Goal: Task Accomplishment & Management: Use online tool/utility

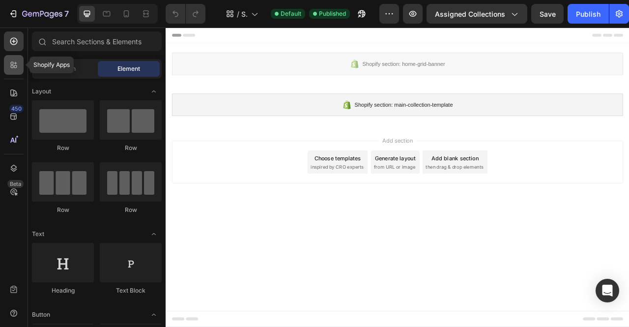
click at [15, 73] on div at bounding box center [14, 65] width 20 height 20
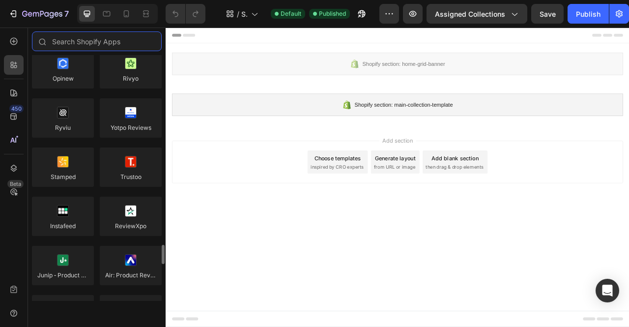
scroll to position [325, 0]
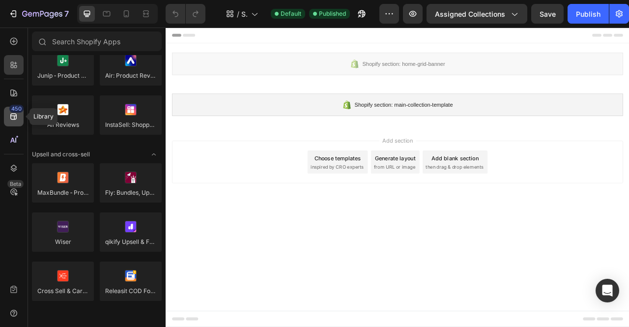
click at [17, 110] on div "450" at bounding box center [16, 109] width 14 height 8
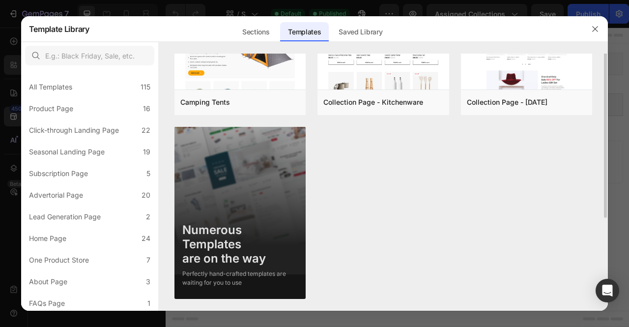
scroll to position [0, 0]
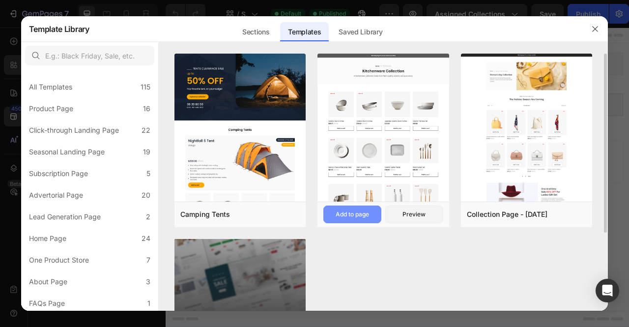
click at [355, 215] on div "Add to page" at bounding box center [351, 214] width 33 height 9
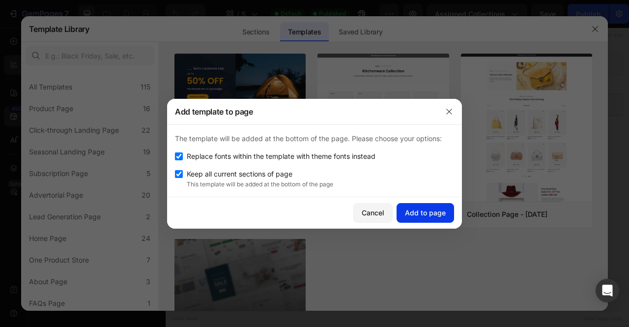
click at [415, 214] on div "Add to page" at bounding box center [425, 212] width 41 height 10
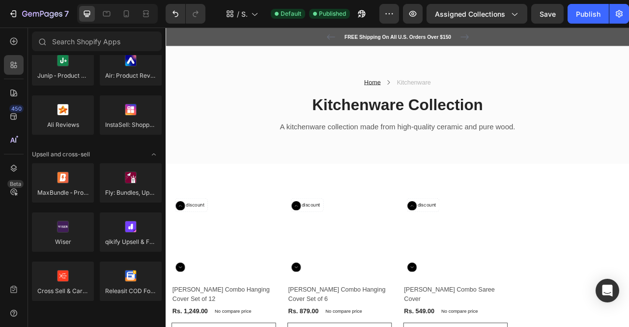
scroll to position [184, 0]
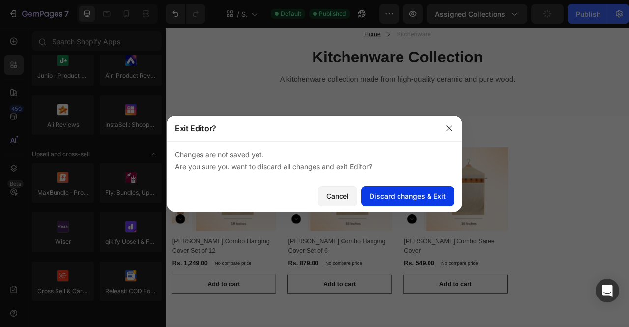
click at [414, 194] on div "Discard changes & Exit" at bounding box center [407, 196] width 76 height 10
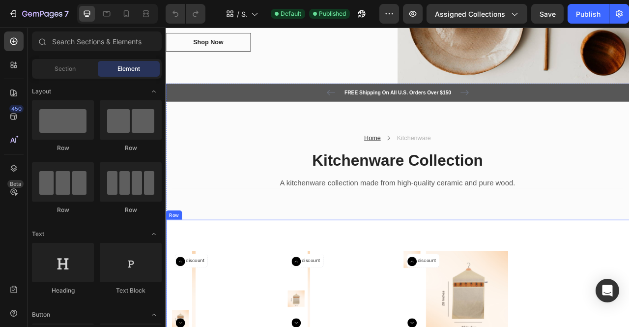
scroll to position [461, 0]
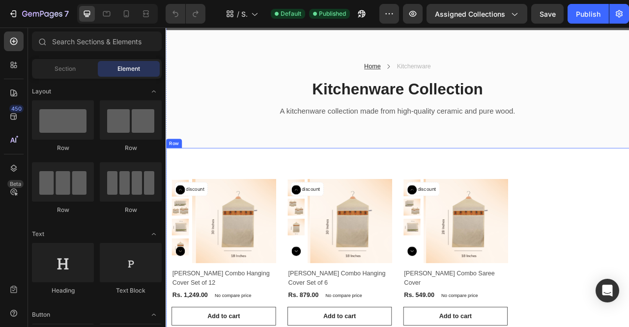
click at [461, 199] on div "Product Images No discount Not be displayed when published Product Badge Row [P…" at bounding box center [459, 313] width 589 height 265
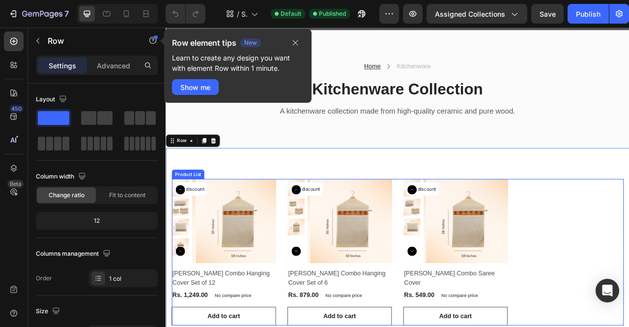
click at [456, 239] on div "Product Images No discount Not be displayed when published Product Badge Row [P…" at bounding box center [460, 313] width 575 height 186
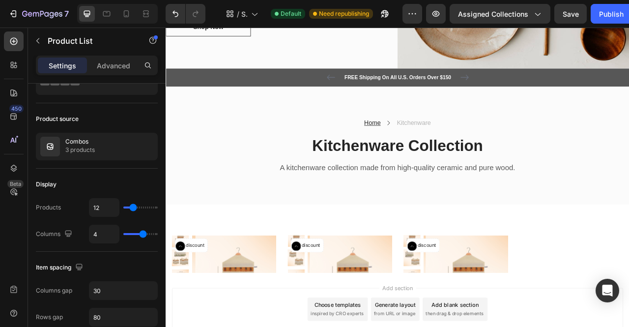
scroll to position [437, 0]
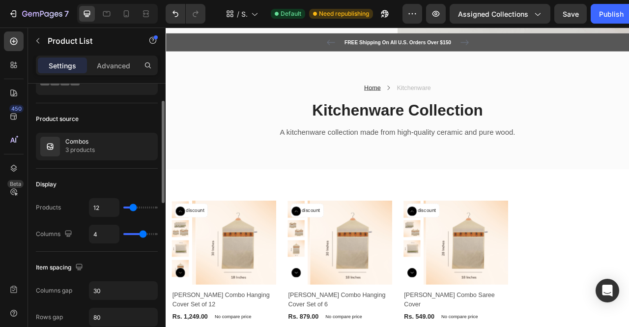
type input "3"
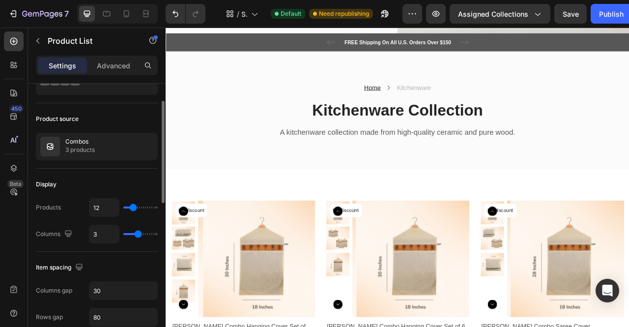
type input "3"
click at [139, 233] on input "range" at bounding box center [140, 234] width 34 height 2
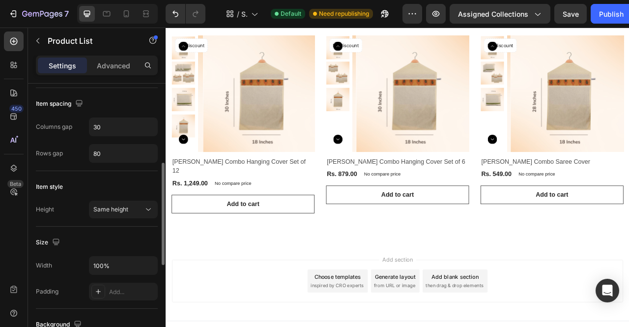
scroll to position [222, 0]
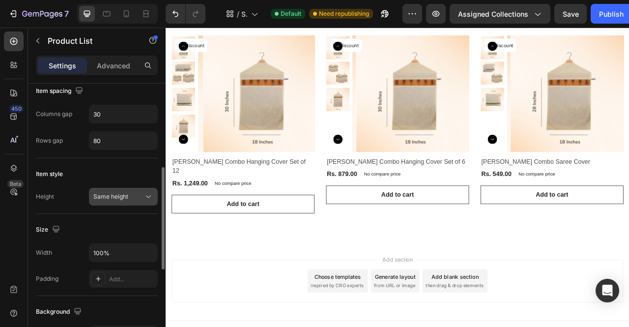
click at [122, 192] on span "Same height" at bounding box center [110, 195] width 35 height 7
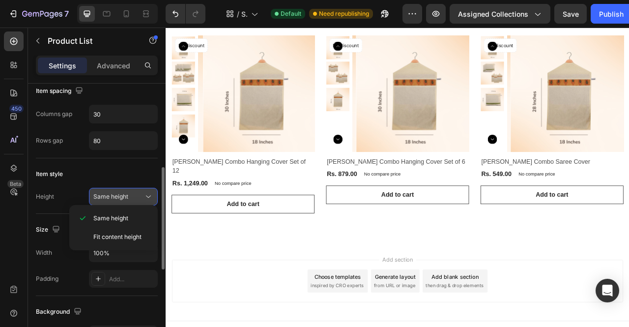
click at [122, 192] on span "Same height" at bounding box center [110, 195] width 35 height 7
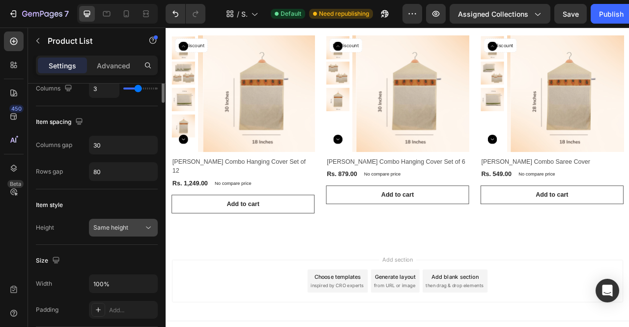
scroll to position [0, 0]
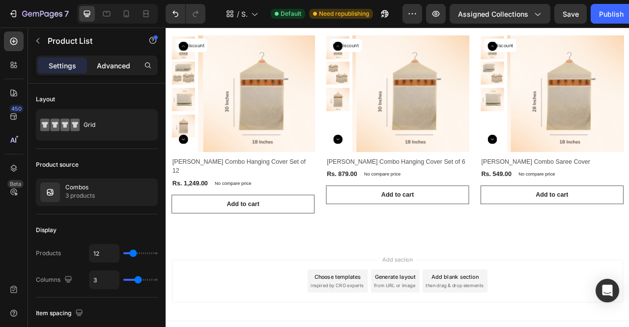
click at [115, 69] on p "Advanced" at bounding box center [113, 65] width 33 height 10
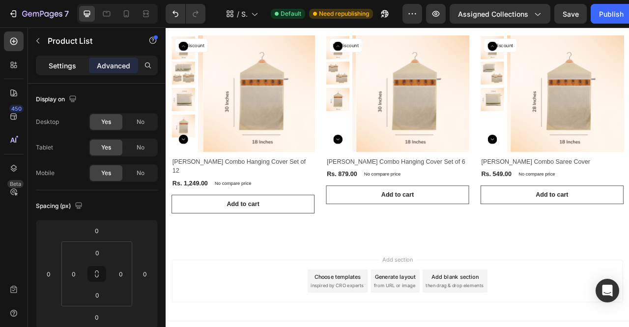
click at [74, 58] on div "Settings" at bounding box center [62, 65] width 49 height 16
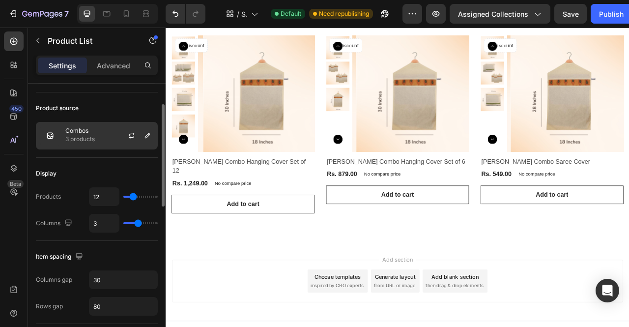
scroll to position [56, 0]
click at [109, 145] on div "Combos 3 products" at bounding box center [97, 135] width 122 height 27
click at [96, 166] on div "Display" at bounding box center [97, 174] width 122 height 16
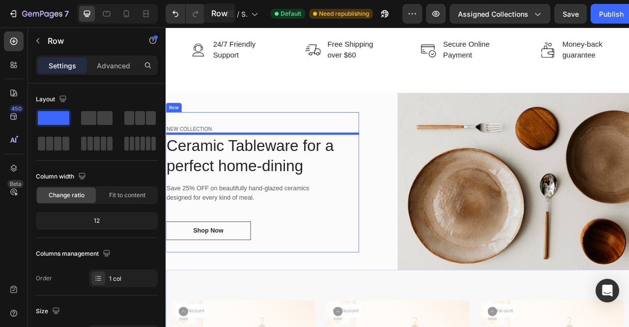
scroll to position [0, 0]
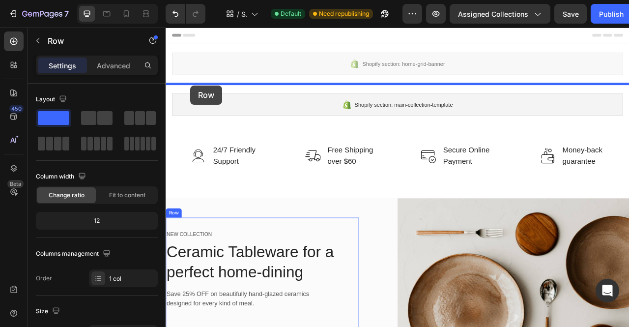
drag, startPoint x: 177, startPoint y: 147, endPoint x: 197, endPoint y: 101, distance: 49.9
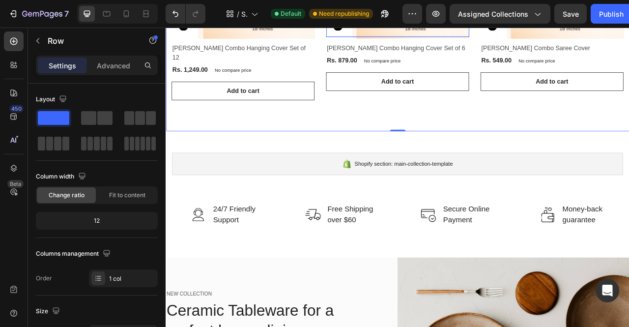
scroll to position [261, 0]
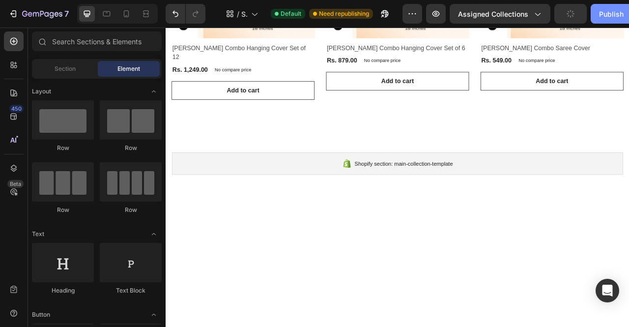
click at [608, 19] on button "Publish" at bounding box center [610, 14] width 41 height 20
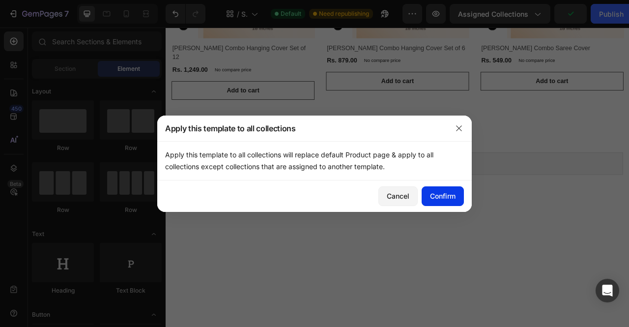
click at [442, 200] on div "Confirm" at bounding box center [443, 196] width 26 height 10
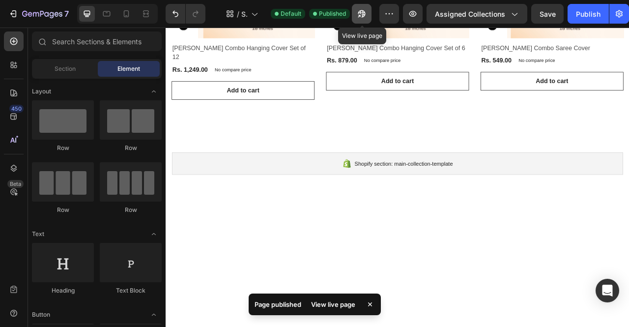
click at [357, 15] on button "button" at bounding box center [362, 14] width 20 height 20
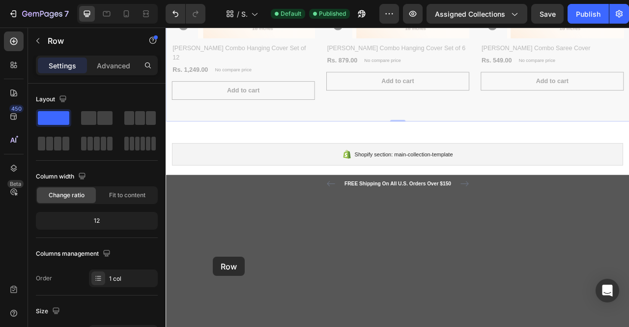
scroll to position [290, 0]
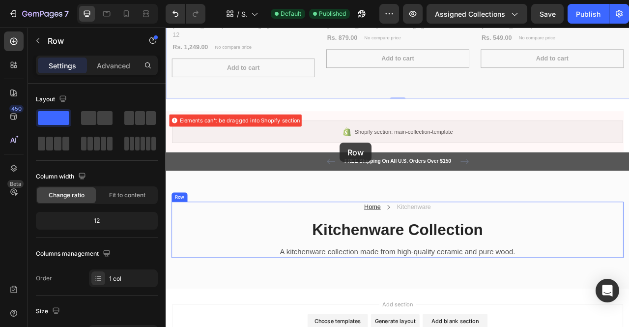
drag, startPoint x: 182, startPoint y: 104, endPoint x: 386, endPoint y: 174, distance: 216.5
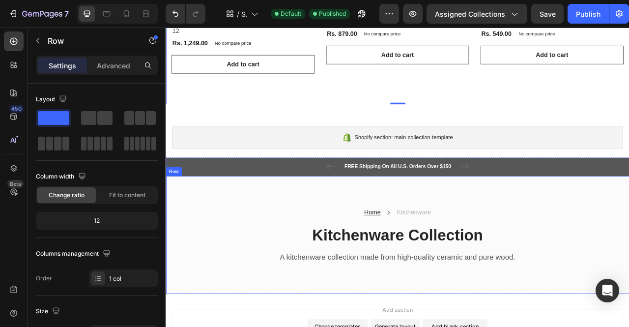
scroll to position [296, 0]
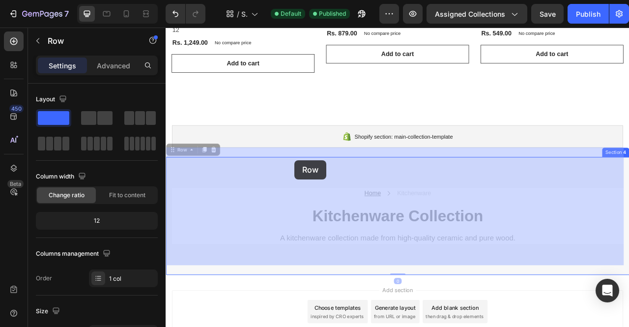
drag, startPoint x: 330, startPoint y: 186, endPoint x: 329, endPoint y: 217, distance: 30.9
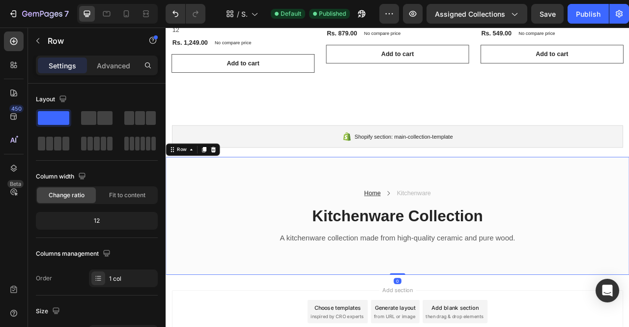
scroll to position [214, 0]
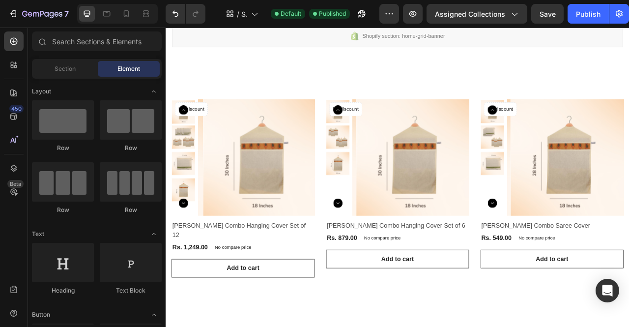
scroll to position [0, 0]
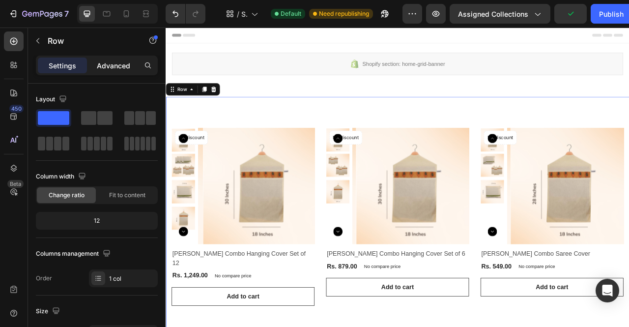
click at [129, 67] on p "Advanced" at bounding box center [113, 65] width 33 height 10
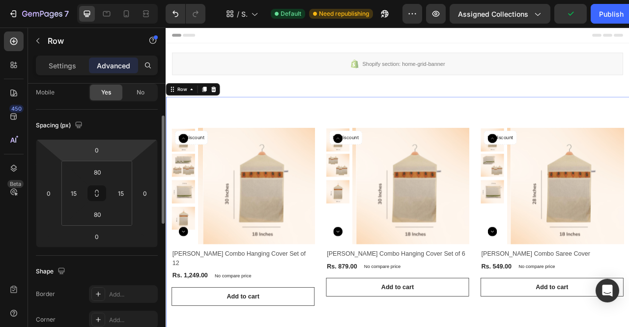
scroll to position [81, 0]
click at [94, 167] on input "80" at bounding box center [97, 171] width 20 height 15
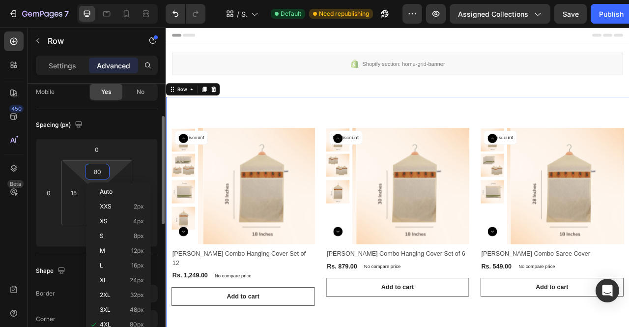
click at [94, 167] on input "80" at bounding box center [97, 171] width 20 height 15
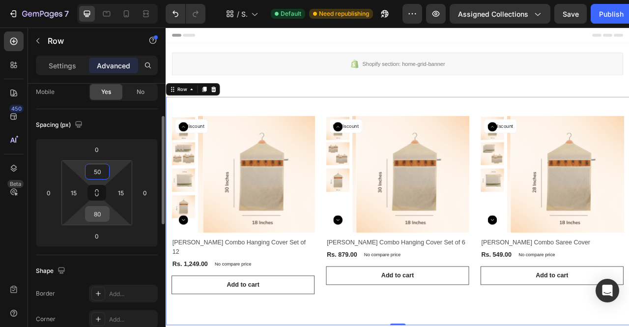
type input "50"
click at [96, 207] on input "80" at bounding box center [97, 213] width 20 height 15
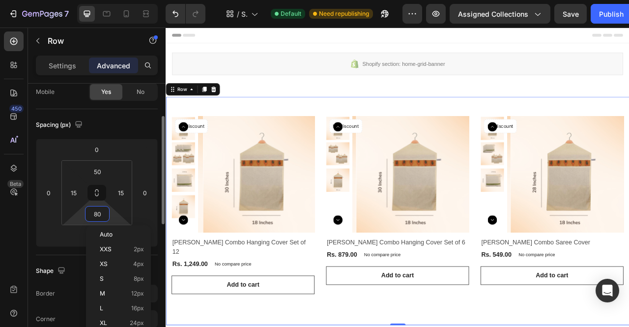
click at [96, 207] on input "80" at bounding box center [97, 213] width 20 height 15
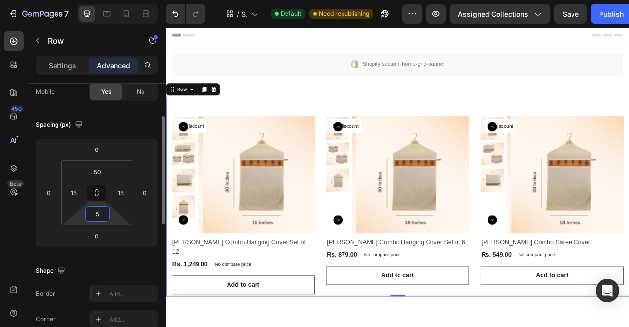
type input "50"
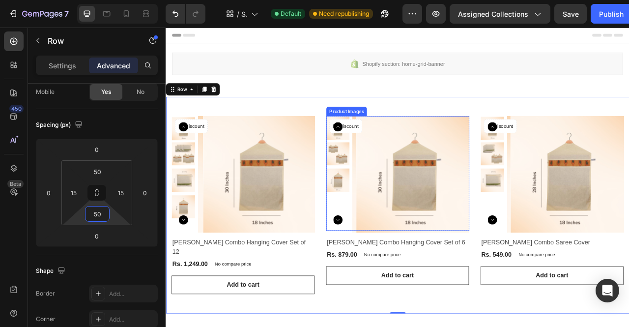
scroll to position [56, 0]
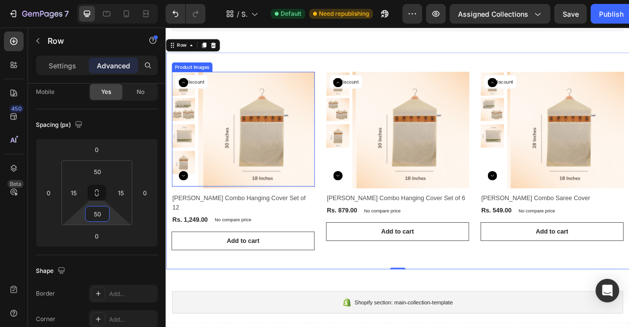
click at [336, 103] on img at bounding box center [287, 158] width 148 height 148
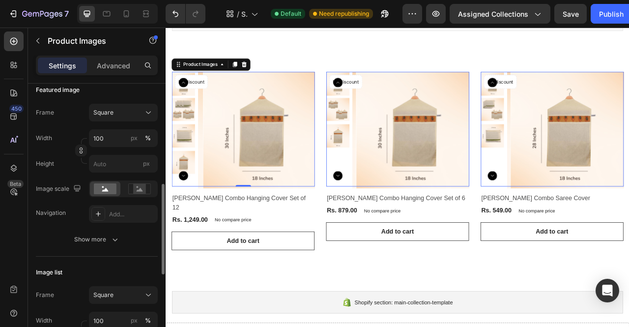
scroll to position [184, 0]
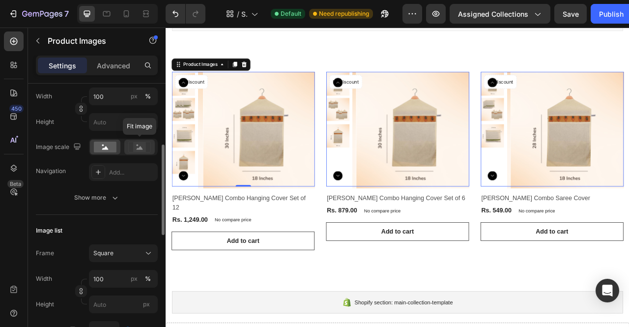
click at [131, 144] on icon at bounding box center [139, 146] width 23 height 11
click at [104, 147] on icon at bounding box center [105, 147] width 6 height 3
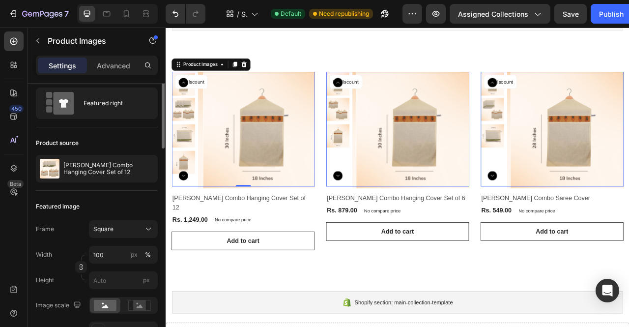
scroll to position [0, 0]
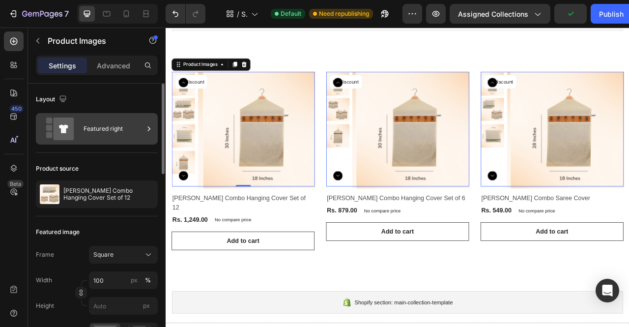
click at [108, 132] on div "Featured right" at bounding box center [113, 128] width 60 height 23
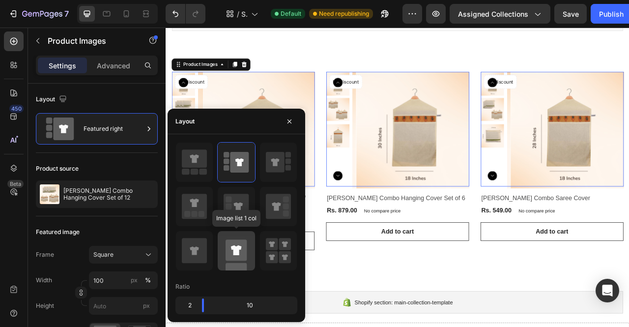
click at [227, 253] on rect at bounding box center [235, 250] width 21 height 21
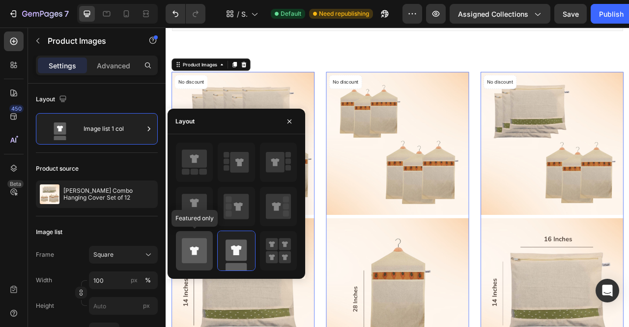
click at [196, 245] on icon at bounding box center [194, 250] width 25 height 25
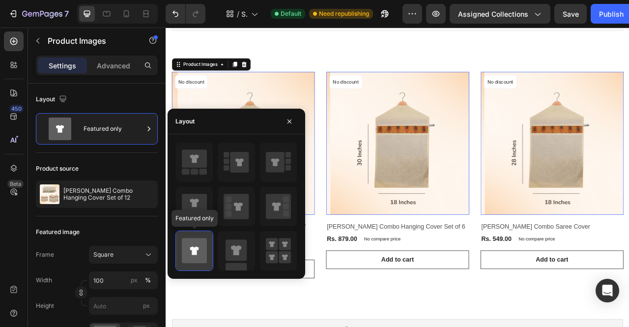
click at [196, 245] on icon at bounding box center [194, 250] width 25 height 25
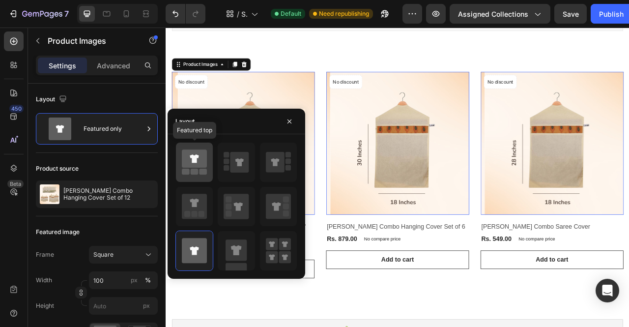
click at [209, 170] on div at bounding box center [194, 161] width 37 height 39
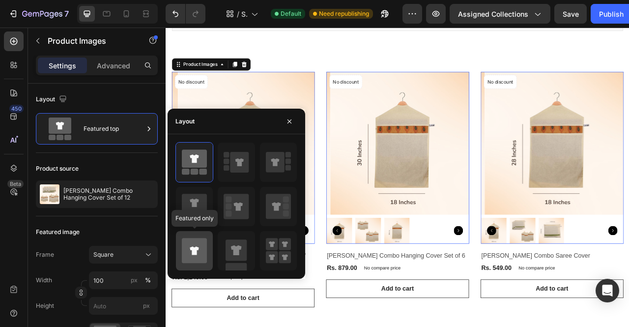
click at [191, 244] on icon at bounding box center [194, 250] width 25 height 25
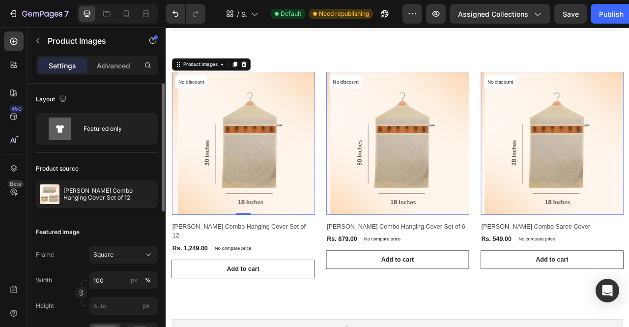
click at [132, 171] on div "Product source" at bounding box center [97, 169] width 122 height 16
click at [131, 191] on div at bounding box center [143, 193] width 27 height 27
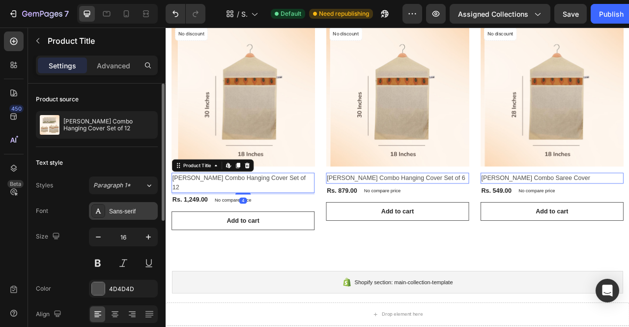
click at [126, 214] on div "Sans-serif" at bounding box center [132, 211] width 46 height 9
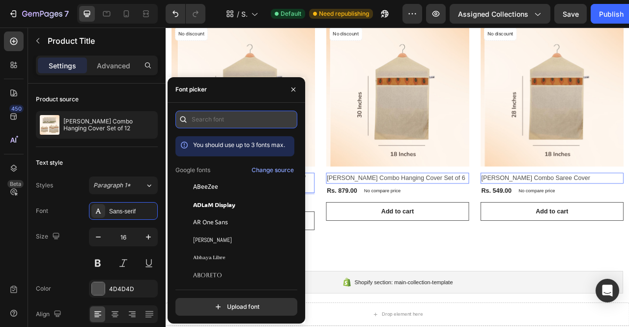
click at [212, 121] on input "text" at bounding box center [236, 119] width 122 height 18
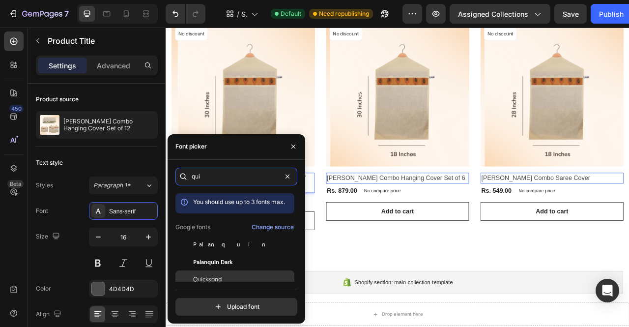
type input "qui"
click at [208, 271] on div "Quicksand" at bounding box center [234, 279] width 119 height 18
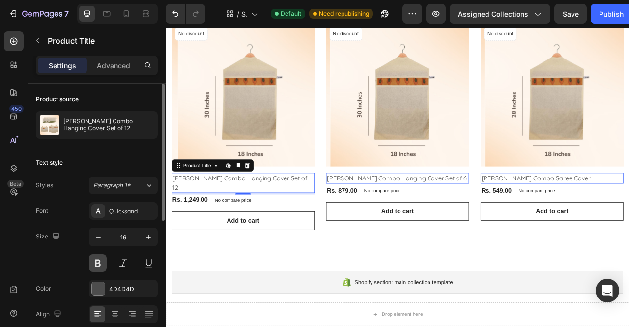
click at [97, 262] on button at bounding box center [98, 263] width 18 height 18
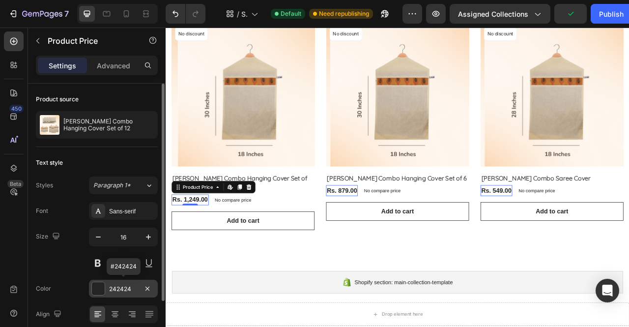
click at [116, 290] on div "242424" at bounding box center [123, 288] width 28 height 9
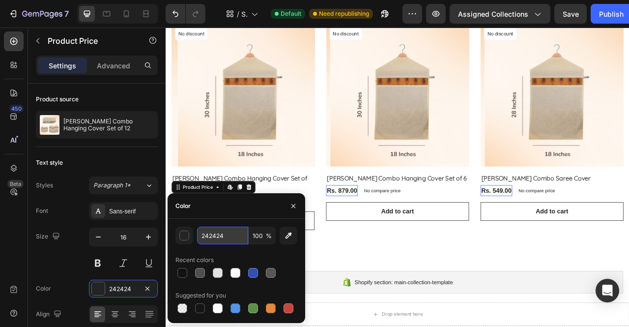
click at [232, 232] on input "242424" at bounding box center [222, 235] width 51 height 18
paste input "#584a41"
type input "#584a41"
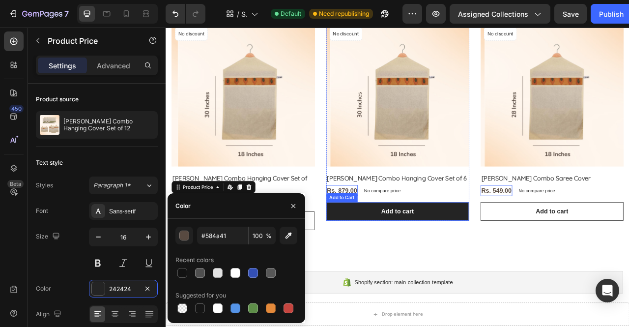
click at [521, 252] on button "Add to cart" at bounding box center [460, 261] width 182 height 24
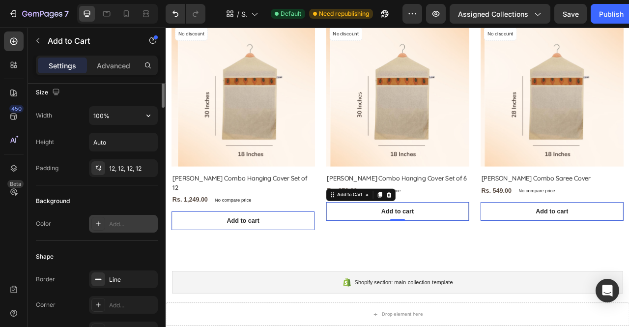
scroll to position [155, 0]
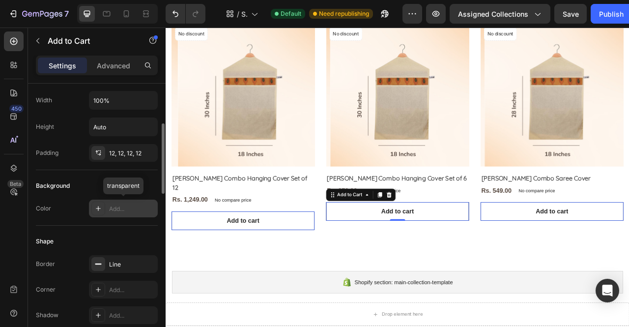
click at [117, 206] on div "Add..." at bounding box center [132, 208] width 46 height 9
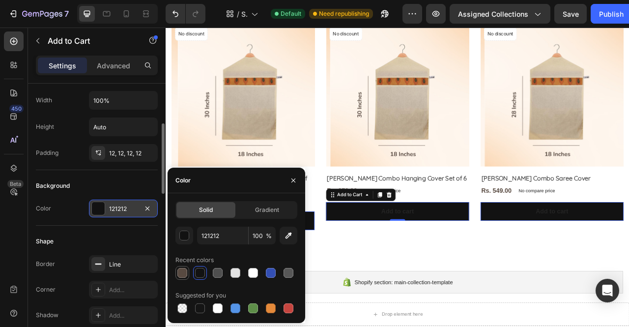
click at [183, 270] on div at bounding box center [182, 273] width 10 height 10
type input "584A41"
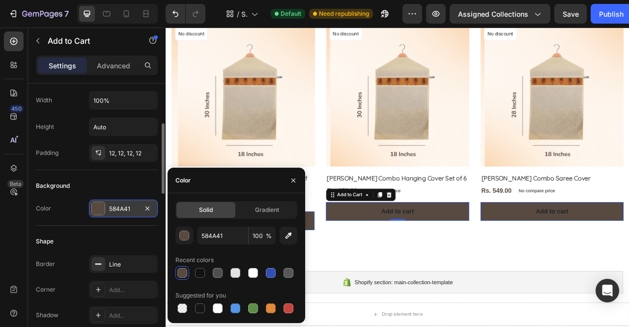
click at [61, 214] on div "Color 584A41" at bounding box center [97, 208] width 122 height 18
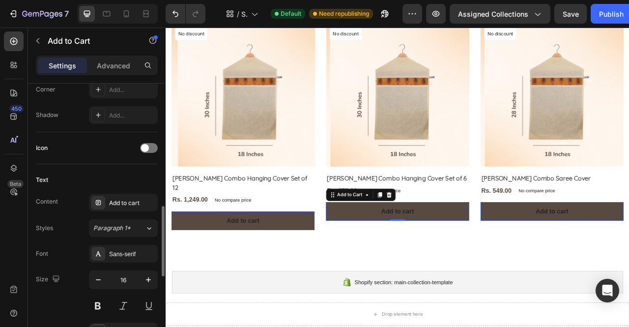
scroll to position [407, 0]
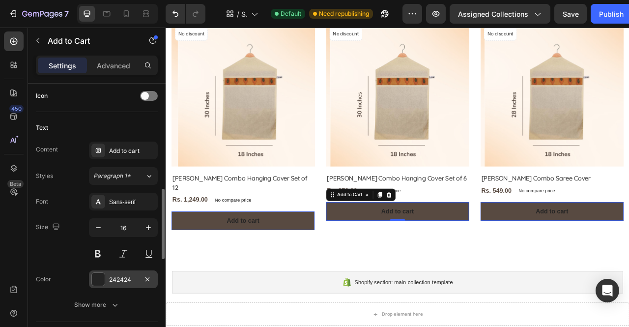
click at [102, 273] on div at bounding box center [98, 279] width 13 height 13
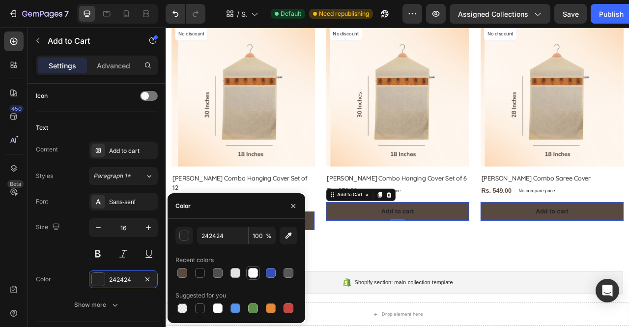
click at [253, 272] on div at bounding box center [253, 273] width 10 height 10
type input "FFFFFF"
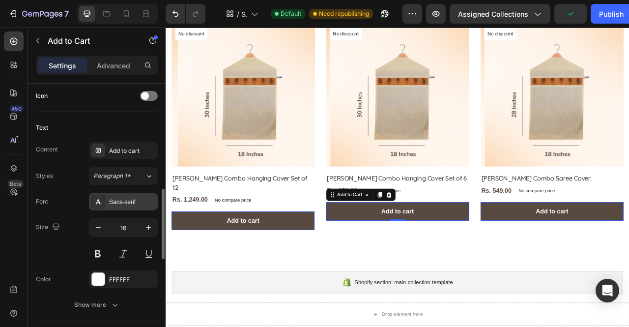
click at [124, 199] on div "Sans-serif" at bounding box center [132, 201] width 46 height 9
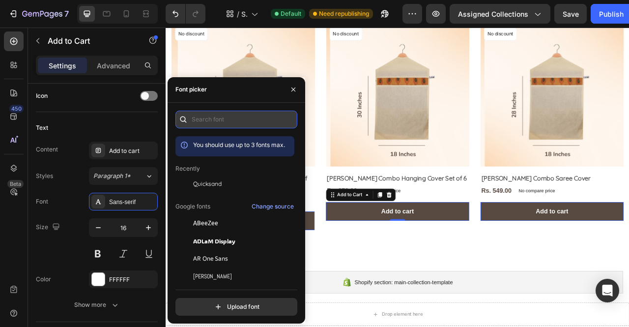
click at [223, 124] on input "text" at bounding box center [236, 119] width 122 height 18
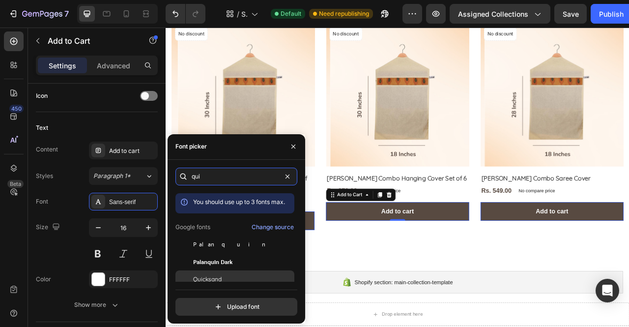
type input "qui"
click at [200, 278] on span "Quicksand" at bounding box center [207, 278] width 28 height 9
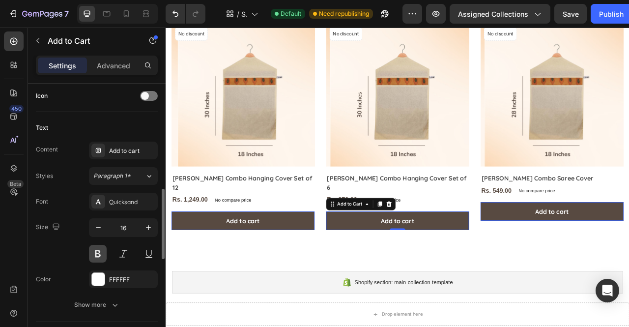
click at [103, 255] on button at bounding box center [98, 254] width 18 height 18
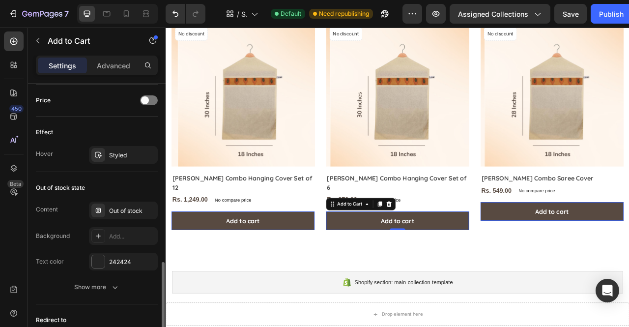
scroll to position [679, 0]
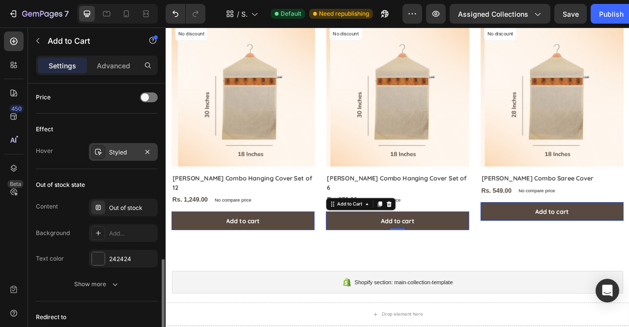
click at [124, 152] on div "Styled" at bounding box center [123, 152] width 28 height 9
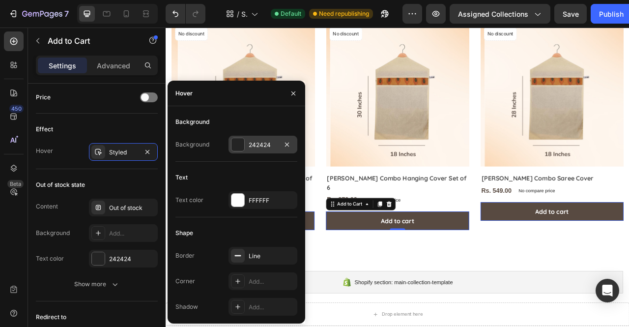
click at [256, 143] on div "242424" at bounding box center [262, 144] width 28 height 9
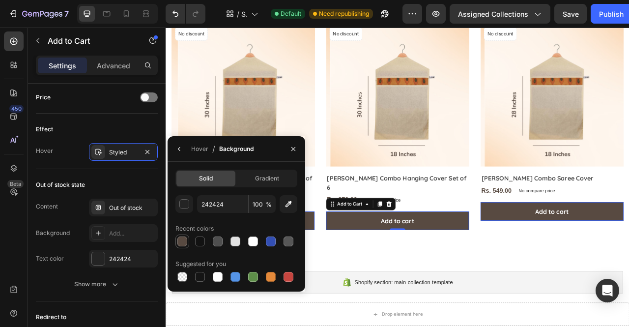
click at [182, 242] on div at bounding box center [182, 241] width 10 height 10
click at [188, 204] on div "button" at bounding box center [185, 204] width 10 height 10
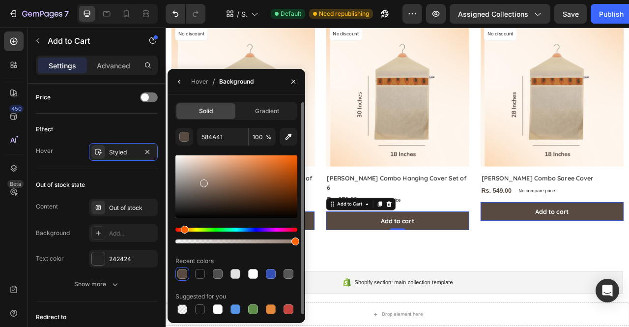
click at [202, 181] on div at bounding box center [236, 186] width 122 height 62
type input "937F73"
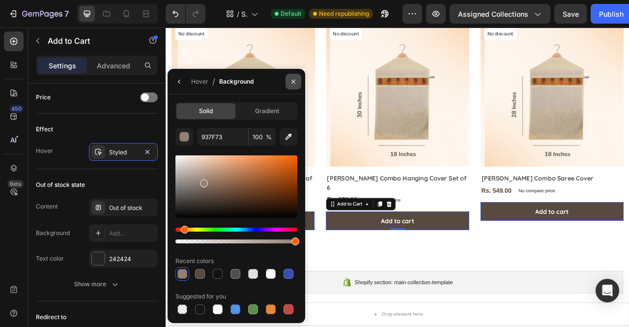
click at [291, 84] on icon "button" at bounding box center [293, 82] width 8 height 8
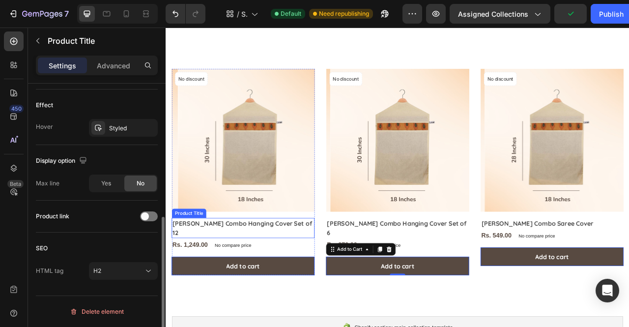
scroll to position [0, 0]
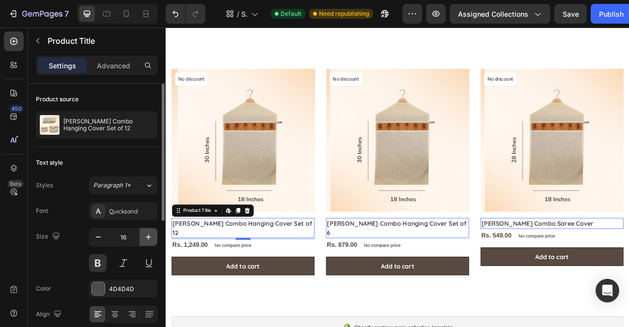
click at [143, 238] on icon "button" at bounding box center [148, 237] width 10 height 10
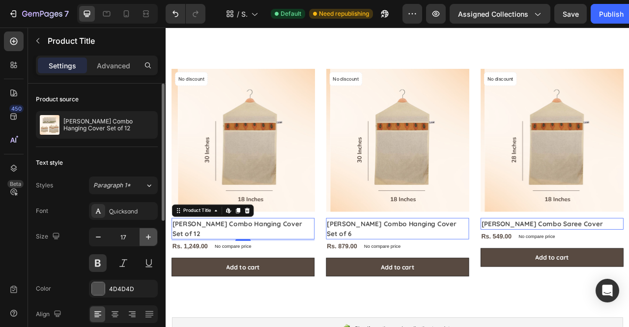
type input "18"
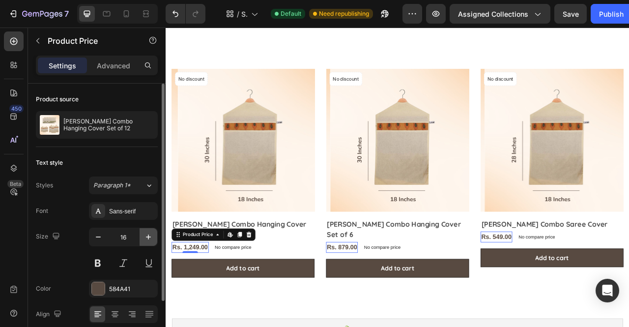
click at [146, 239] on icon "button" at bounding box center [148, 237] width 10 height 10
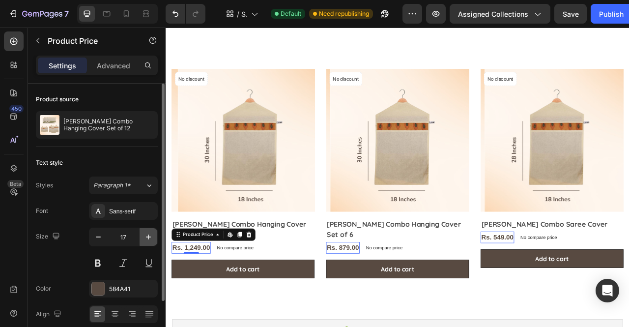
click at [146, 239] on icon "button" at bounding box center [148, 237] width 10 height 10
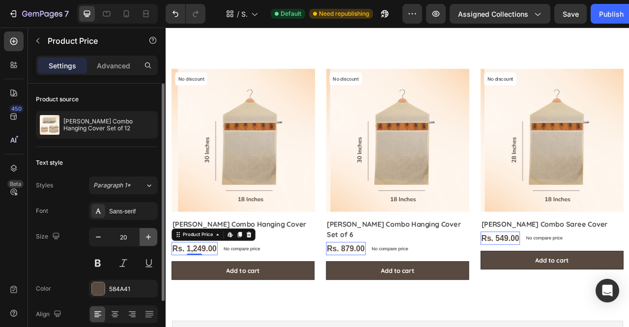
click at [146, 239] on icon "button" at bounding box center [148, 237] width 10 height 10
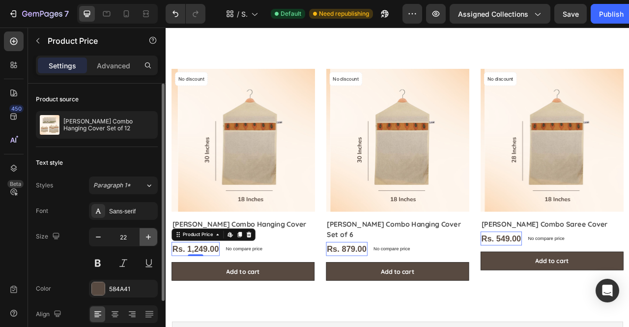
click at [146, 239] on icon "button" at bounding box center [148, 237] width 10 height 10
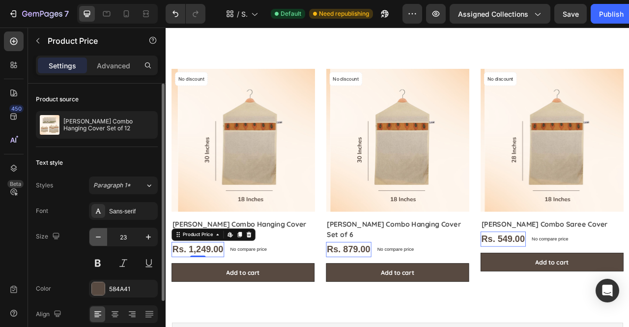
click at [100, 238] on icon "button" at bounding box center [98, 237] width 10 height 10
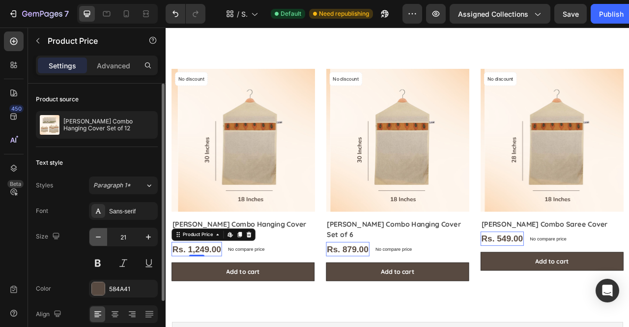
click at [100, 238] on icon "button" at bounding box center [98, 237] width 10 height 10
type input "20"
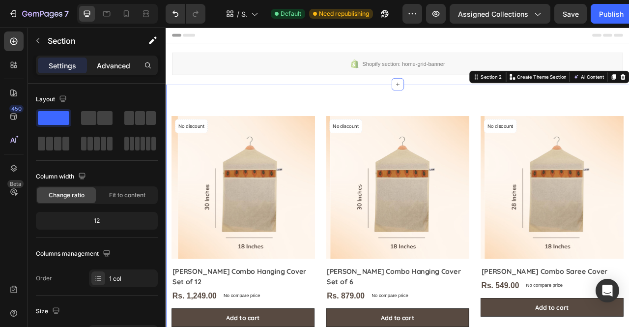
click at [115, 68] on p "Advanced" at bounding box center [113, 65] width 33 height 10
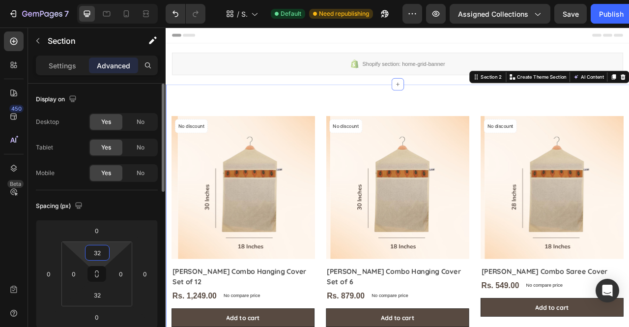
click at [92, 257] on input "32" at bounding box center [97, 252] width 20 height 15
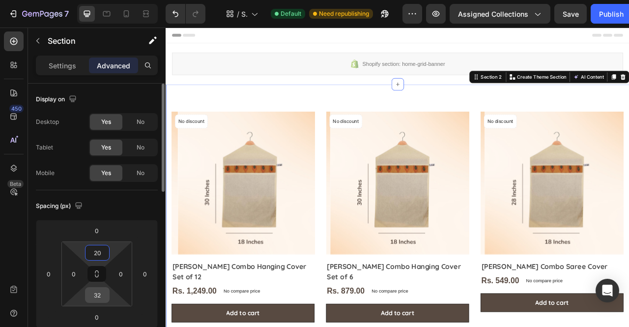
type input "20"
click at [101, 297] on input "32" at bounding box center [97, 294] width 20 height 15
type input "20"
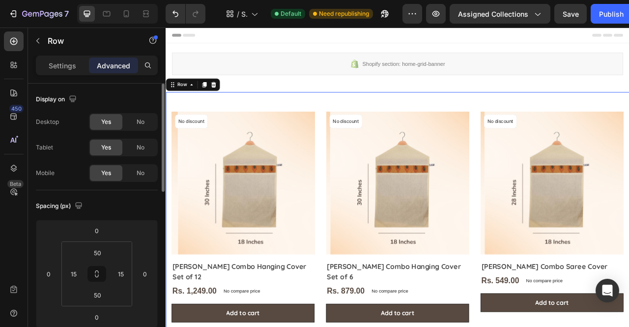
click at [359, 126] on div "Product Images No discount Not be displayed when published Product Badge Row [P…" at bounding box center [459, 268] width 589 height 317
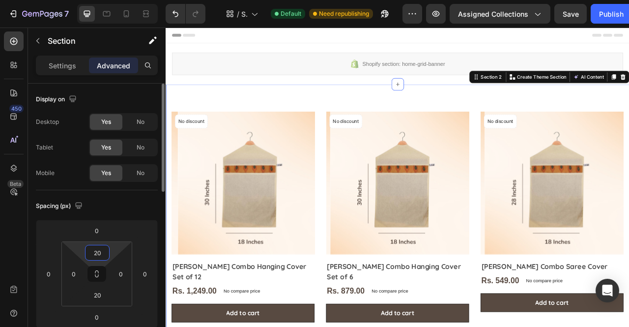
click at [96, 250] on input "20" at bounding box center [97, 252] width 20 height 15
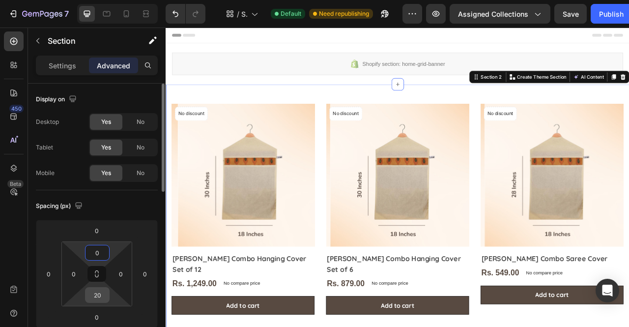
type input "0"
click at [101, 292] on input "20" at bounding box center [97, 294] width 20 height 15
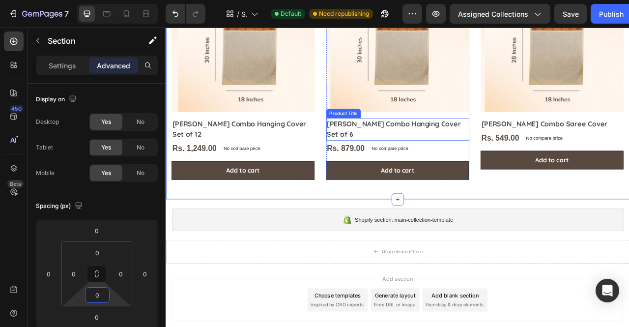
scroll to position [191, 0]
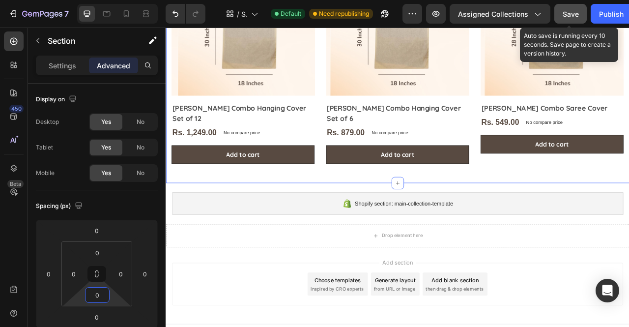
type input "0"
click at [576, 20] on button "Save" at bounding box center [570, 14] width 32 height 20
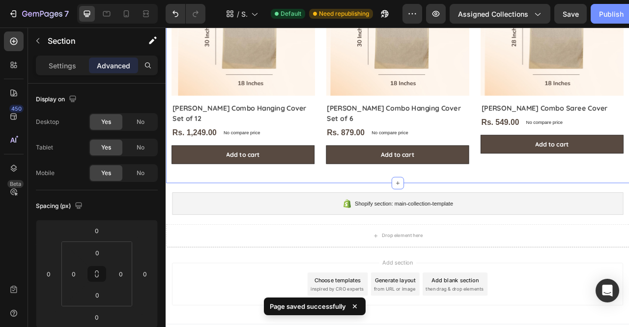
click at [607, 16] on div "Publish" at bounding box center [611, 14] width 25 height 10
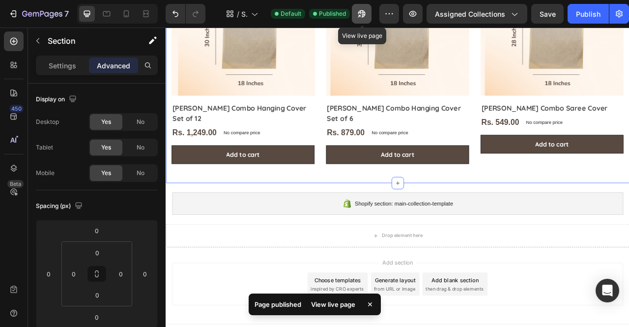
click at [355, 16] on button "button" at bounding box center [362, 14] width 20 height 20
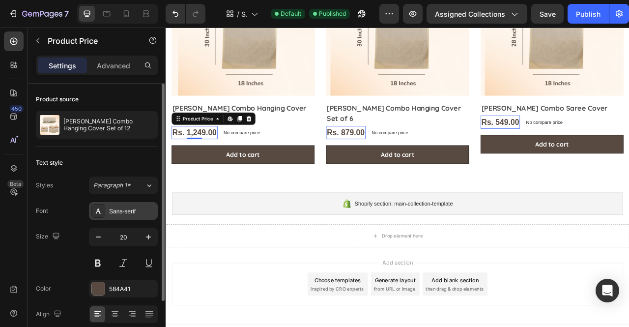
click at [113, 214] on div "Sans-serif" at bounding box center [132, 211] width 46 height 9
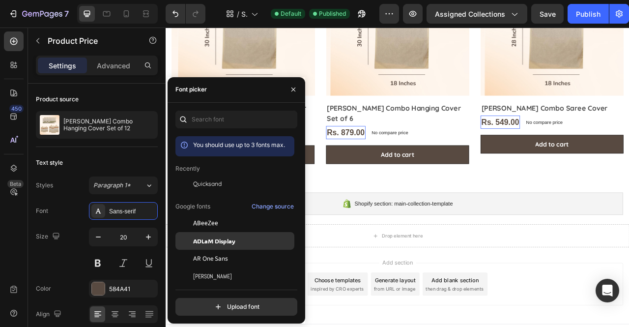
click at [214, 236] on span "ADLaM Display" at bounding box center [214, 240] width 42 height 9
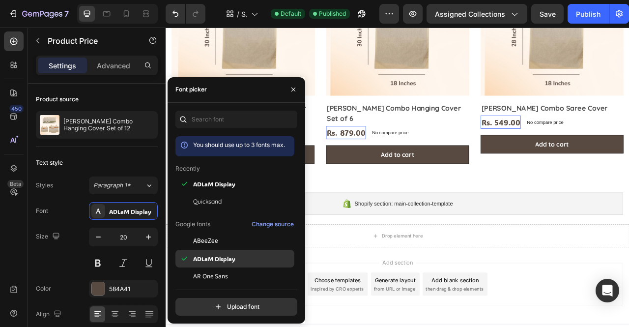
click at [211, 259] on span "ADLaM Display" at bounding box center [214, 258] width 42 height 9
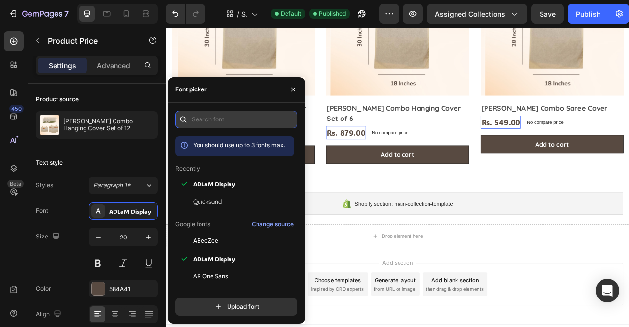
click at [240, 125] on input "text" at bounding box center [236, 119] width 122 height 18
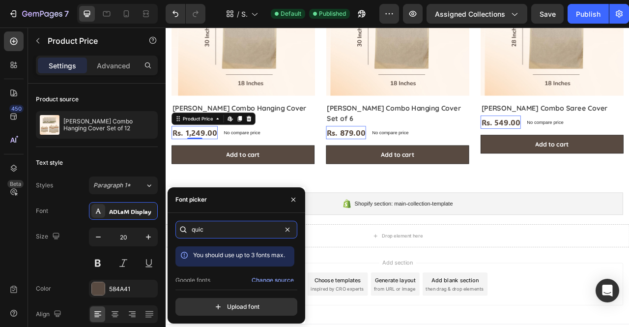
scroll to position [24, 0]
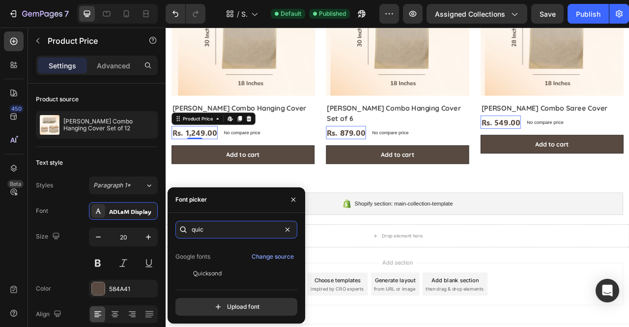
type input "quic"
click at [218, 271] on span "Quicksand" at bounding box center [207, 273] width 28 height 9
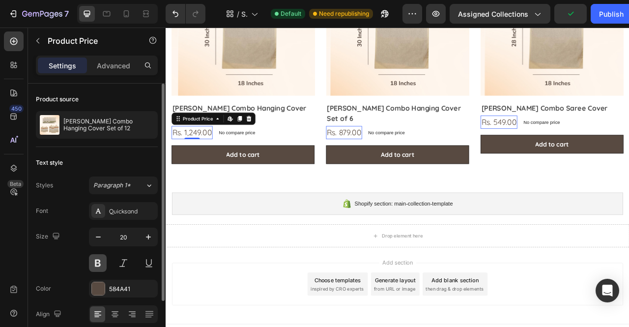
click at [104, 265] on button at bounding box center [98, 263] width 18 height 18
click at [150, 235] on icon "button" at bounding box center [148, 237] width 10 height 10
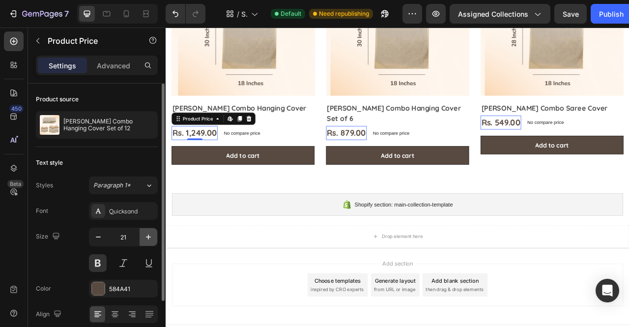
click at [150, 235] on icon "button" at bounding box center [148, 237] width 10 height 10
type input "22"
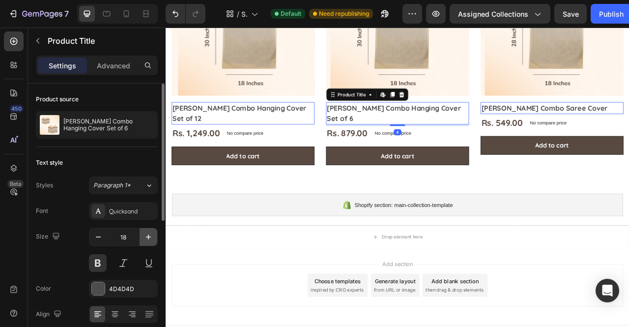
click at [150, 236] on icon "button" at bounding box center [148, 236] width 5 height 5
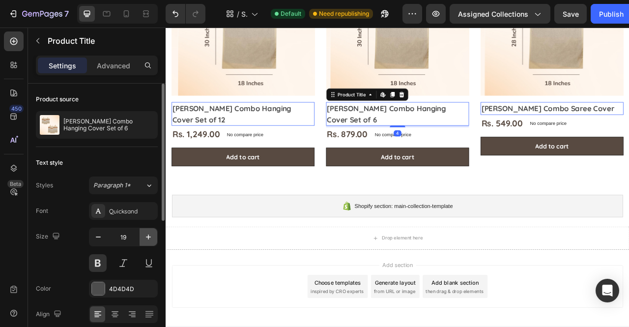
click at [150, 236] on icon "button" at bounding box center [148, 236] width 5 height 5
type input "20"
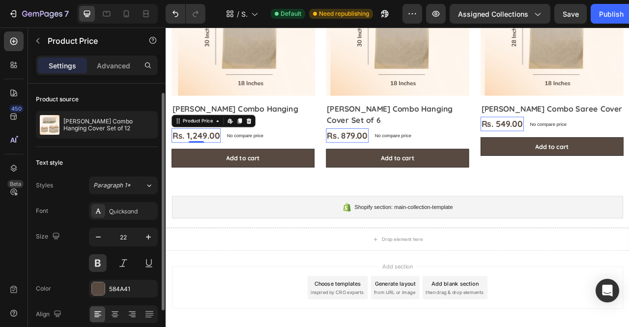
scroll to position [68, 0]
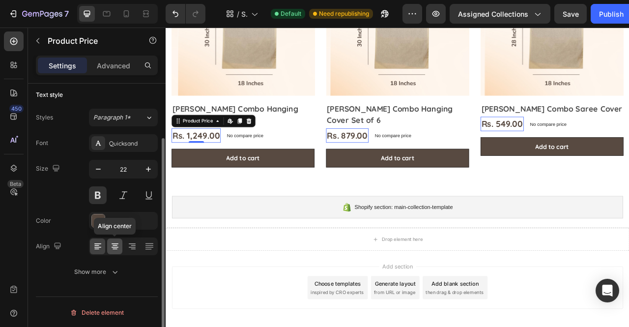
click at [116, 245] on icon at bounding box center [114, 245] width 5 height 1
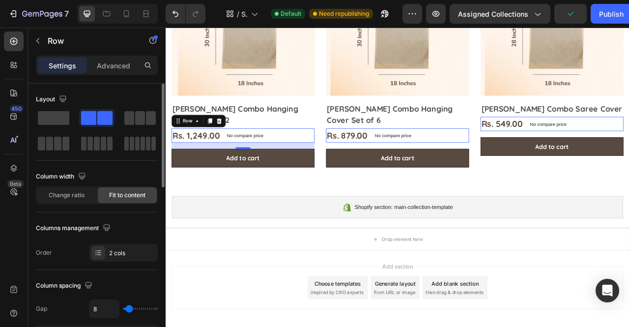
scroll to position [438, 0]
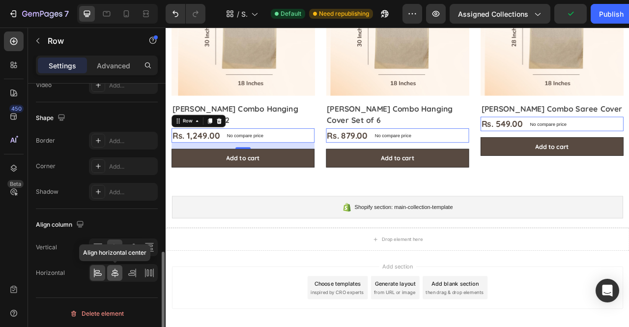
click at [115, 268] on icon at bounding box center [114, 272] width 7 height 9
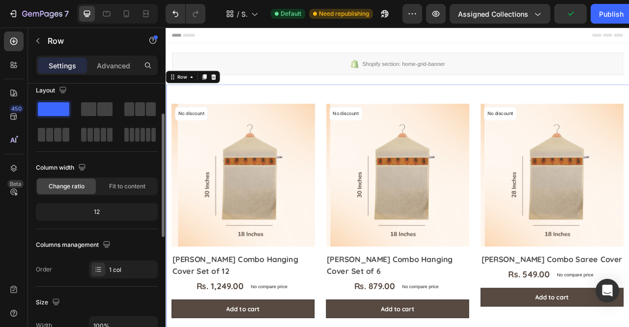
scroll to position [0, 0]
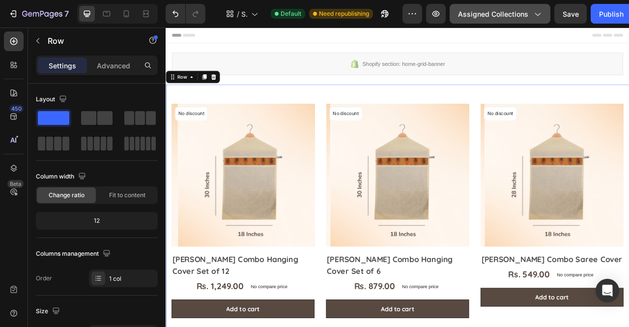
click at [509, 19] on span "Assigned Collections" at bounding box center [493, 14] width 70 height 10
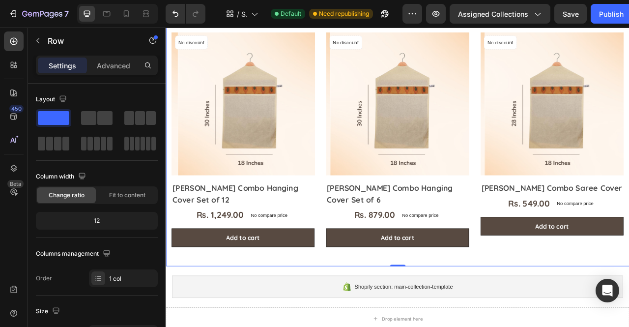
scroll to position [90, 0]
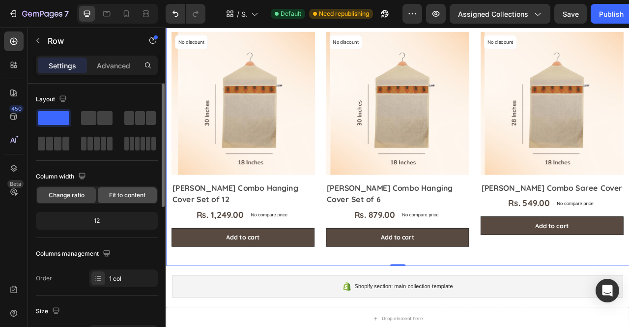
click at [131, 192] on span "Fit to content" at bounding box center [127, 195] width 36 height 9
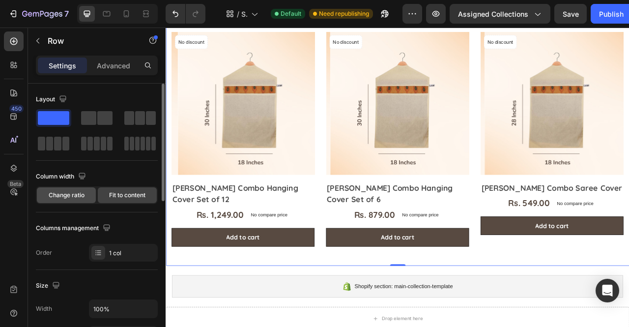
click at [70, 199] on div "Change ratio" at bounding box center [66, 195] width 59 height 16
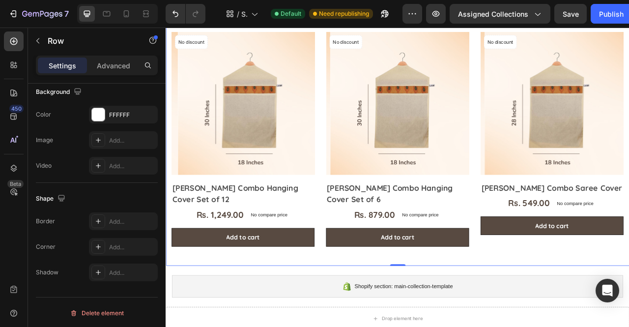
scroll to position [0, 0]
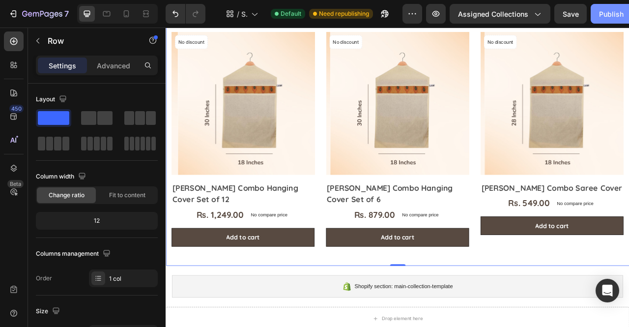
click at [621, 13] on div "Publish" at bounding box center [611, 14] width 25 height 10
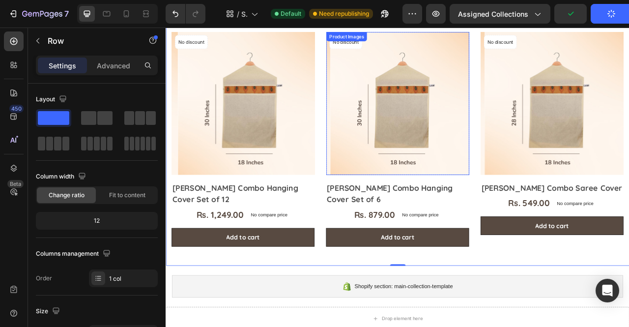
scroll to position [209, 0]
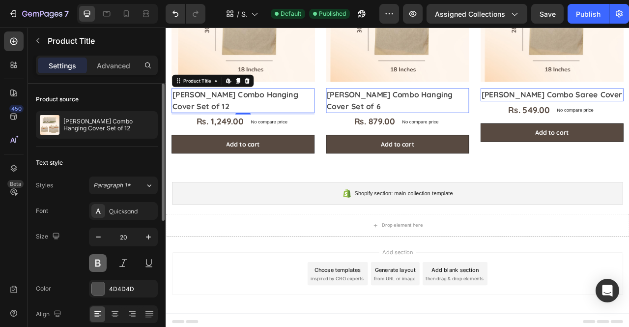
click at [98, 261] on button at bounding box center [98, 263] width 18 height 18
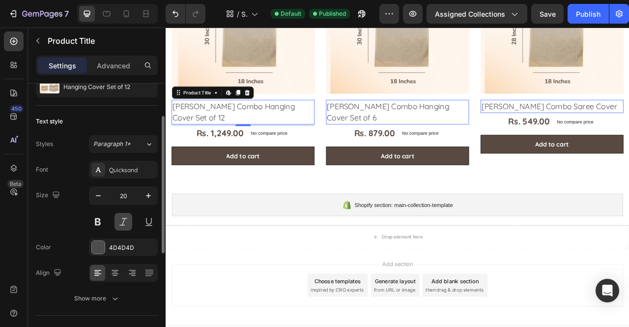
scroll to position [40, 0]
click at [101, 175] on div at bounding box center [98, 171] width 14 height 14
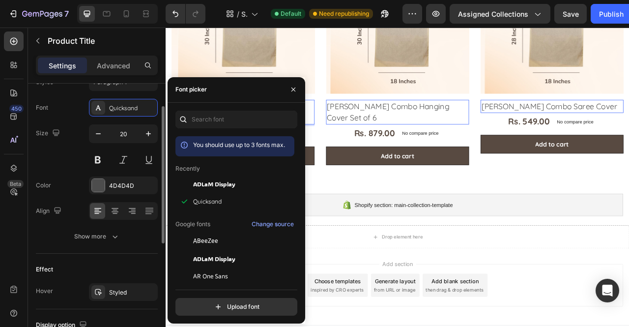
scroll to position [104, 0]
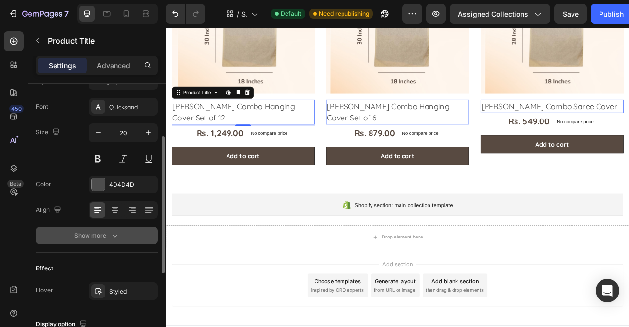
click at [86, 234] on div "Show more" at bounding box center [97, 235] width 46 height 10
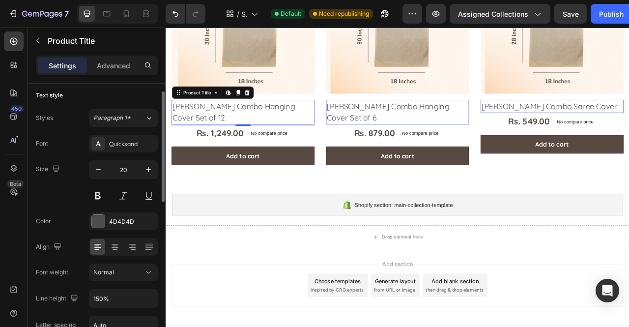
scroll to position [0, 0]
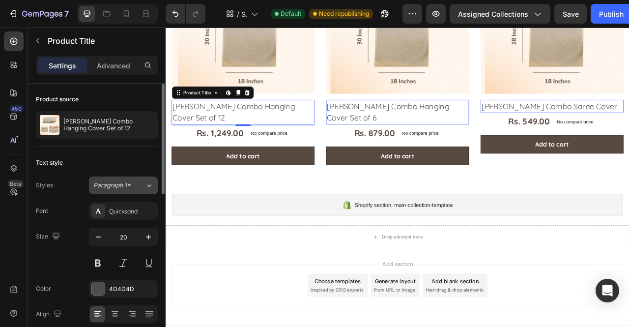
click at [102, 188] on span "Paragraph 1*" at bounding box center [111, 185] width 37 height 9
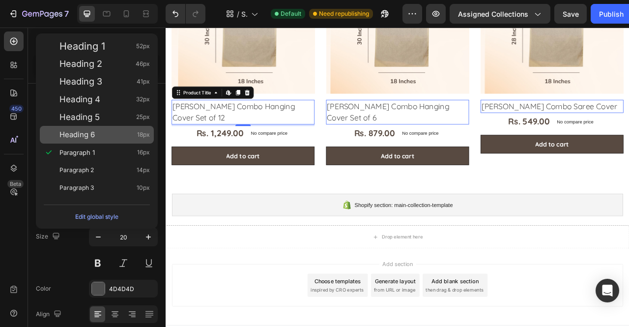
click at [114, 137] on div "Heading 6 18px" at bounding box center [104, 135] width 90 height 10
type input "18"
type input "130%"
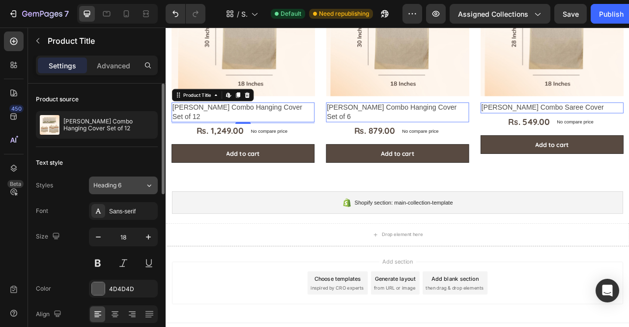
click at [115, 178] on button "Heading 6" at bounding box center [123, 185] width 69 height 18
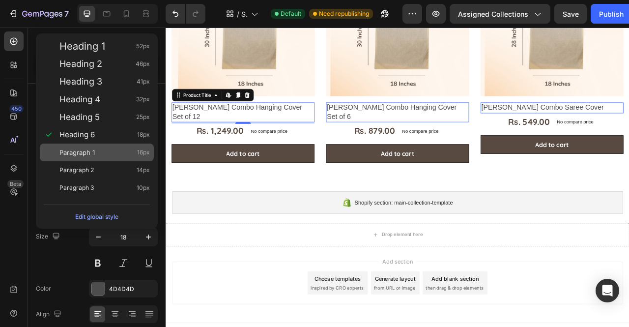
click at [115, 150] on div "Paragraph 1 16px" at bounding box center [104, 152] width 90 height 10
type input "16"
type input "180%"
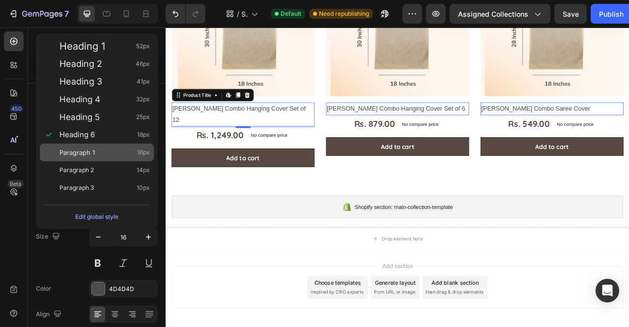
scroll to position [193, 0]
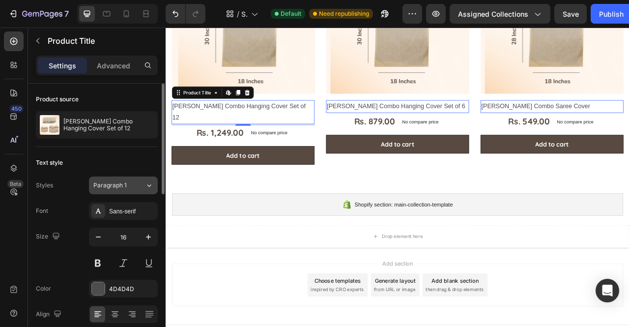
click at [122, 187] on span "Paragraph 1" at bounding box center [109, 185] width 33 height 9
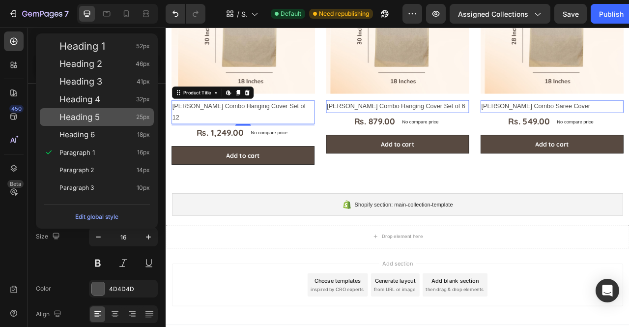
click at [99, 120] on span "Heading 5" at bounding box center [79, 117] width 40 height 10
type input "25"
type input "130%"
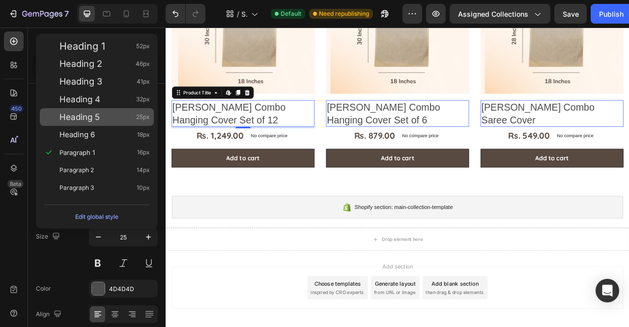
scroll to position [209, 0]
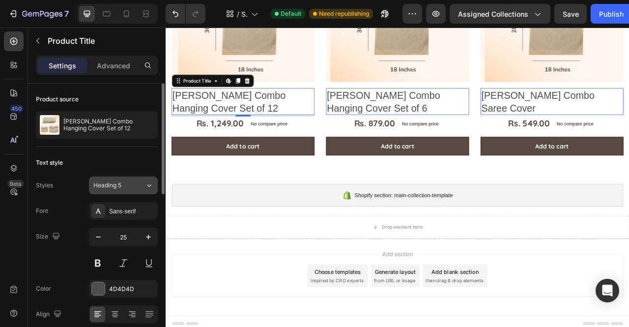
click at [128, 179] on button "Heading 5" at bounding box center [123, 185] width 69 height 18
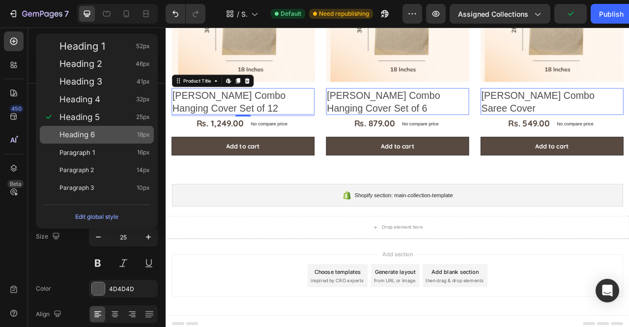
click at [103, 130] on div "Heading 6 18px" at bounding box center [104, 135] width 90 height 10
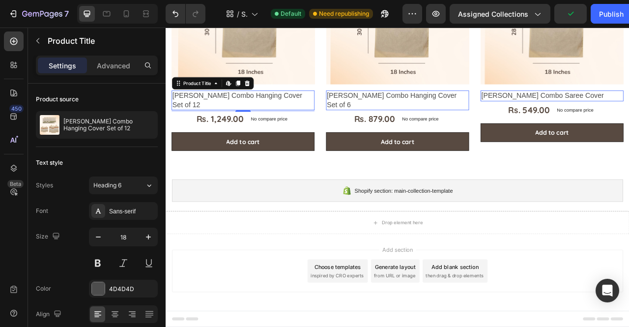
scroll to position [191, 0]
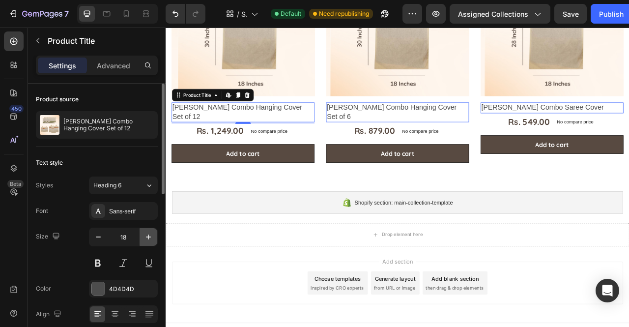
click at [147, 236] on icon "button" at bounding box center [148, 236] width 5 height 5
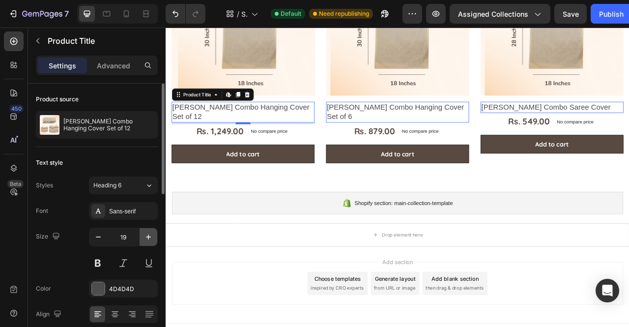
click at [147, 236] on icon "button" at bounding box center [148, 236] width 5 height 5
type input "20"
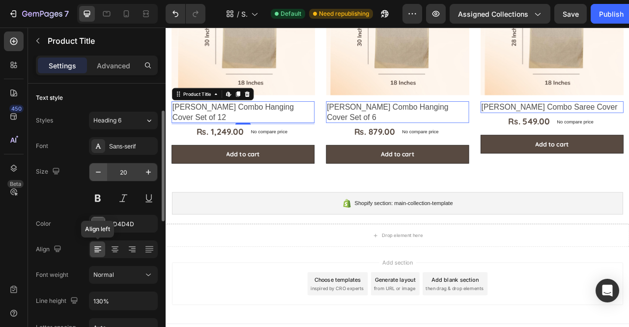
scroll to position [65, 0]
click at [114, 246] on icon at bounding box center [115, 249] width 10 height 10
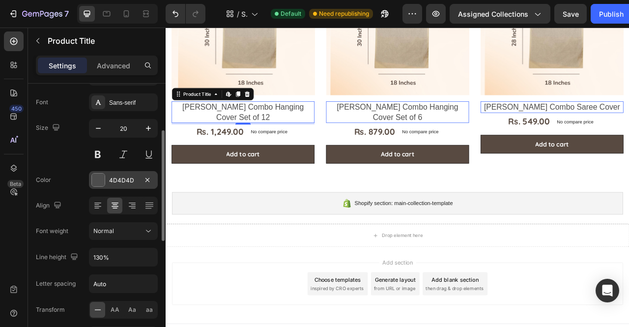
scroll to position [112, 0]
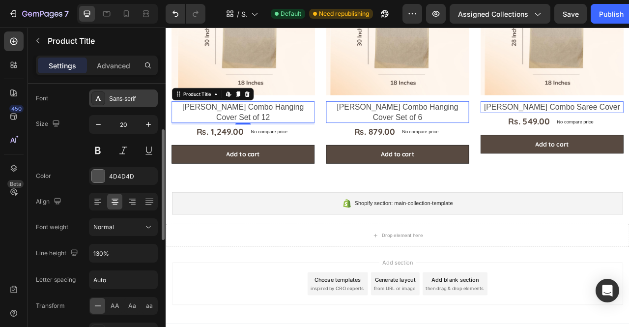
click at [137, 102] on div "Sans-serif" at bounding box center [132, 98] width 46 height 9
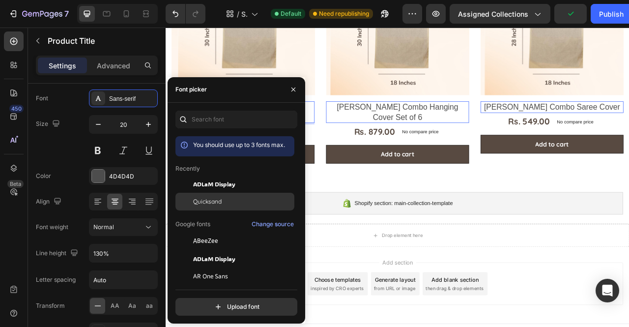
click at [205, 198] on span "Quicksand" at bounding box center [207, 201] width 28 height 9
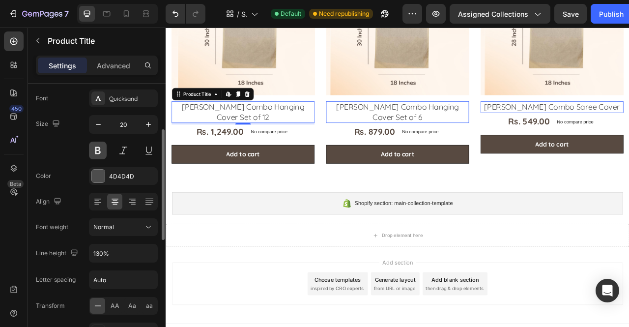
click at [103, 154] on button at bounding box center [98, 150] width 18 height 18
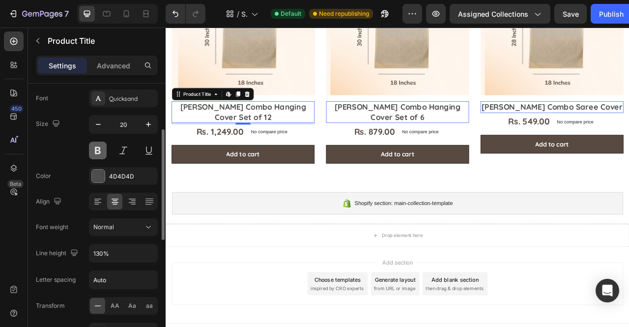
scroll to position [205, 0]
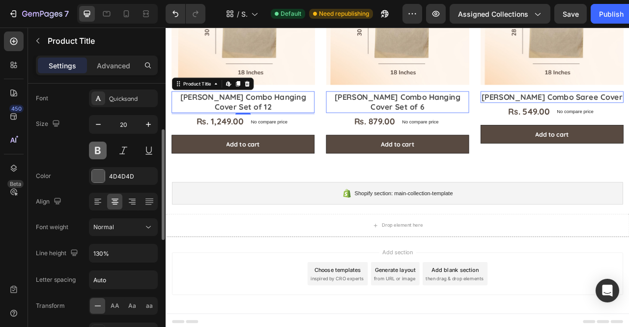
click at [106, 151] on button at bounding box center [98, 150] width 18 height 18
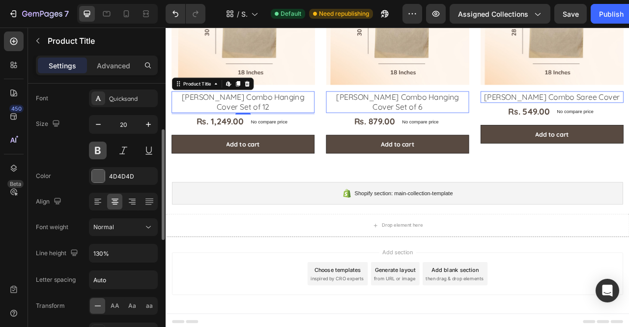
scroll to position [192, 0]
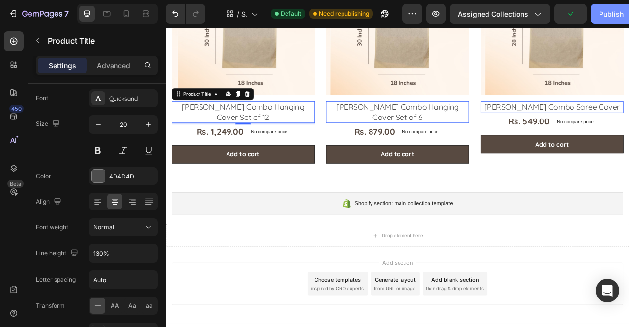
click at [613, 18] on div "Publish" at bounding box center [611, 14] width 25 height 10
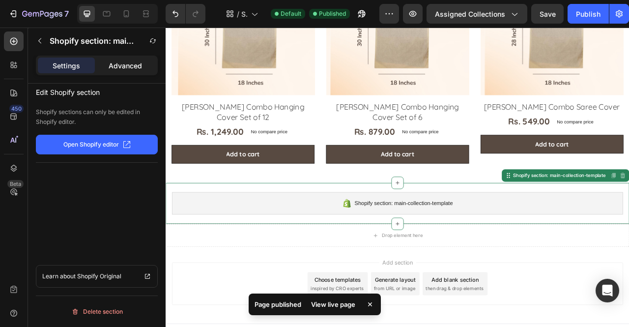
click at [109, 69] on p "Advanced" at bounding box center [125, 65] width 33 height 10
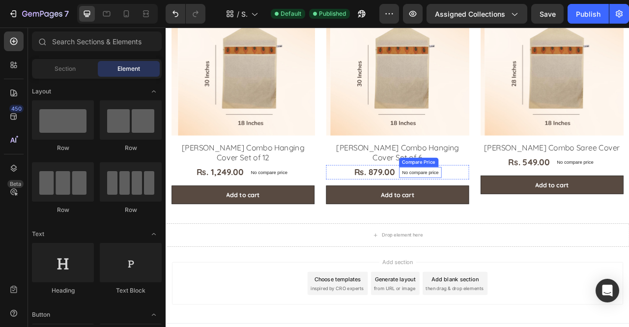
scroll to position [0, 0]
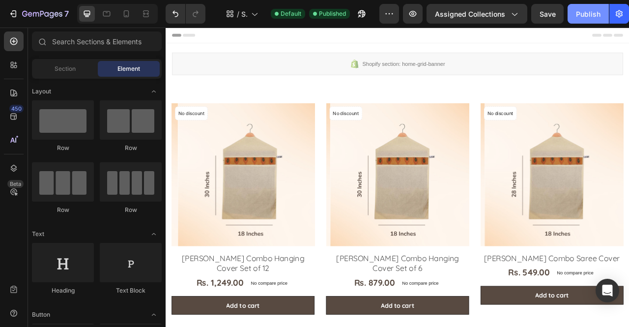
click at [591, 12] on div "Publish" at bounding box center [588, 14] width 25 height 10
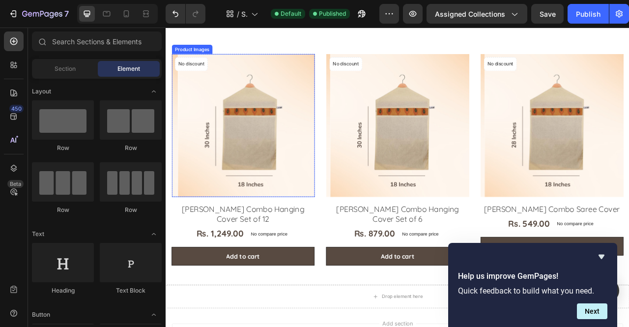
scroll to position [68, 0]
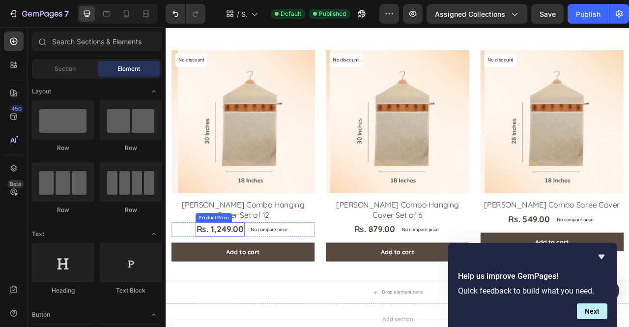
click at [263, 275] on div "Rs. 1,249.00" at bounding box center [234, 284] width 62 height 18
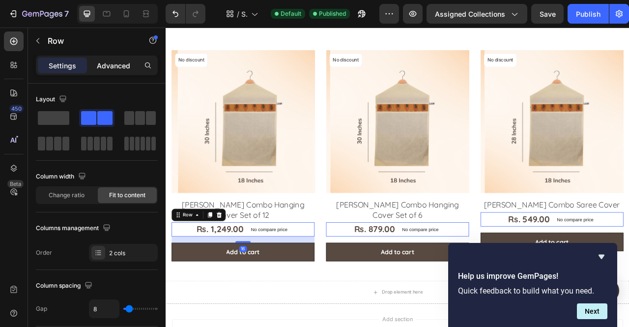
click at [122, 64] on p "Advanced" at bounding box center [113, 65] width 33 height 10
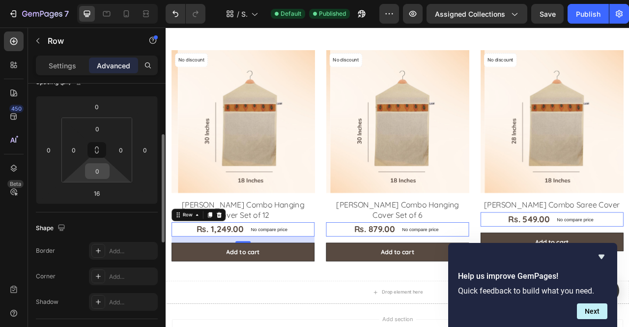
scroll to position [125, 0]
click at [100, 127] on input "0" at bounding box center [97, 127] width 20 height 15
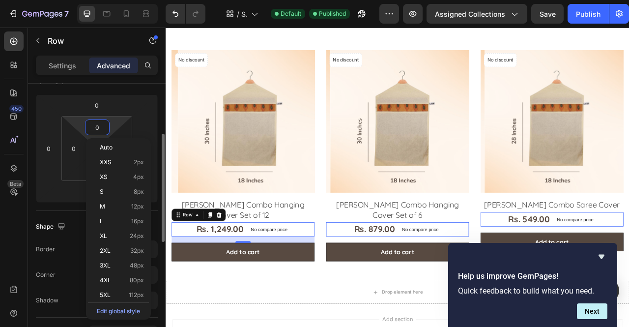
type input "5"
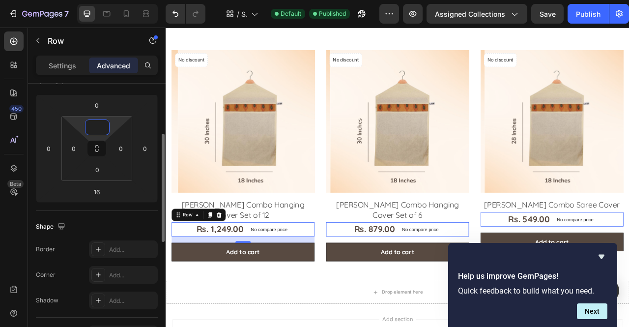
type input "7"
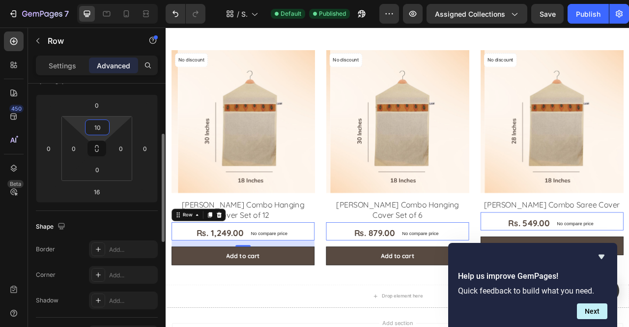
type input "1"
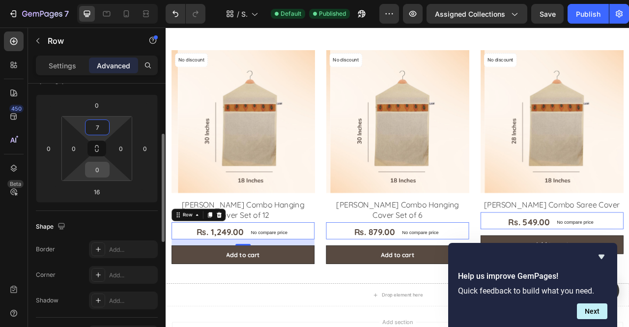
type input "7"
click at [98, 165] on input "0" at bounding box center [97, 169] width 20 height 15
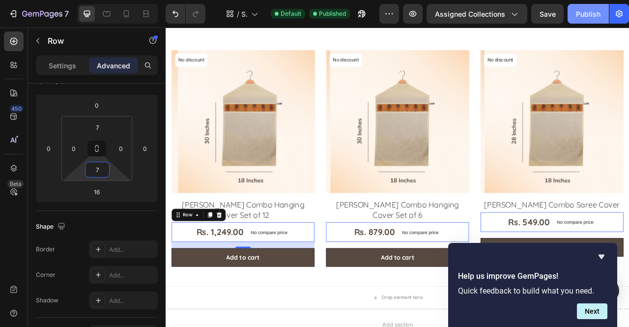
type input "7"
click at [576, 9] on div "Publish" at bounding box center [588, 14] width 25 height 10
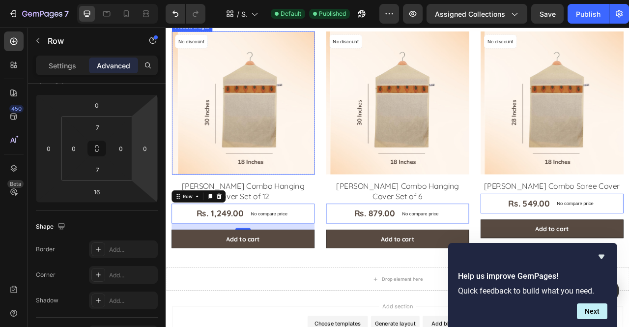
scroll to position [102, 0]
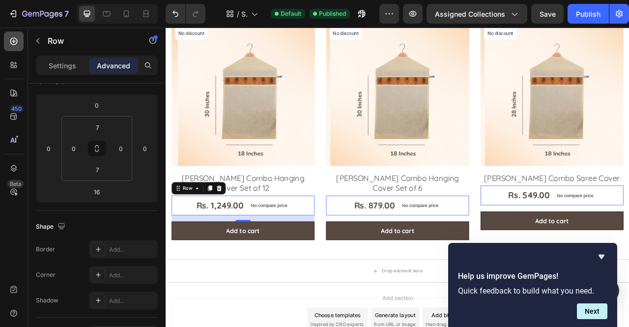
click at [13, 43] on icon at bounding box center [14, 41] width 10 height 10
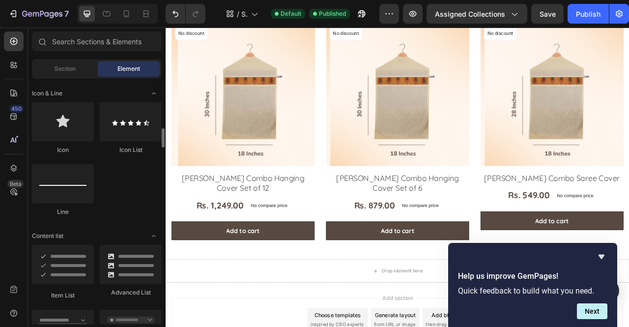
scroll to position [629, 0]
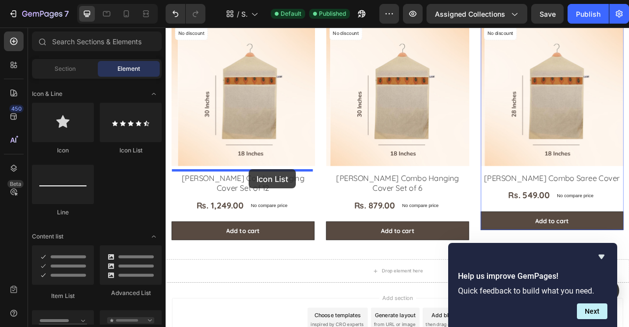
drag, startPoint x: 282, startPoint y: 167, endPoint x: 271, endPoint y: 208, distance: 42.2
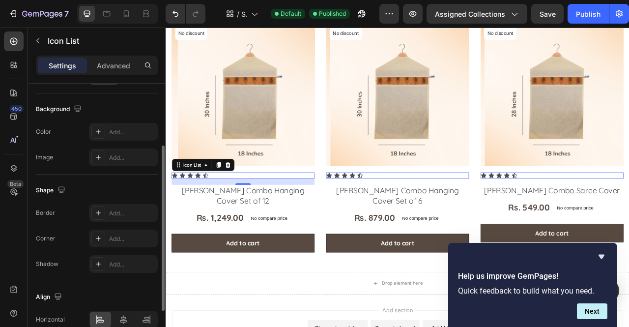
scroll to position [175, 0]
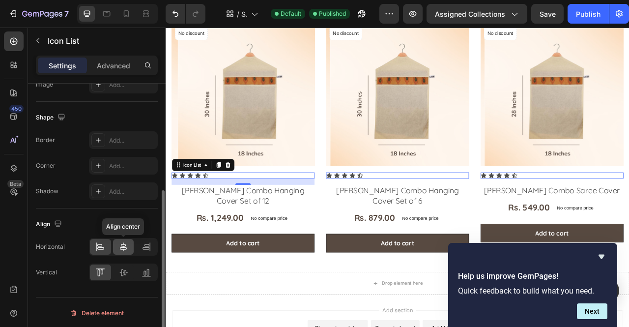
click at [122, 248] on icon at bounding box center [123, 247] width 10 height 10
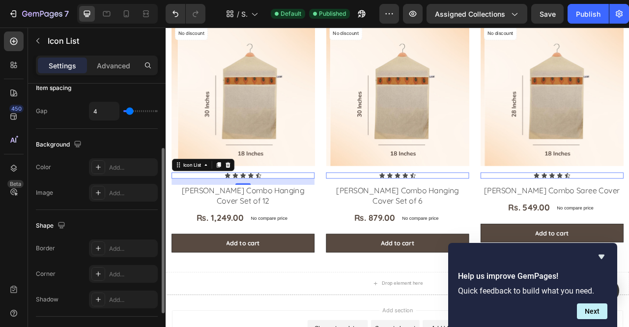
scroll to position [61, 0]
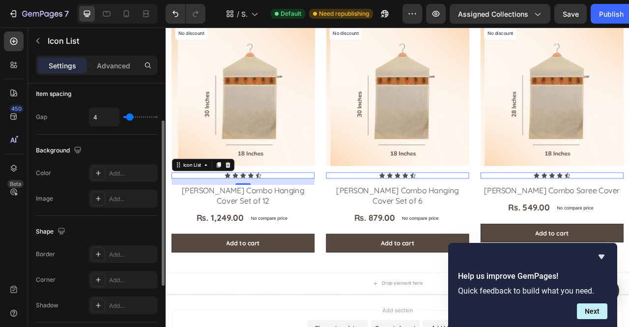
click at [134, 162] on div "Background The changes might be hidden by the video. Color Add... Image Add..." at bounding box center [97, 175] width 122 height 81
click at [126, 169] on div "Add..." at bounding box center [132, 173] width 46 height 9
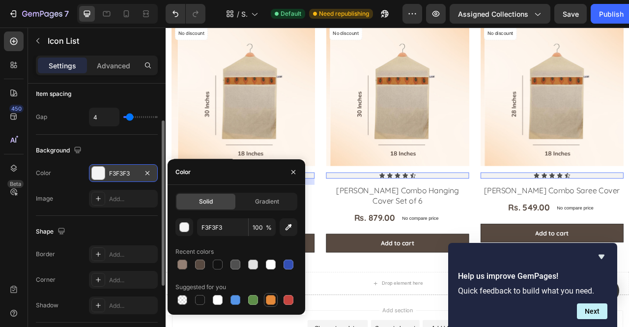
click at [270, 299] on div at bounding box center [271, 300] width 10 height 10
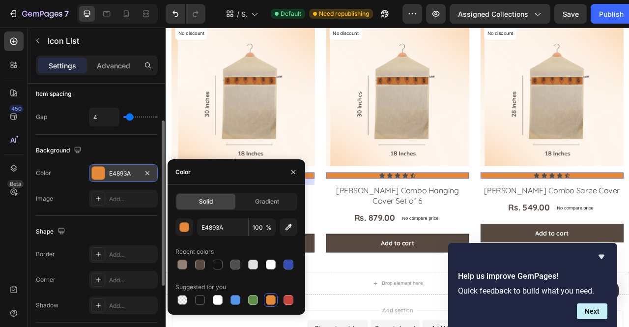
type input "F3F3F3"
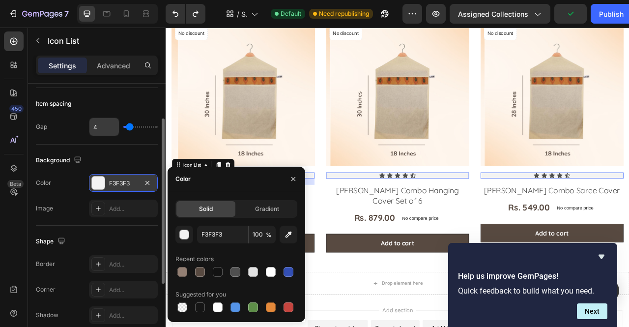
scroll to position [54, 0]
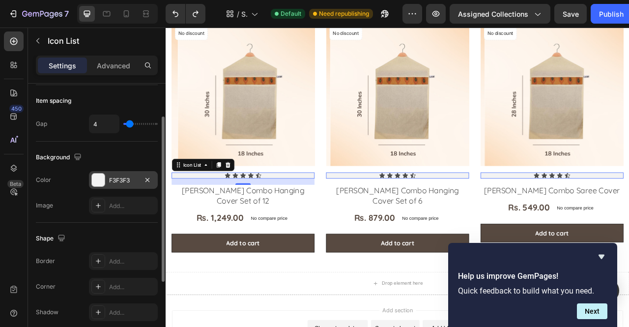
type input "5"
type input "6"
type input "7"
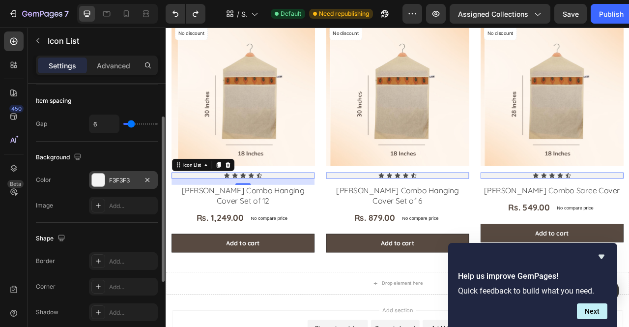
type input "7"
type input "8"
type input "7"
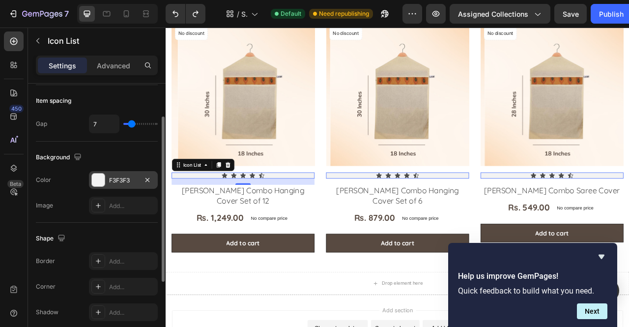
type input "6"
click at [131, 123] on input "range" at bounding box center [140, 124] width 34 height 2
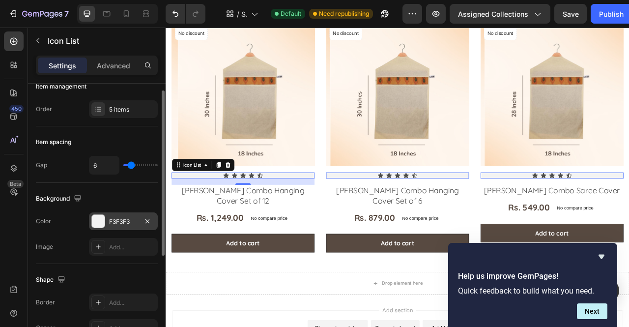
scroll to position [12, 0]
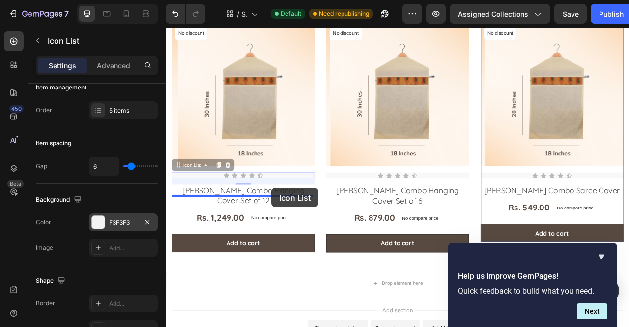
drag, startPoint x: 303, startPoint y: 211, endPoint x: 300, endPoint y: 231, distance: 20.4
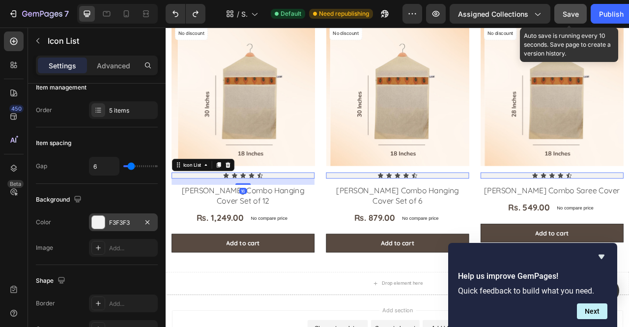
click at [570, 19] on button "Save" at bounding box center [570, 14] width 32 height 20
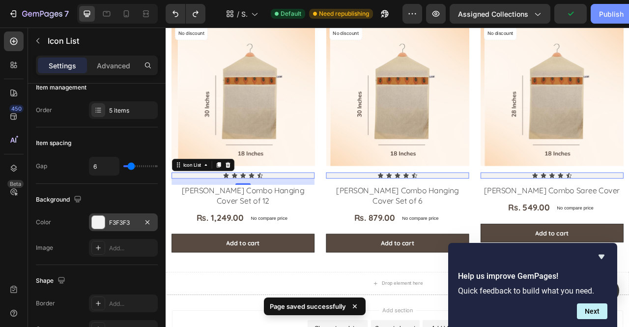
click at [609, 15] on div "Publish" at bounding box center [611, 14] width 25 height 10
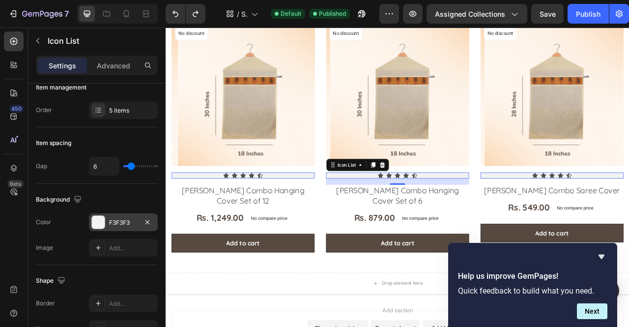
click at [114, 220] on div "F3F3F3" at bounding box center [123, 222] width 28 height 9
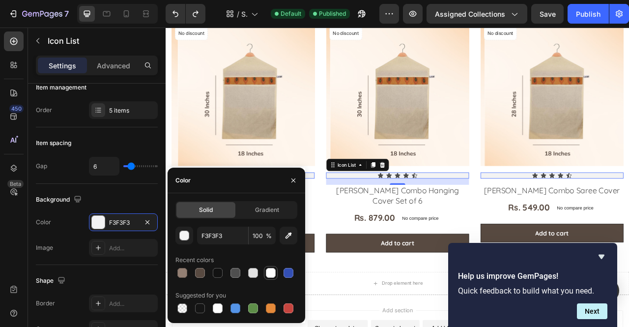
click at [269, 266] on div at bounding box center [271, 273] width 14 height 14
type input "FFFFFF"
click at [296, 181] on icon "button" at bounding box center [293, 180] width 8 height 8
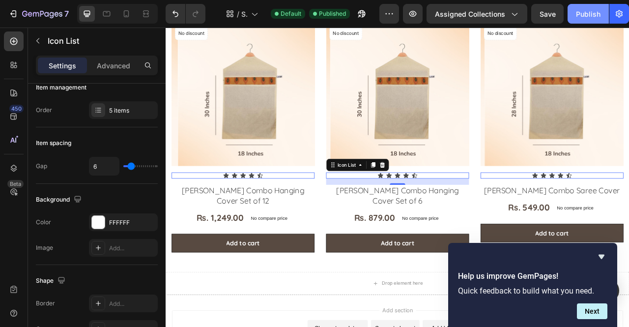
click at [587, 13] on div "Publish" at bounding box center [588, 14] width 25 height 10
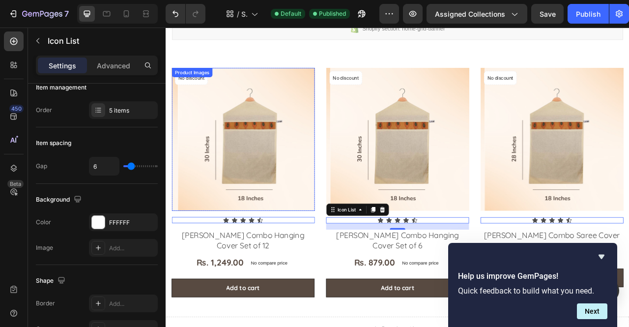
scroll to position [44, 0]
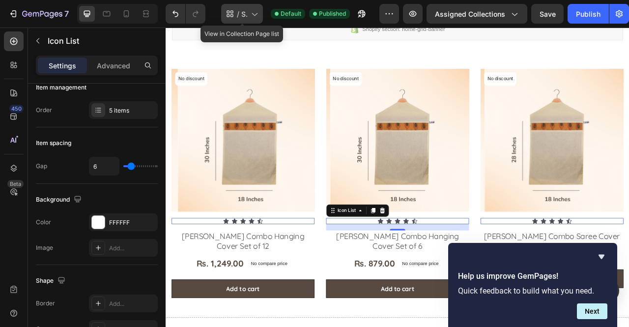
click at [255, 14] on icon at bounding box center [254, 14] width 10 height 10
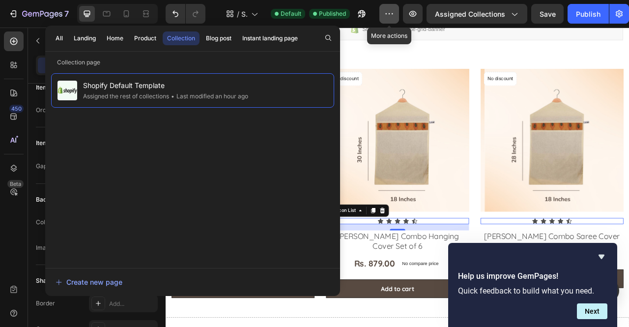
click at [392, 17] on icon "button" at bounding box center [389, 14] width 10 height 10
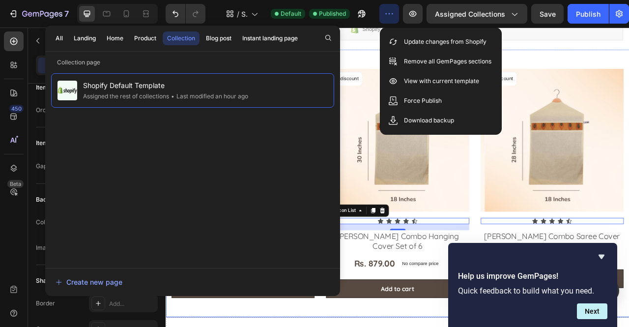
click at [628, 74] on div "Product Images No discount Not be displayed when published Product Badge Row Ic…" at bounding box center [459, 225] width 589 height 340
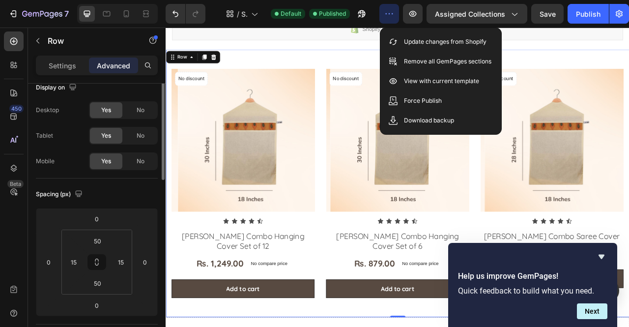
scroll to position [0, 0]
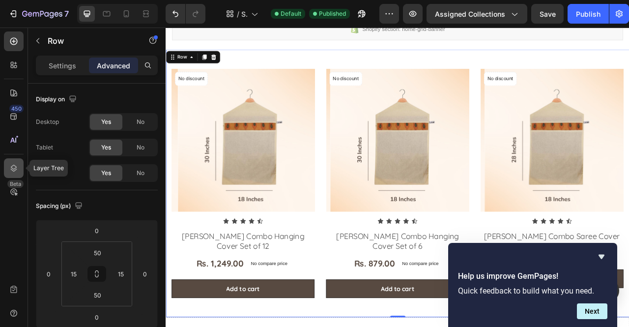
click at [17, 164] on icon at bounding box center [14, 168] width 10 height 10
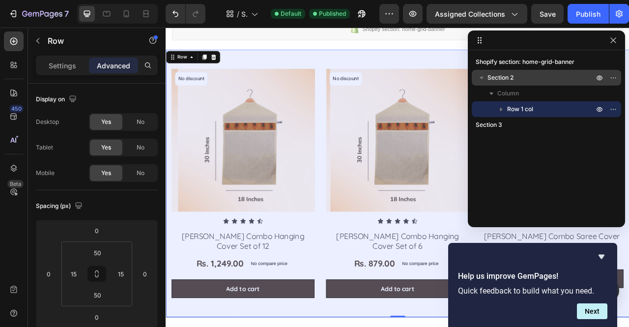
click at [482, 78] on icon "button" at bounding box center [481, 78] width 10 height 10
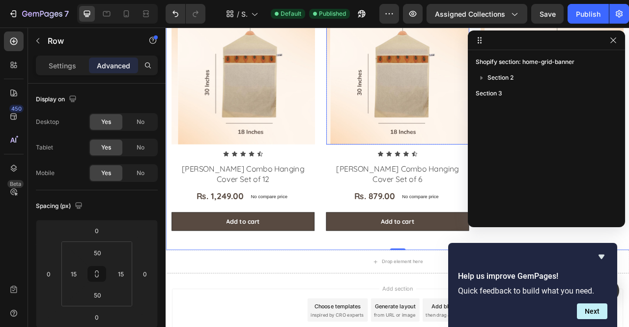
scroll to position [130, 0]
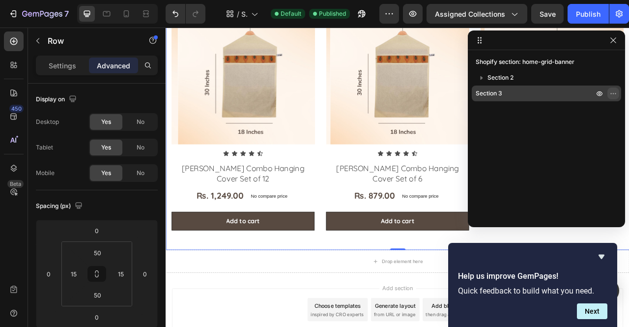
click at [610, 94] on icon "button" at bounding box center [613, 93] width 8 height 8
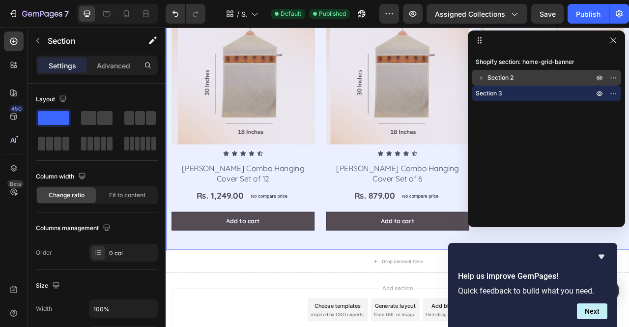
click at [519, 84] on div "Section 2" at bounding box center [545, 78] width 141 height 16
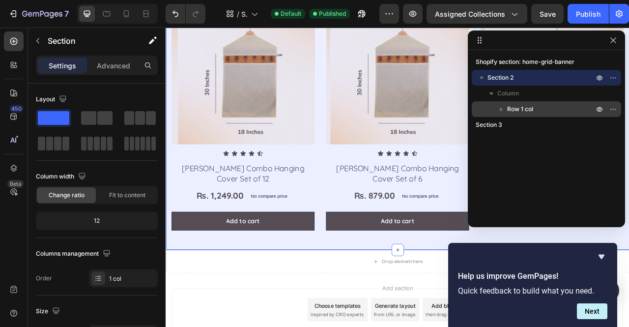
click at [502, 108] on icon "button" at bounding box center [501, 109] width 10 height 10
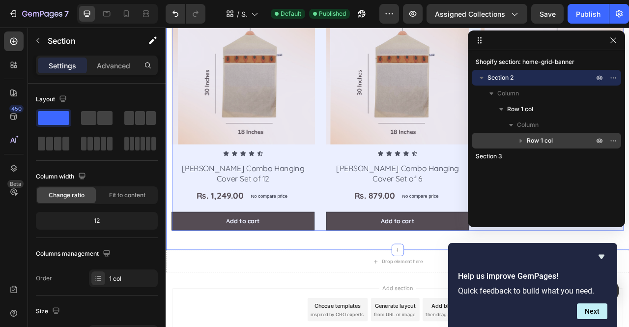
click at [520, 138] on icon "button" at bounding box center [521, 141] width 10 height 10
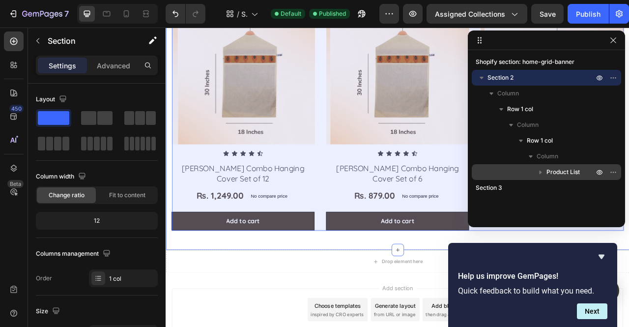
click at [542, 172] on icon "button" at bounding box center [540, 172] width 10 height 10
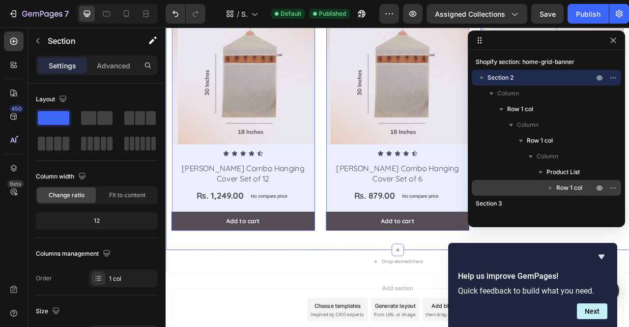
click at [576, 186] on span "Row 1 col" at bounding box center [569, 188] width 26 height 10
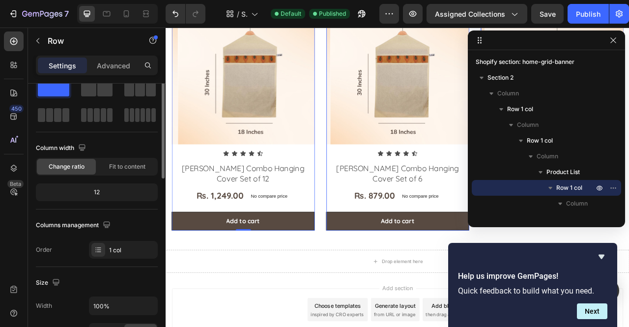
scroll to position [0, 0]
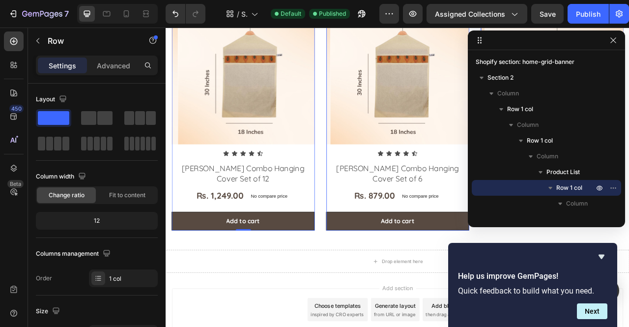
click at [115, 74] on div "Settings Advanced" at bounding box center [97, 65] width 122 height 20
click at [120, 67] on p "Advanced" at bounding box center [113, 65] width 33 height 10
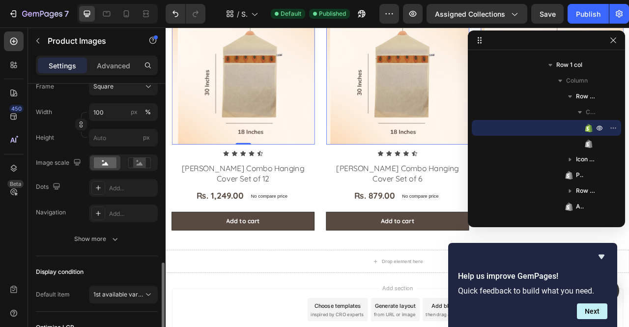
scroll to position [247, 0]
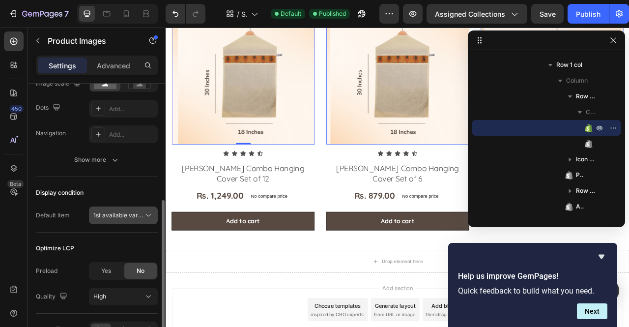
click at [109, 213] on span "1st available variant" at bounding box center [120, 214] width 55 height 7
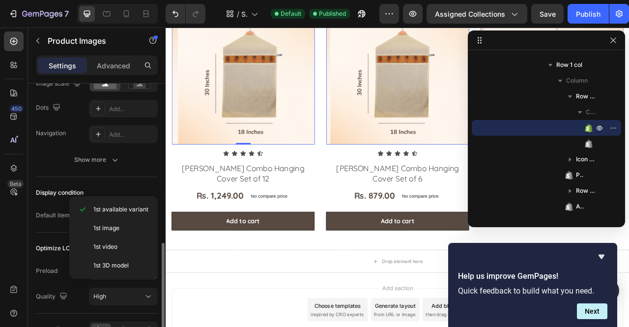
scroll to position [276, 0]
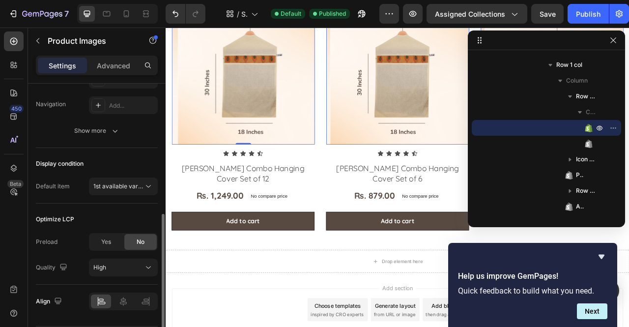
click at [49, 182] on div "Default item" at bounding box center [53, 186] width 34 height 9
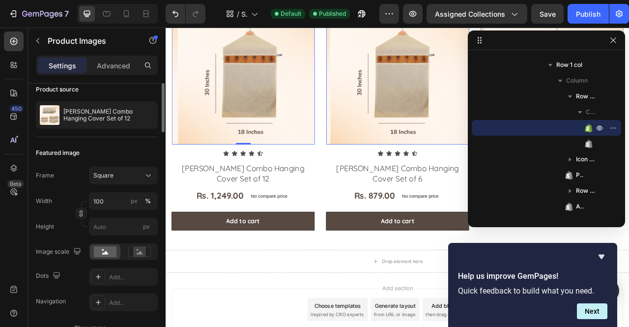
scroll to position [0, 0]
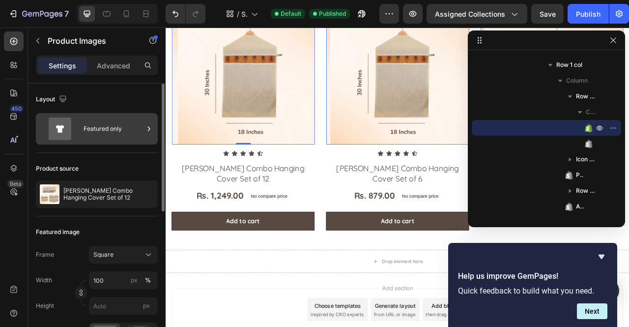
click at [95, 128] on div "Featured only" at bounding box center [113, 128] width 60 height 23
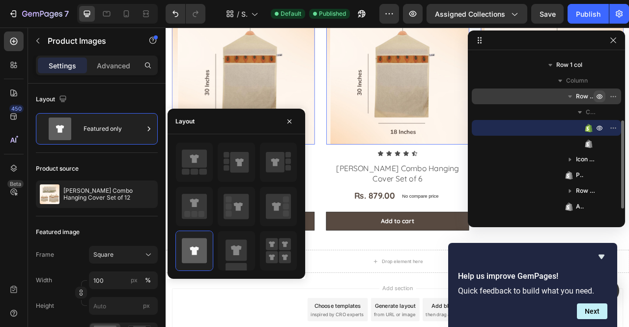
scroll to position [99, 0]
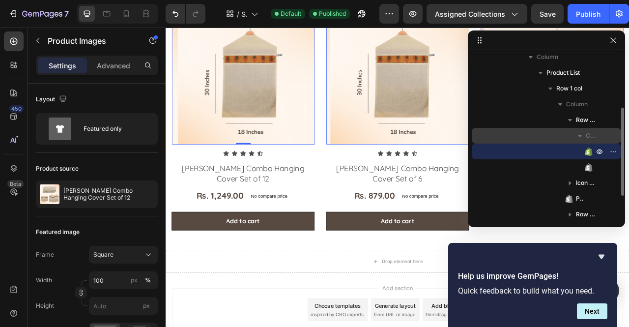
click at [582, 133] on icon "button" at bounding box center [580, 136] width 10 height 10
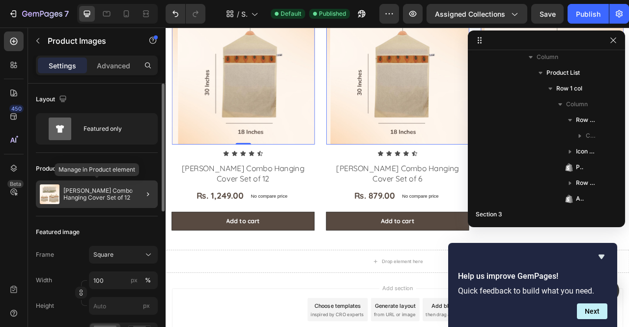
click at [89, 193] on p "[PERSON_NAME] Combo Hanging Cover Set of 12" at bounding box center [108, 194] width 90 height 14
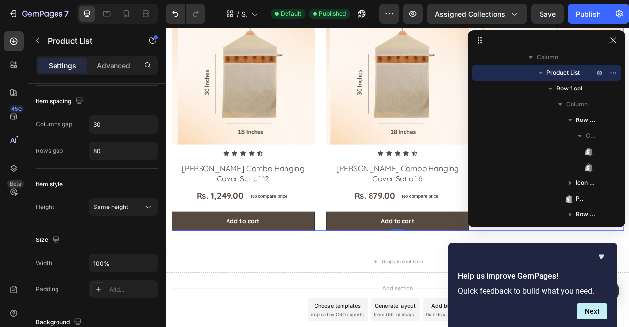
scroll to position [0, 0]
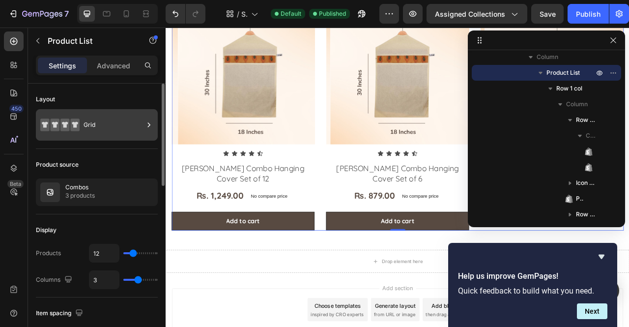
click at [124, 127] on div "Grid" at bounding box center [113, 124] width 60 height 23
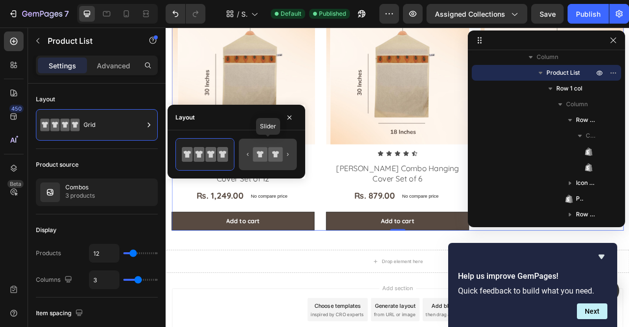
click at [256, 157] on icon at bounding box center [260, 154] width 14 height 14
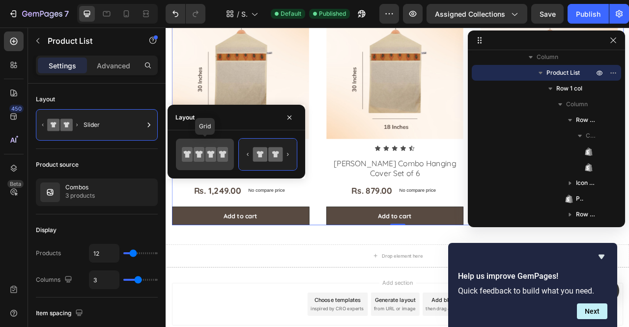
click at [210, 163] on icon at bounding box center [205, 154] width 46 height 20
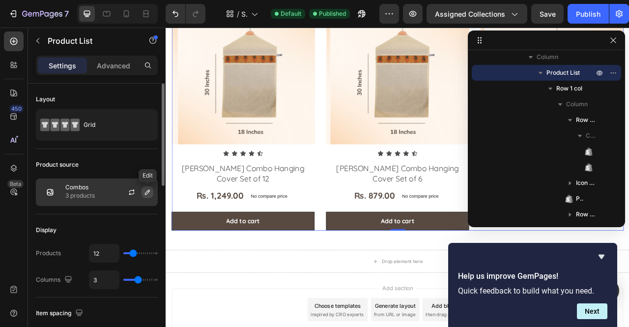
click at [149, 192] on icon "button" at bounding box center [147, 192] width 8 height 8
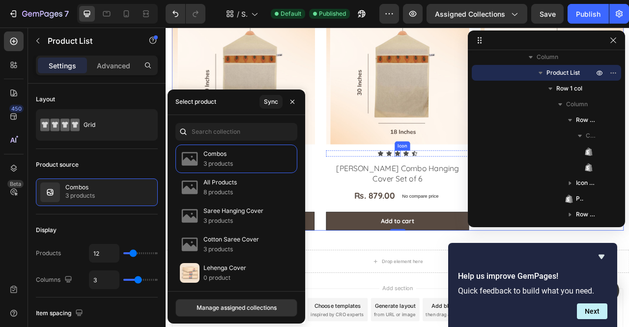
click at [459, 184] on icon at bounding box center [460, 187] width 7 height 6
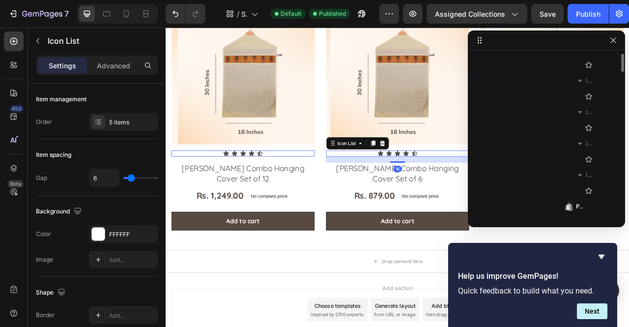
scroll to position [154, 0]
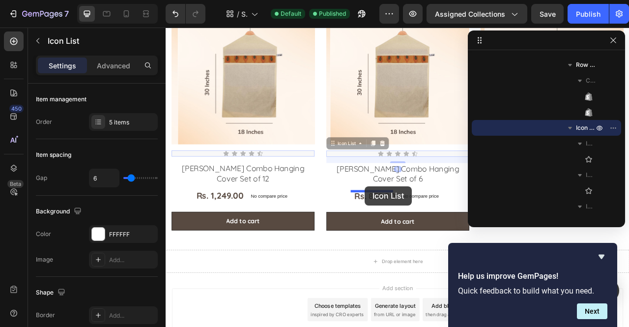
drag, startPoint x: 415, startPoint y: 183, endPoint x: 418, endPoint y: 229, distance: 46.8
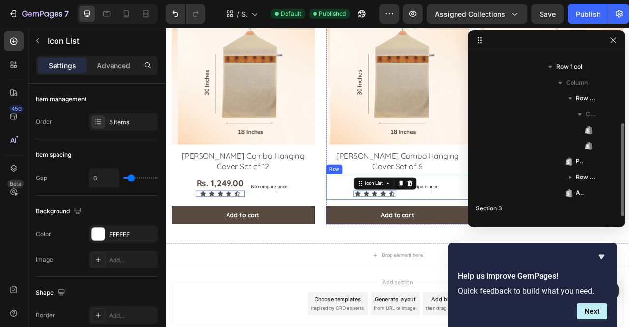
scroll to position [121, 0]
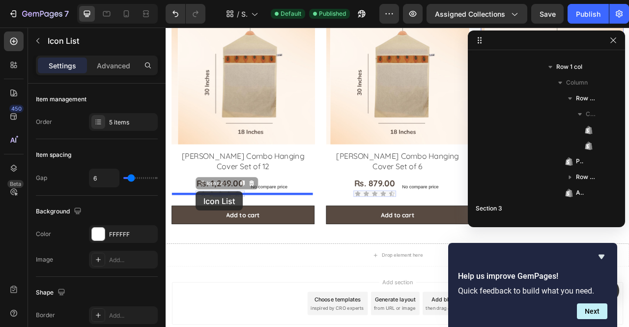
drag, startPoint x: 205, startPoint y: 220, endPoint x: 203, endPoint y: 236, distance: 15.8
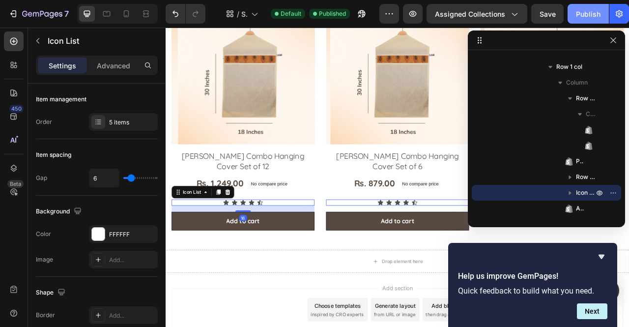
click at [587, 14] on div "Publish" at bounding box center [588, 14] width 25 height 10
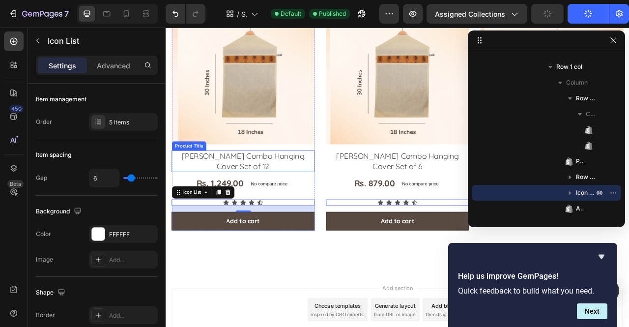
scroll to position [0, 0]
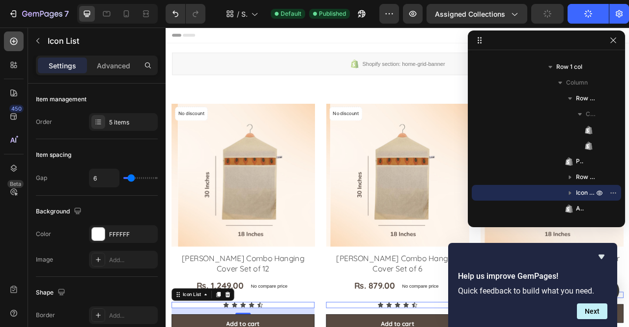
click at [14, 44] on icon at bounding box center [13, 41] width 7 height 7
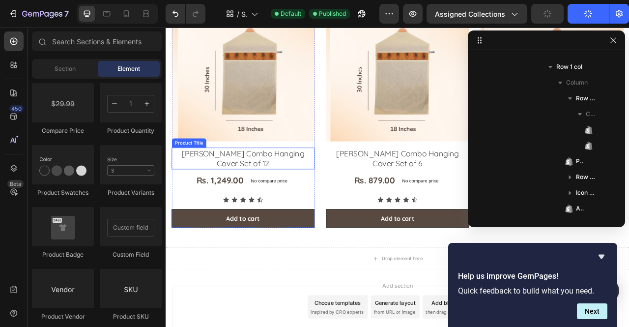
scroll to position [134, 0]
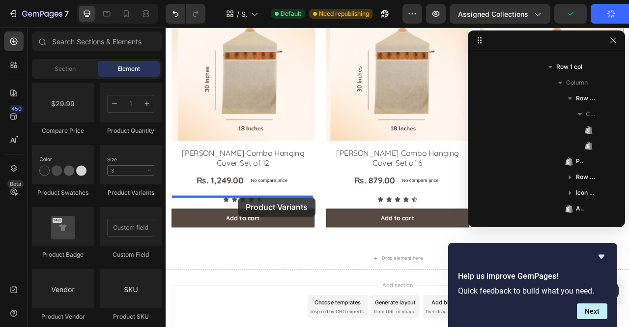
drag, startPoint x: 292, startPoint y: 186, endPoint x: 257, endPoint y: 244, distance: 67.6
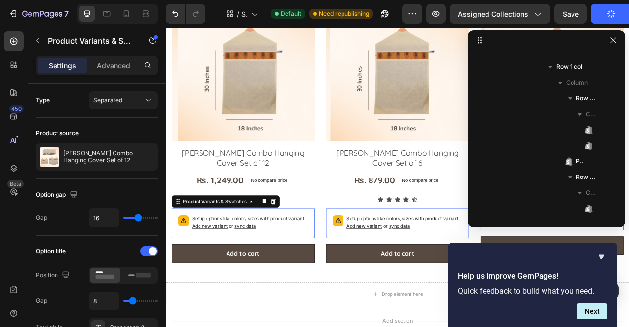
scroll to position [372, 0]
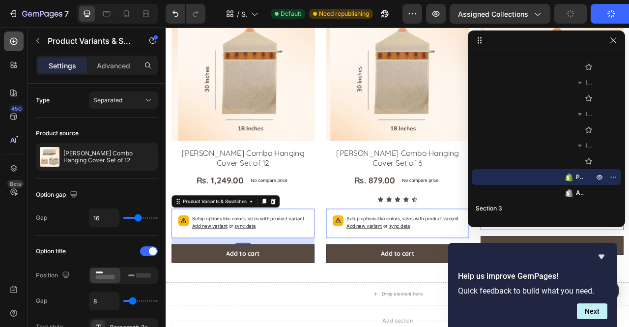
click at [19, 46] on div at bounding box center [14, 41] width 20 height 20
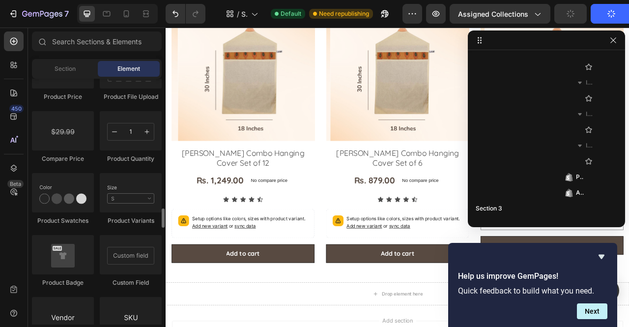
scroll to position [1671, 0]
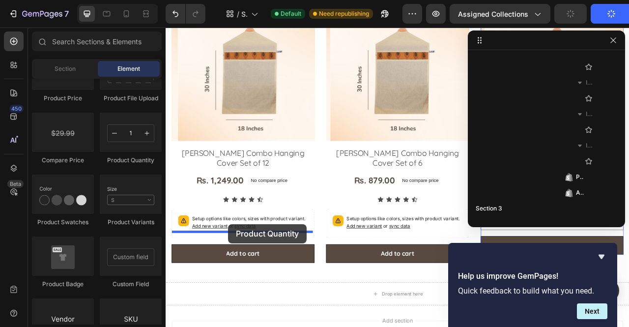
drag, startPoint x: 290, startPoint y: 153, endPoint x: 245, endPoint y: 277, distance: 132.8
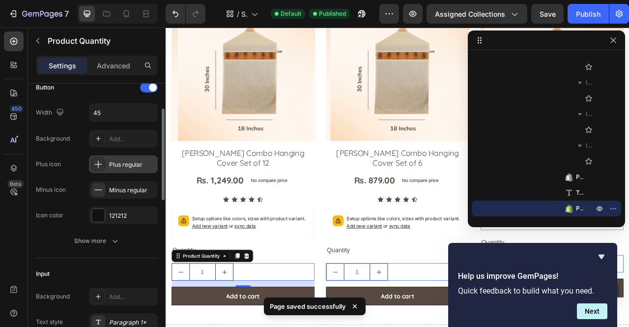
scroll to position [0, 0]
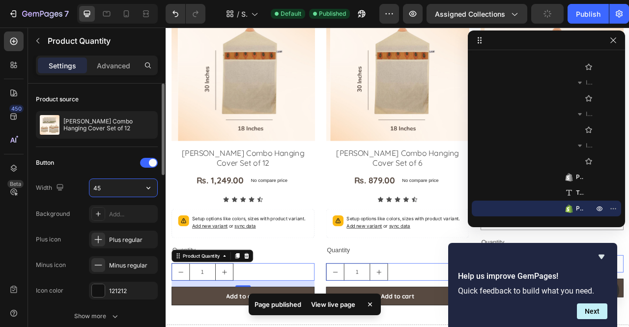
click at [99, 186] on input "45" at bounding box center [123, 188] width 68 height 18
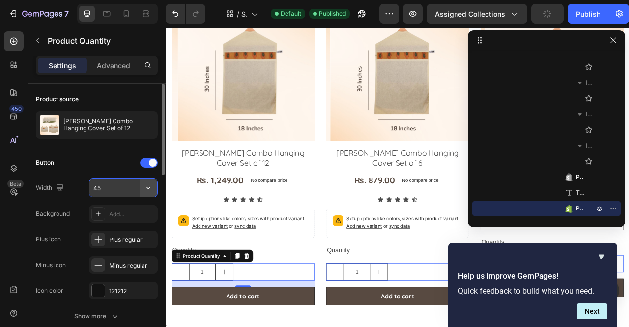
click at [146, 188] on icon "button" at bounding box center [148, 188] width 10 height 10
click at [152, 166] on div at bounding box center [149, 163] width 18 height 10
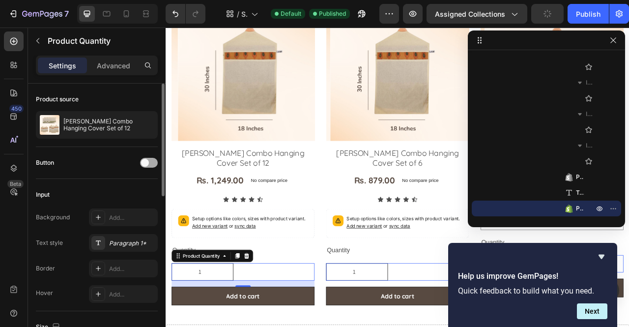
click at [148, 162] on span at bounding box center [145, 163] width 8 height 8
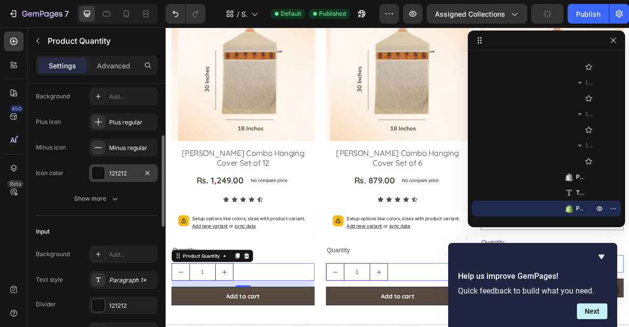
scroll to position [128, 0]
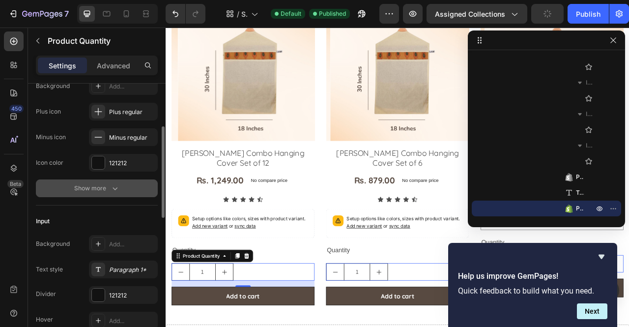
click at [113, 185] on icon "button" at bounding box center [115, 188] width 10 height 10
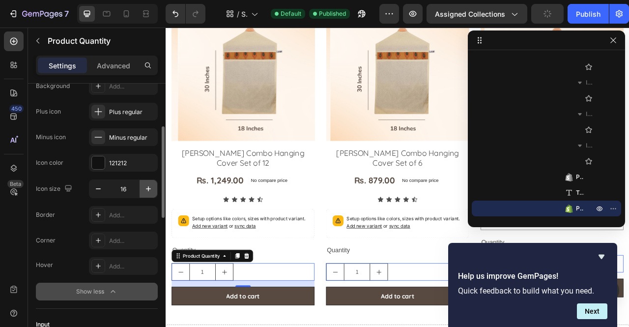
click at [146, 189] on icon "button" at bounding box center [148, 189] width 10 height 10
type input "18"
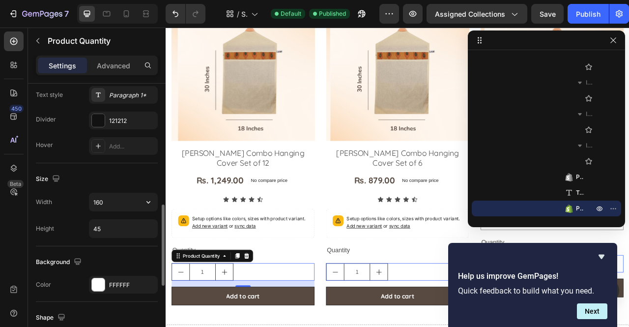
scroll to position [406, 0]
click at [99, 198] on input "160" at bounding box center [123, 201] width 68 height 18
click at [149, 201] on icon "button" at bounding box center [148, 201] width 10 height 10
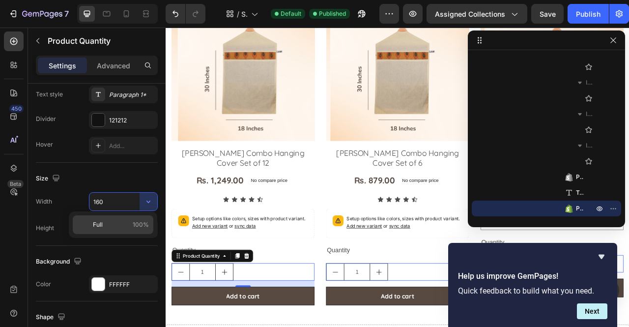
click at [134, 223] on span "100%" at bounding box center [141, 224] width 16 height 9
type input "100%"
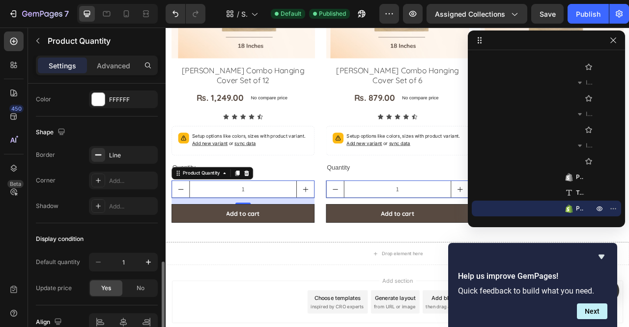
scroll to position [592, 0]
click at [120, 149] on div "Line" at bounding box center [123, 153] width 28 height 9
click at [70, 170] on div "Corner Add..." at bounding box center [97, 179] width 122 height 18
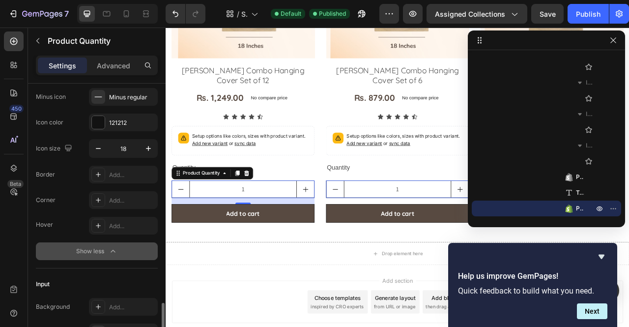
scroll to position [88, 0]
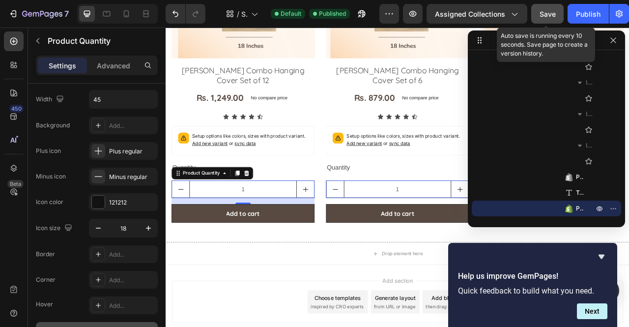
click at [545, 12] on span "Save" at bounding box center [547, 14] width 16 height 8
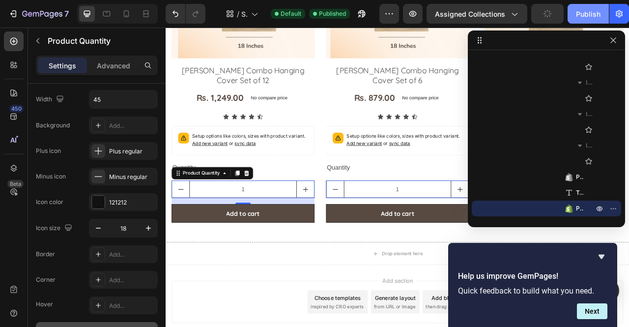
click at [606, 12] on button "Publish" at bounding box center [587, 14] width 41 height 20
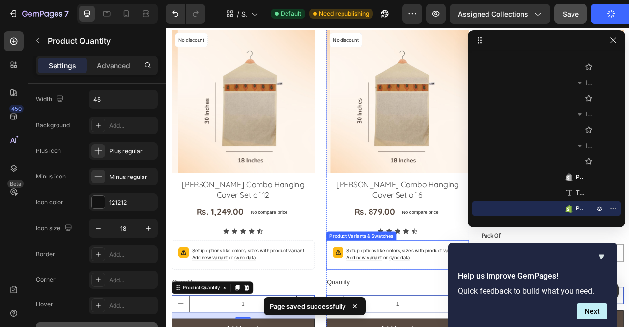
scroll to position [95, 0]
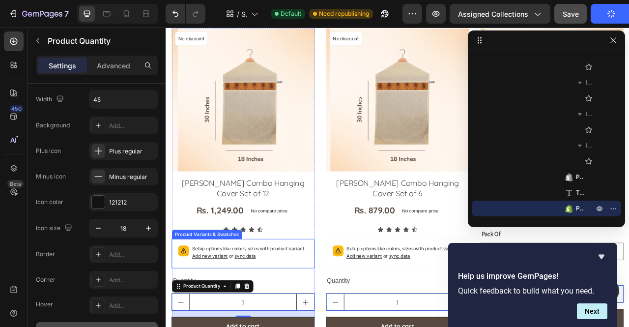
click at [304, 304] on p "Setup options like colors, sizes with product variant. Add new variant or sync …" at bounding box center [272, 313] width 147 height 19
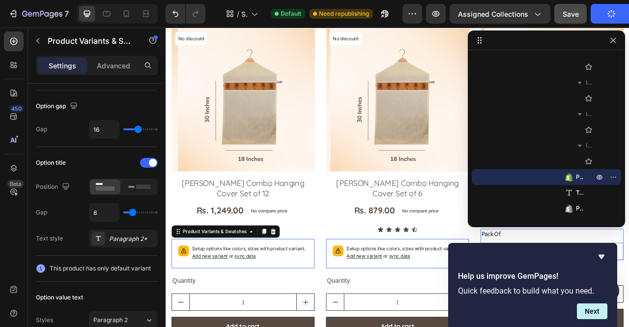
scroll to position [0, 0]
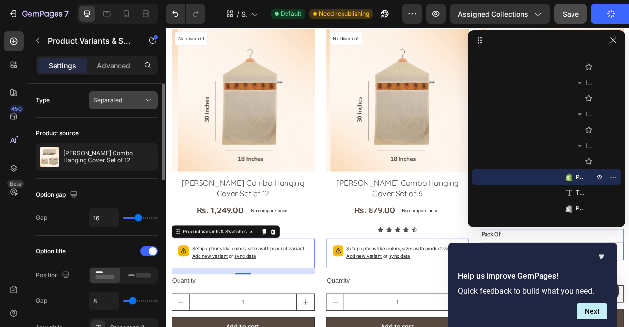
click at [122, 97] on div "Separated" at bounding box center [118, 100] width 50 height 9
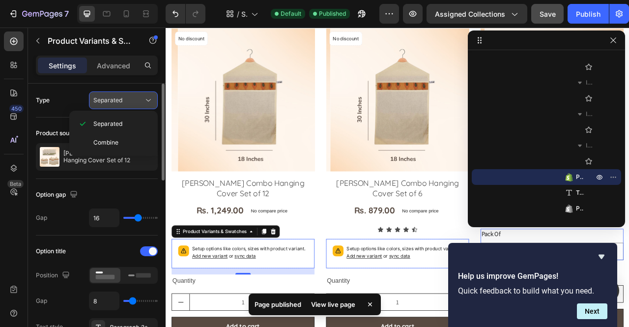
click at [119, 101] on span "Separated" at bounding box center [107, 99] width 29 height 7
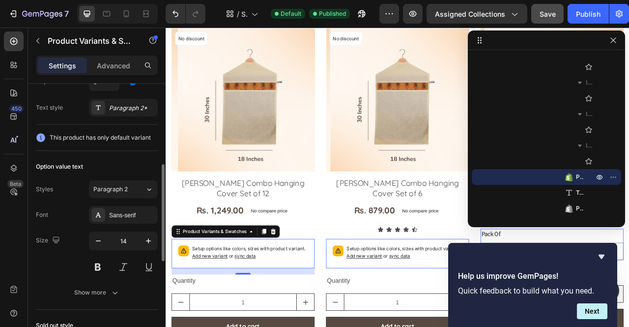
scroll to position [221, 0]
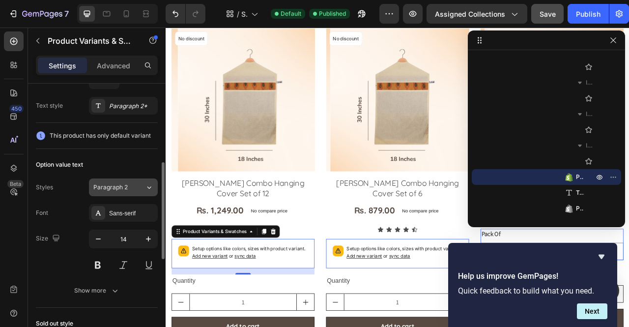
click at [125, 180] on button "Paragraph 2" at bounding box center [123, 187] width 69 height 18
click at [50, 248] on div "Size 14" at bounding box center [97, 251] width 122 height 44
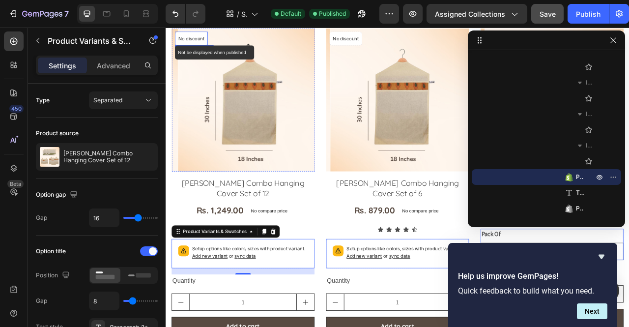
scroll to position [0, 0]
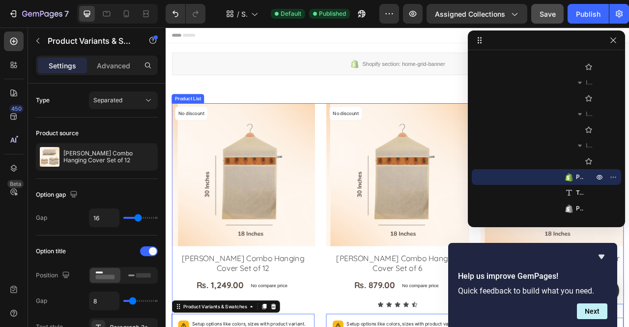
click at [363, 134] on div "Product Images No discount Not be displayed when published Product Badge Row [P…" at bounding box center [460, 319] width 575 height 390
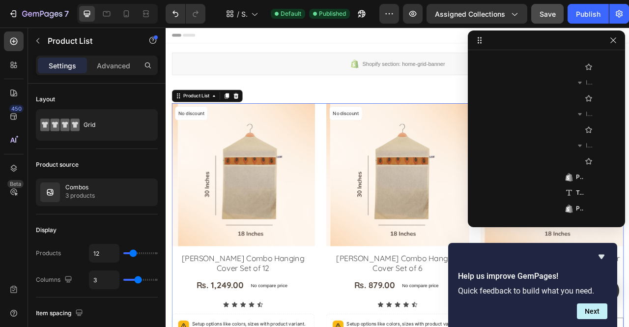
scroll to position [44, 0]
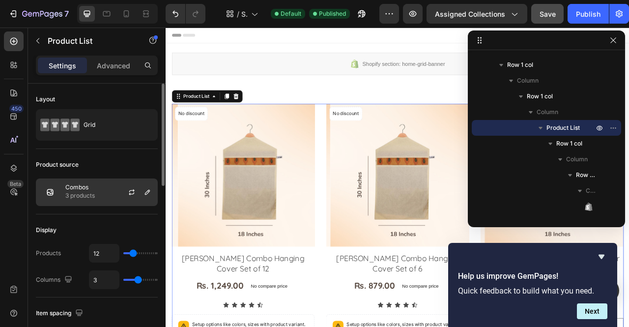
click at [84, 192] on p "3 products" at bounding box center [79, 196] width 29 height 10
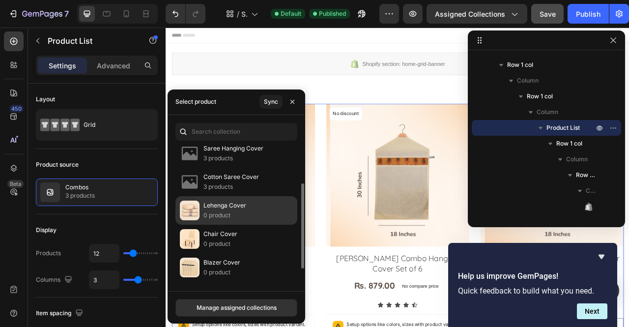
scroll to position [63, 0]
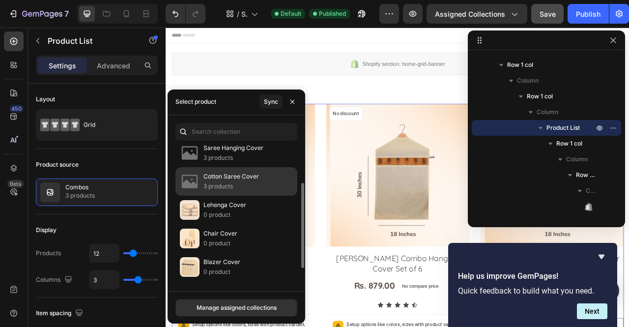
click at [257, 183] on p "3 products" at bounding box center [230, 186] width 55 height 10
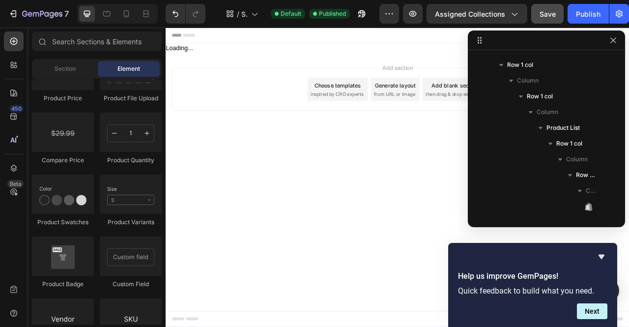
click at [420, 152] on div "Add section Choose templates inspired by CRO experts Generate layout from URL o…" at bounding box center [459, 107] width 589 height 97
click at [415, 15] on icon "button" at bounding box center [412, 14] width 7 height 6
click at [224, 60] on div "Add section Choose templates inspired by CRO experts Generate layout from URL o…" at bounding box center [459, 107] width 589 height 97
click at [192, 55] on div "Loading..." at bounding box center [459, 54] width 589 height 12
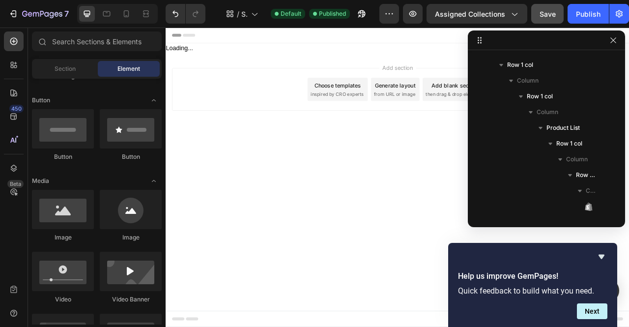
scroll to position [0, 0]
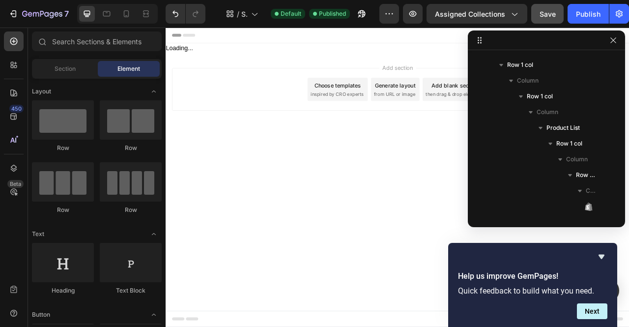
click at [203, 54] on div "Loading..." at bounding box center [459, 54] width 589 height 12
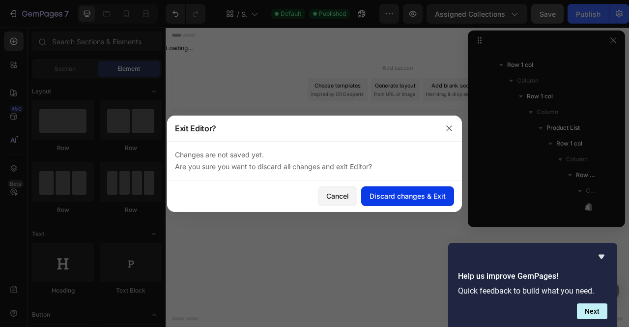
click at [420, 195] on div "Discard changes & Exit" at bounding box center [407, 196] width 76 height 10
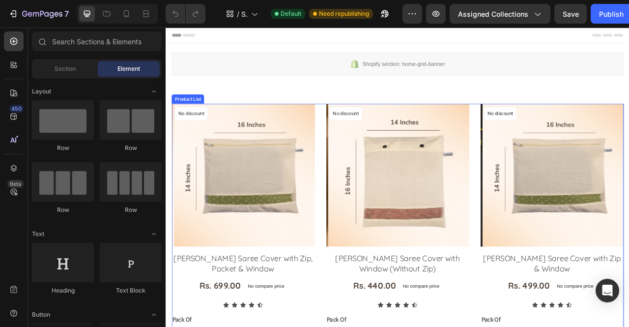
click at [361, 134] on div "Product Images No discount Not be displayed when published Product Badge Row Ni…" at bounding box center [460, 320] width 575 height 393
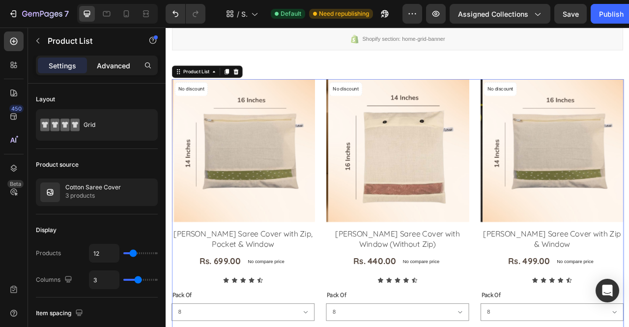
click at [105, 68] on p "Advanced" at bounding box center [113, 65] width 33 height 10
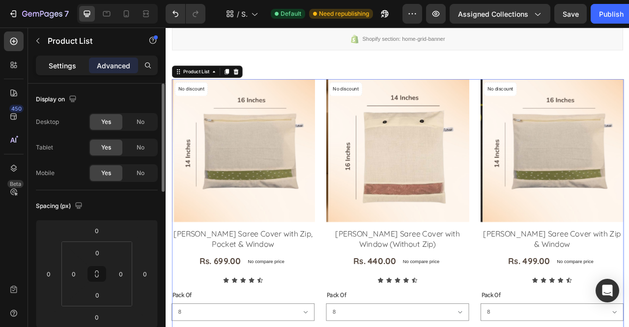
click at [63, 62] on p "Settings" at bounding box center [62, 65] width 27 height 10
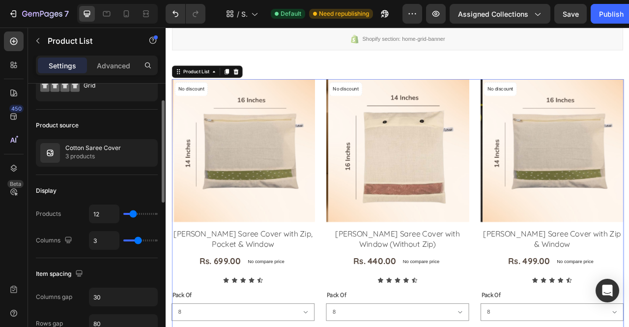
scroll to position [41, 0]
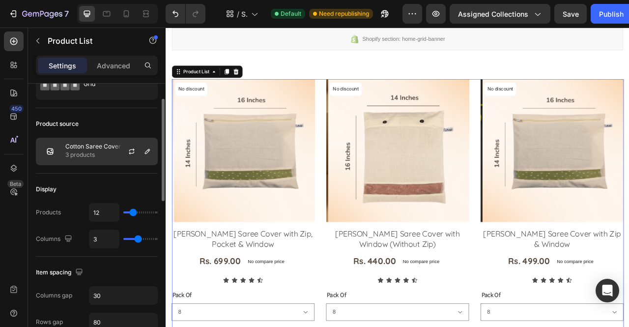
click at [55, 151] on img at bounding box center [50, 151] width 20 height 20
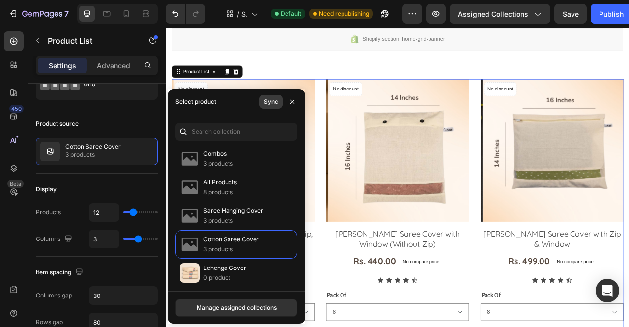
click at [278, 101] on button "Sync" at bounding box center [270, 102] width 23 height 14
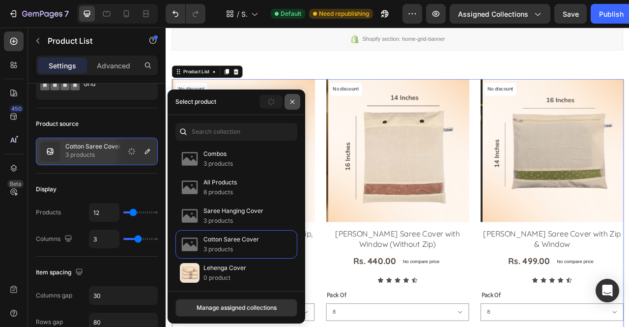
click at [292, 103] on icon "button" at bounding box center [292, 102] width 8 height 8
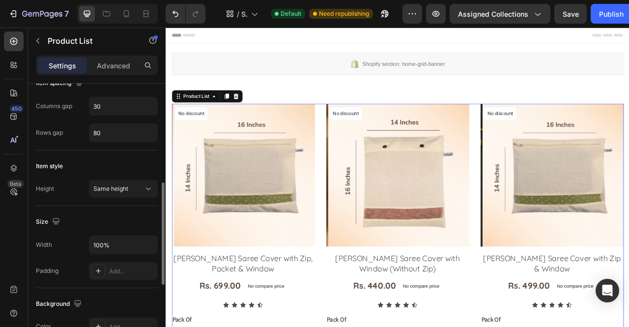
scroll to position [247, 0]
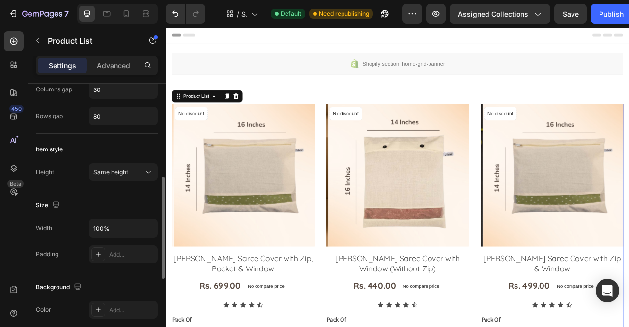
click at [124, 167] on span "Same height" at bounding box center [110, 171] width 35 height 9
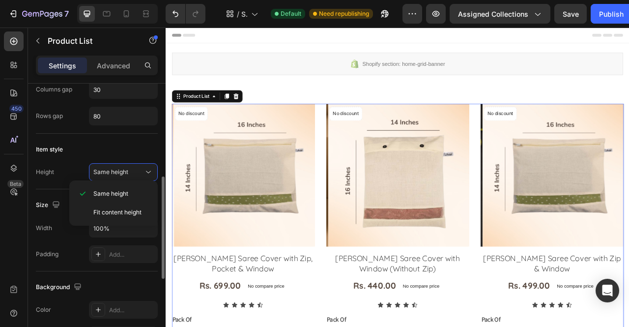
click at [124, 167] on span "Same height" at bounding box center [110, 171] width 35 height 9
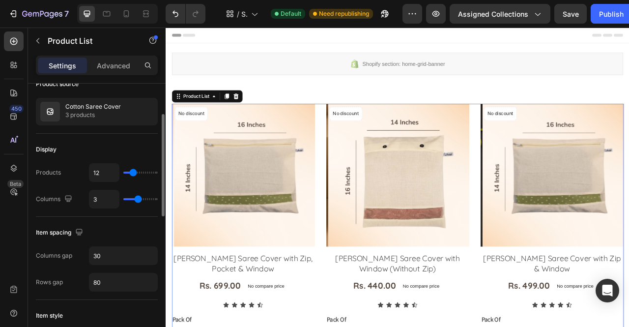
scroll to position [0, 0]
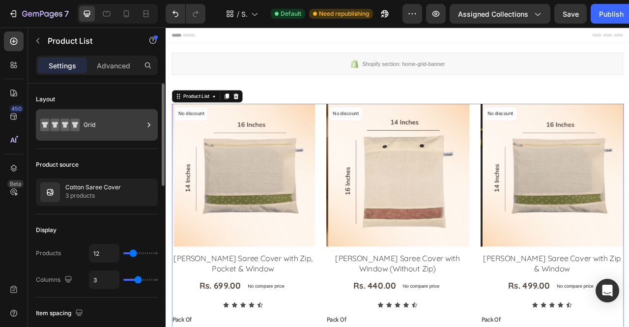
click at [101, 131] on div "Grid" at bounding box center [113, 124] width 60 height 23
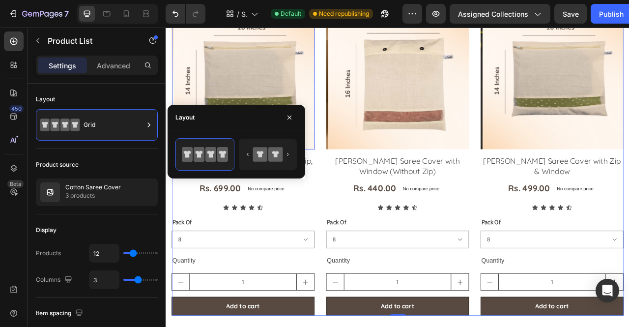
scroll to position [124, 0]
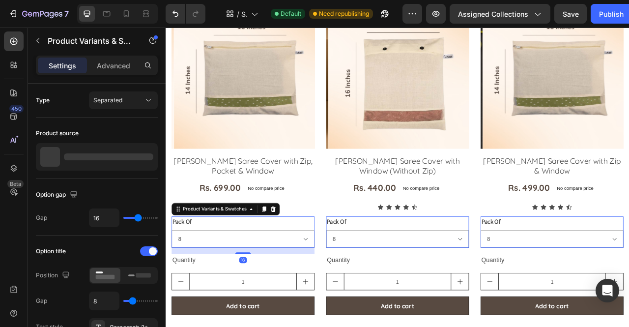
click at [280, 273] on div "Pack Of 8 10 24" at bounding box center [264, 288] width 182 height 40
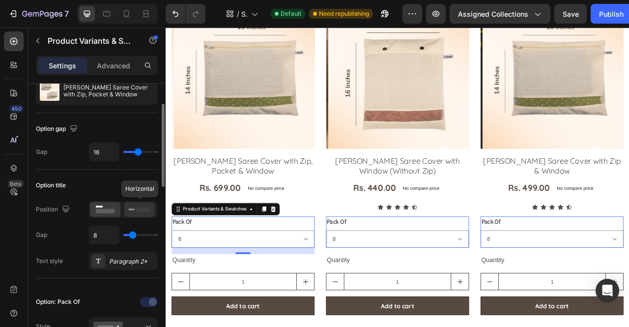
click at [138, 215] on div at bounding box center [139, 209] width 30 height 15
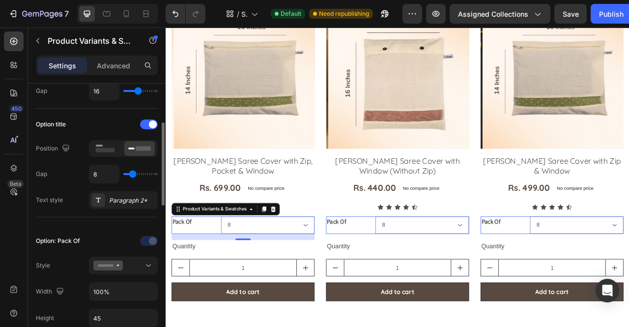
scroll to position [127, 0]
click at [148, 123] on div at bounding box center [149, 124] width 18 height 10
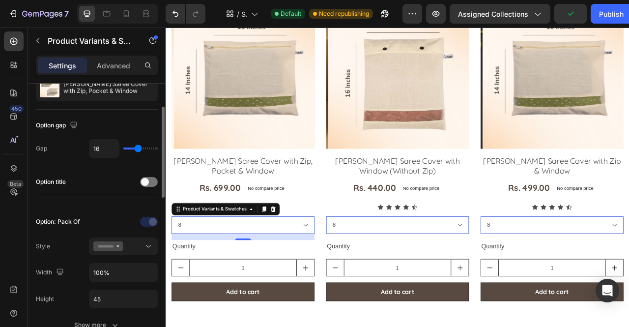
scroll to position [0, 0]
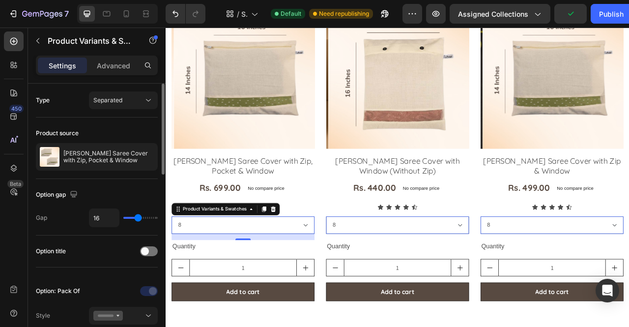
click at [112, 111] on div "Type Separated" at bounding box center [97, 100] width 122 height 34
click at [116, 105] on button "Separated" at bounding box center [123, 100] width 69 height 18
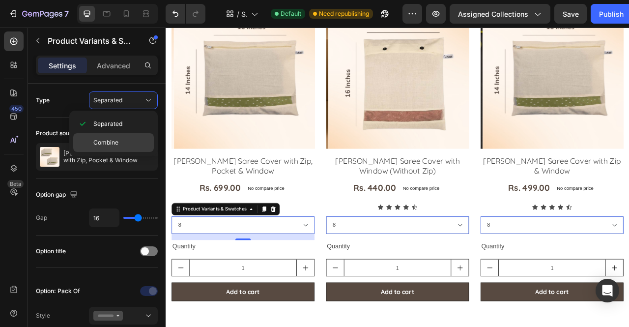
click at [109, 137] on div "Combine" at bounding box center [113, 142] width 81 height 19
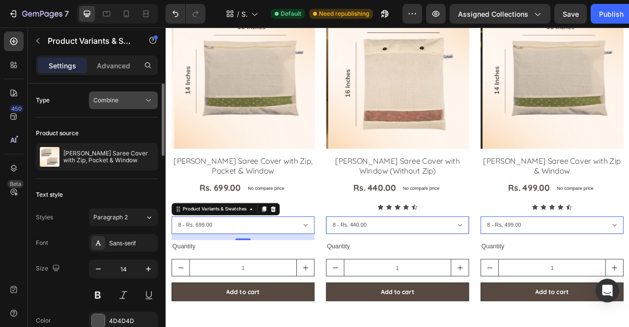
click at [146, 100] on icon at bounding box center [148, 100] width 10 height 10
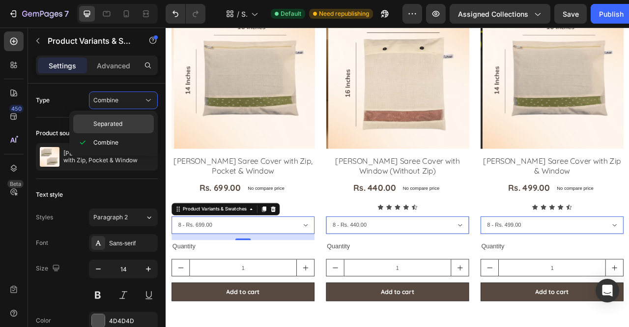
click at [137, 117] on div "Separated" at bounding box center [113, 123] width 81 height 19
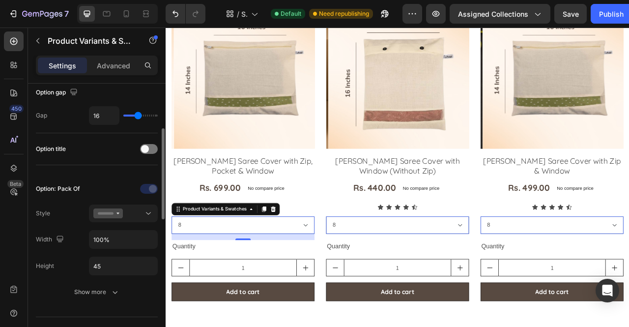
scroll to position [129, 0]
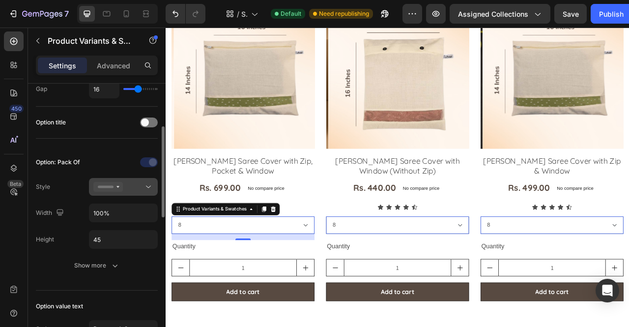
click at [123, 178] on button at bounding box center [123, 187] width 69 height 18
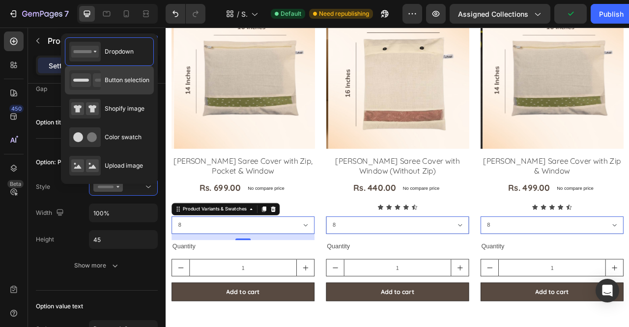
click at [128, 81] on span "Button selection" at bounding box center [127, 80] width 45 height 9
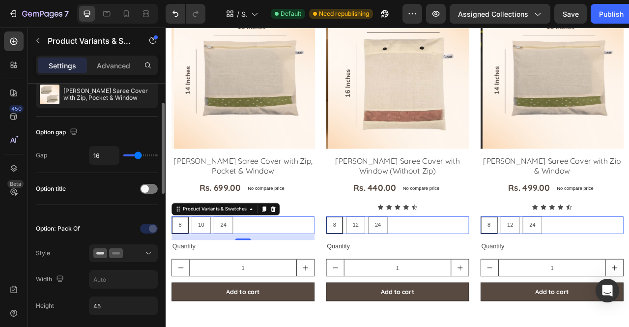
scroll to position [61, 0]
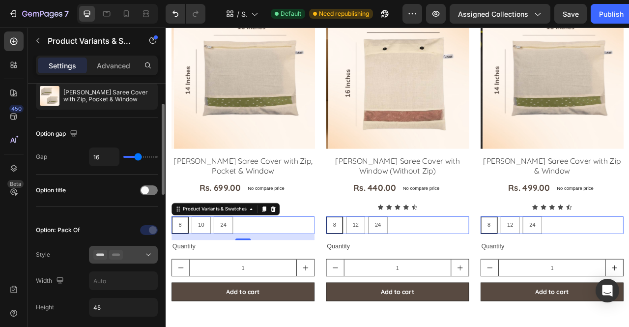
click at [113, 249] on icon at bounding box center [116, 254] width 14 height 10
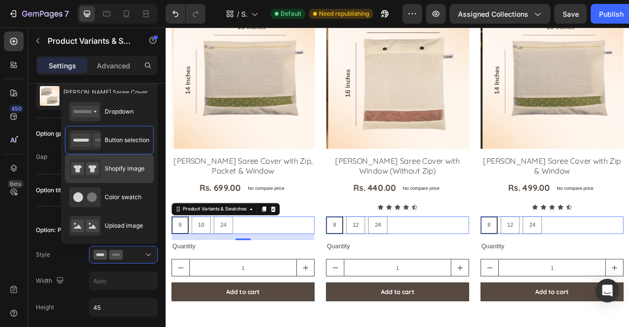
click at [120, 174] on div "Shopify image" at bounding box center [106, 169] width 75 height 20
type input "64"
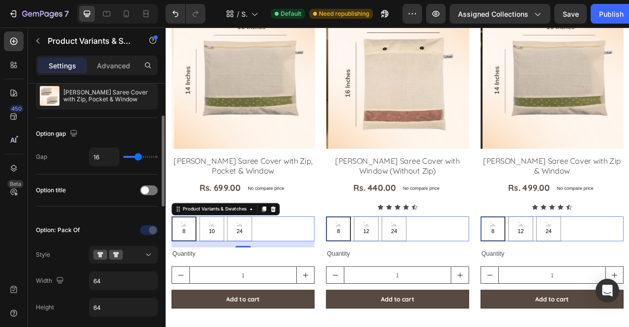
scroll to position [90, 0]
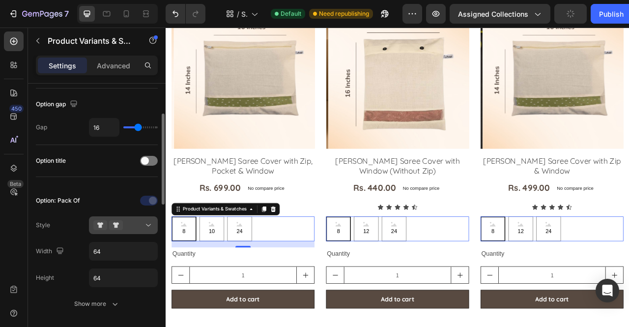
click at [135, 220] on div at bounding box center [123, 225] width 60 height 10
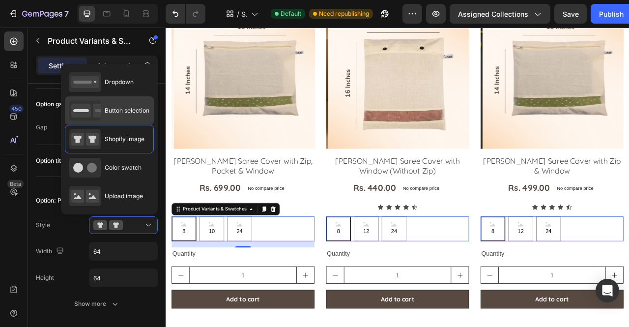
click at [127, 110] on span "Button selection" at bounding box center [127, 110] width 45 height 9
type input "45"
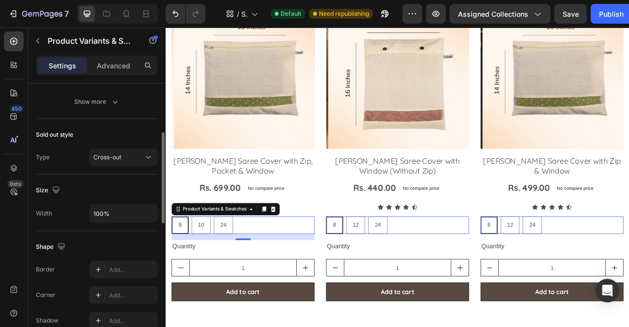
scroll to position [318, 0]
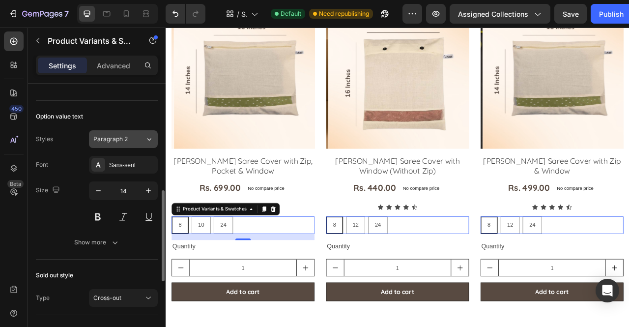
click at [135, 145] on button "Paragraph 2" at bounding box center [123, 139] width 69 height 18
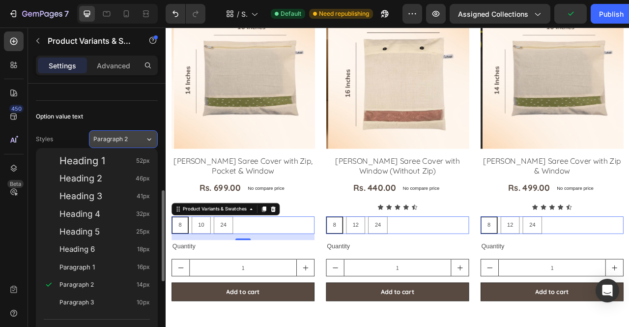
click at [131, 135] on div "Paragraph 2" at bounding box center [113, 139] width 40 height 9
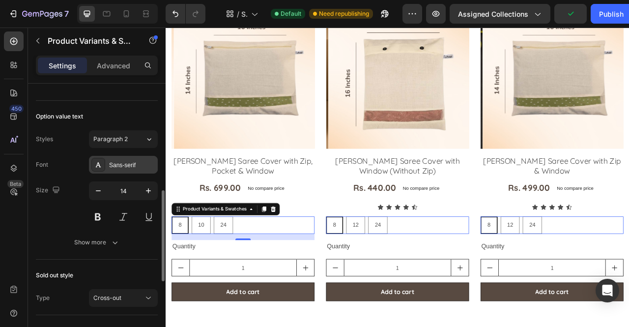
click at [123, 163] on div "Sans-serif" at bounding box center [132, 165] width 46 height 9
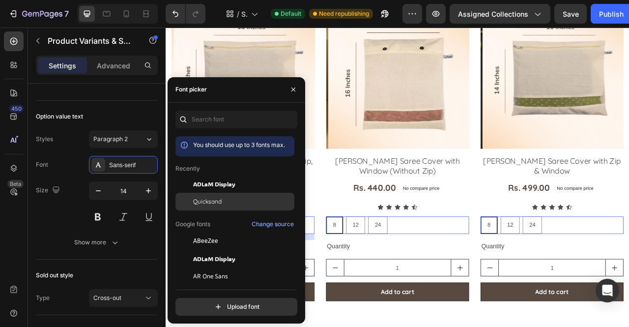
click at [220, 194] on div "Quicksand" at bounding box center [234, 201] width 119 height 18
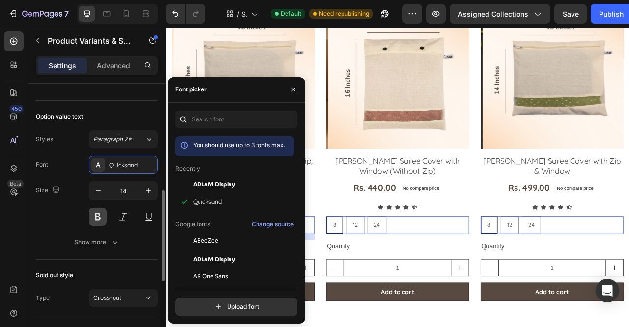
click at [103, 218] on button at bounding box center [98, 217] width 18 height 18
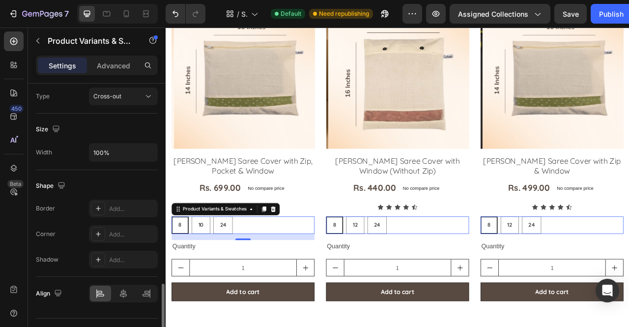
scroll to position [539, 0]
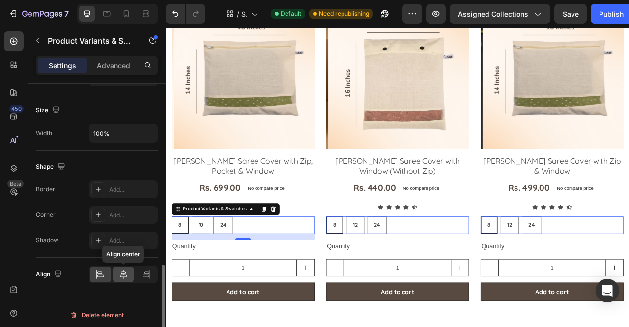
click at [122, 273] on icon at bounding box center [123, 274] width 10 height 10
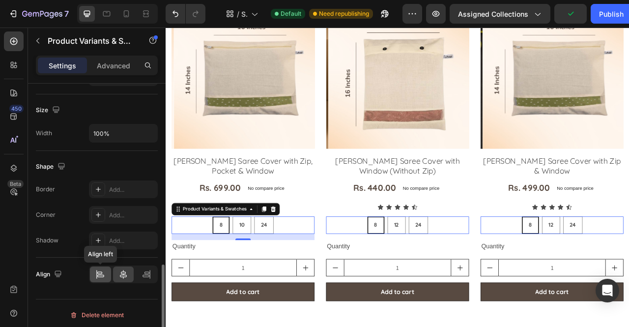
click at [107, 273] on div at bounding box center [100, 274] width 21 height 16
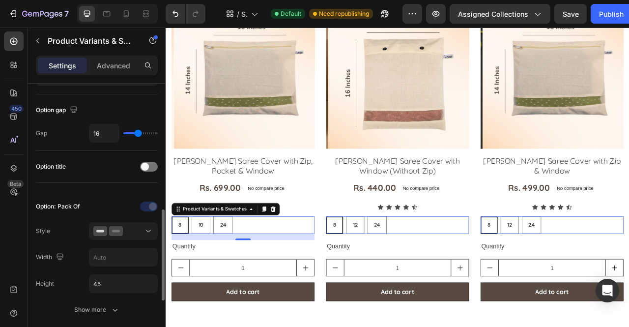
scroll to position [0, 0]
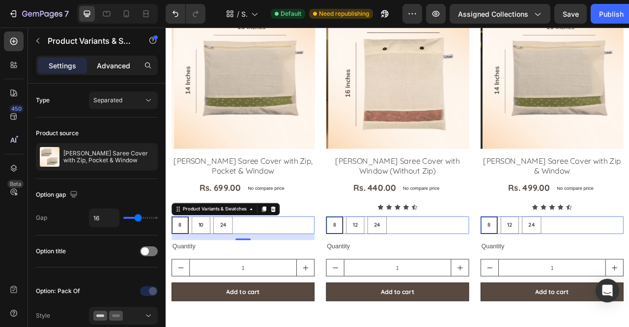
click at [106, 71] on div "Advanced" at bounding box center [113, 65] width 49 height 16
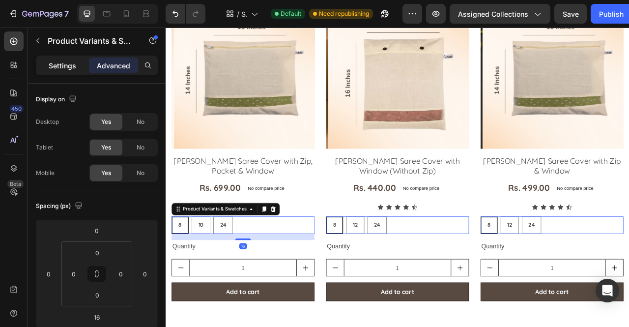
drag, startPoint x: 106, startPoint y: 71, endPoint x: 83, endPoint y: 68, distance: 22.3
click at [83, 68] on div "Settings Advanced" at bounding box center [97, 65] width 118 height 16
click at [83, 68] on div "Settings" at bounding box center [62, 65] width 49 height 16
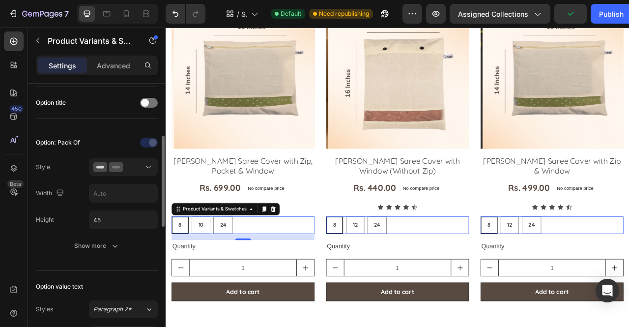
scroll to position [153, 0]
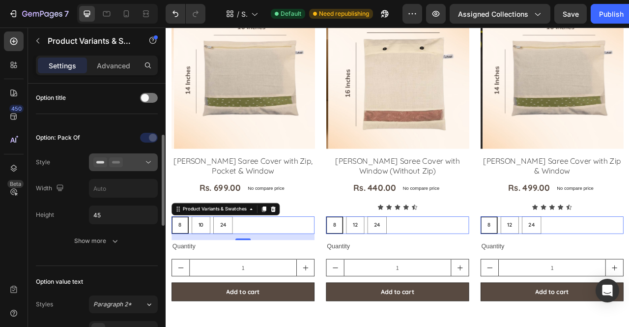
click at [137, 165] on div at bounding box center [123, 162] width 60 height 10
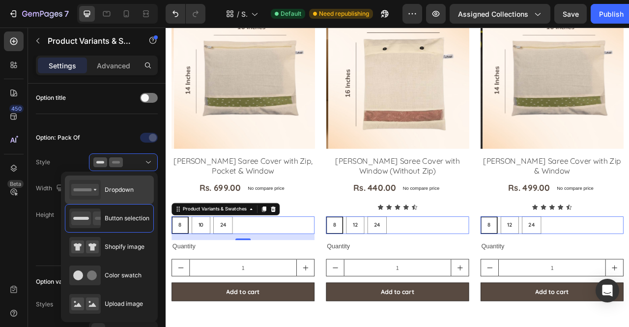
click at [115, 191] on span "Dropdown" at bounding box center [119, 189] width 29 height 9
type input "100%"
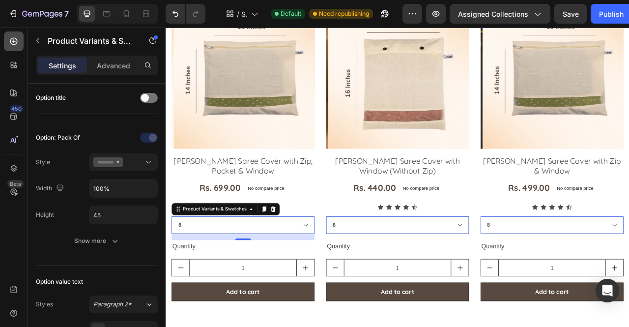
click at [22, 32] on div at bounding box center [14, 41] width 20 height 20
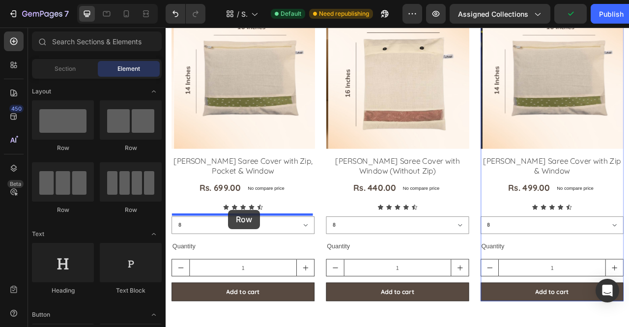
drag, startPoint x: 289, startPoint y: 161, endPoint x: 245, endPoint y: 259, distance: 107.9
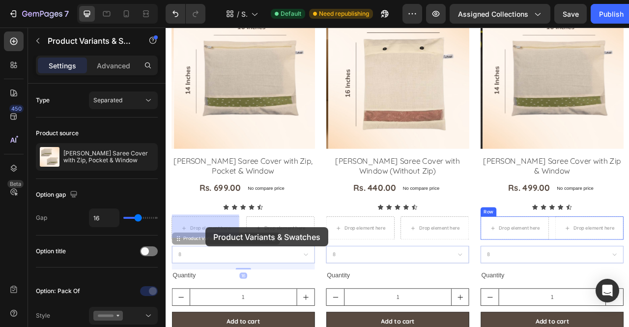
drag, startPoint x: 225, startPoint y: 309, endPoint x: 216, endPoint y: 281, distance: 29.4
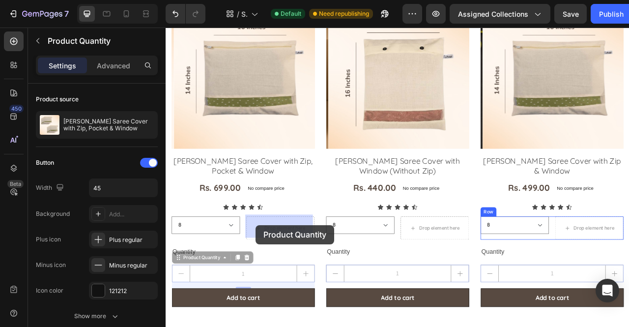
drag, startPoint x: 184, startPoint y: 330, endPoint x: 280, endPoint y: 278, distance: 109.6
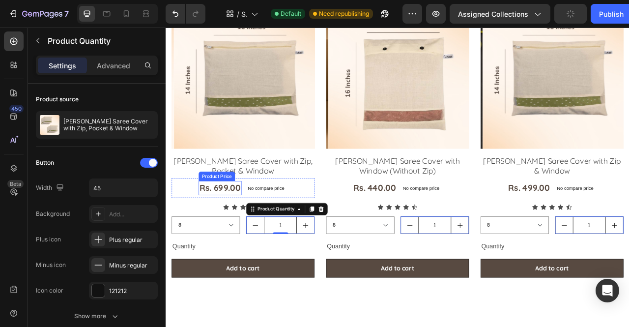
click at [257, 237] on div "Rs. 699.00" at bounding box center [234, 231] width 55 height 18
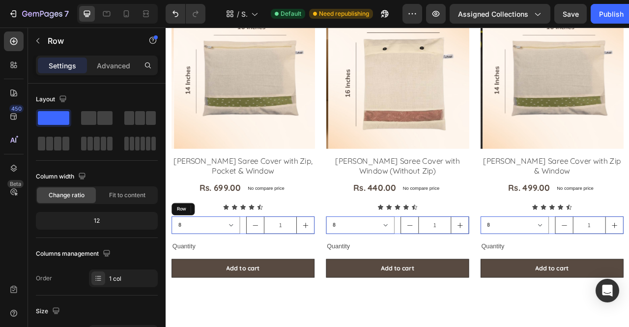
click at [264, 269] on div "8 10 24 Product Variants & Swatches 1 Product Quantity Row" at bounding box center [264, 279] width 182 height 22
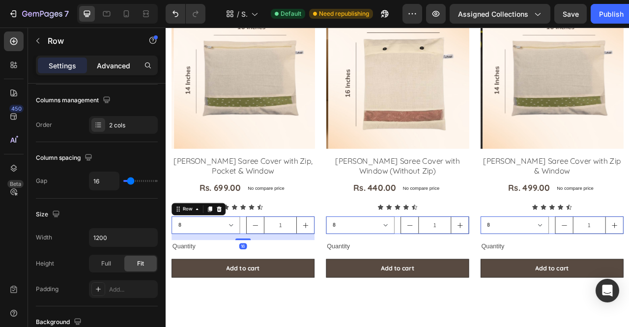
click at [130, 72] on div "Advanced" at bounding box center [113, 65] width 49 height 16
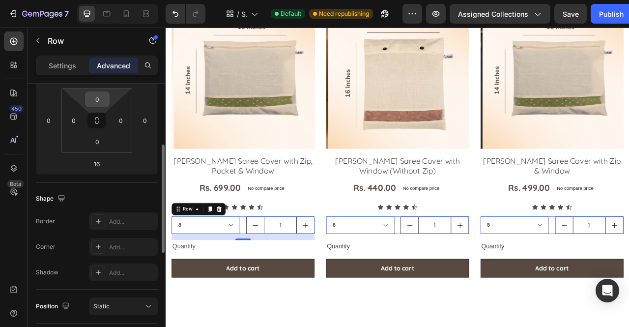
click at [98, 104] on input "0" at bounding box center [97, 99] width 20 height 15
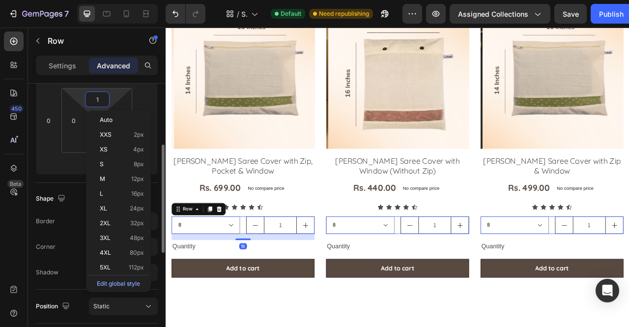
type input "10"
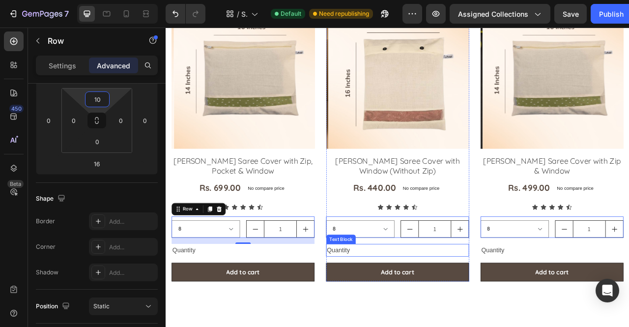
click at [390, 305] on div "Quantity" at bounding box center [460, 310] width 182 height 16
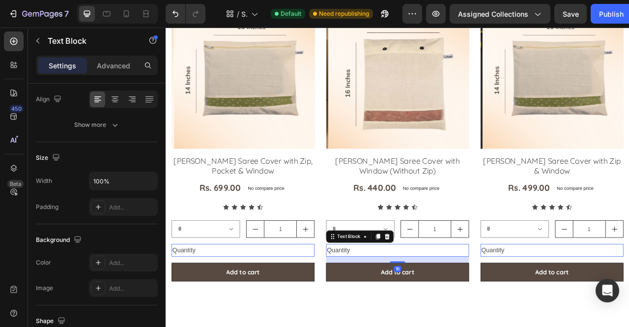
scroll to position [0, 0]
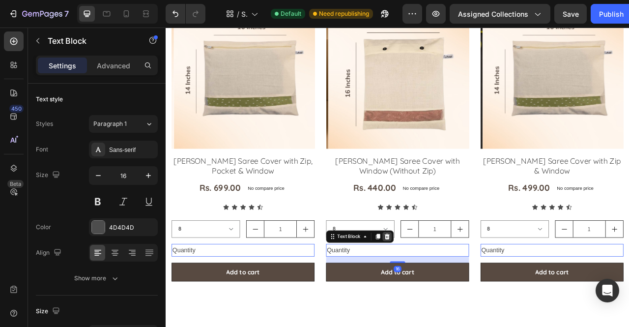
click at [447, 290] on icon at bounding box center [447, 293] width 8 height 8
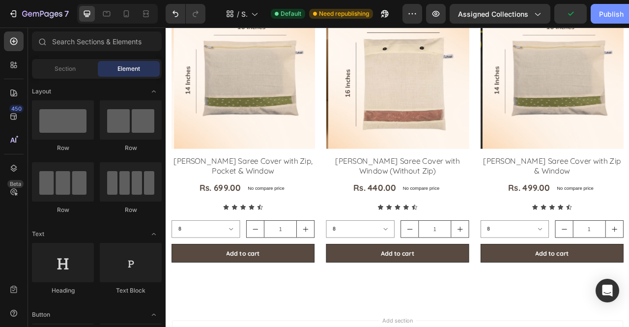
click at [612, 16] on div "Publish" at bounding box center [611, 14] width 25 height 10
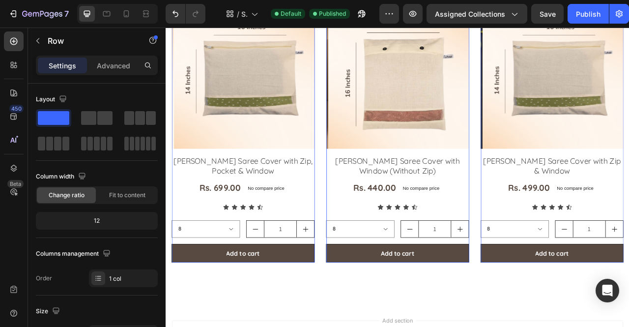
click at [351, 184] on div "Product Images No discount Not be displayed when published Product Badge Row Ni…" at bounding box center [264, 163] width 182 height 326
click at [17, 118] on icon at bounding box center [14, 116] width 10 height 10
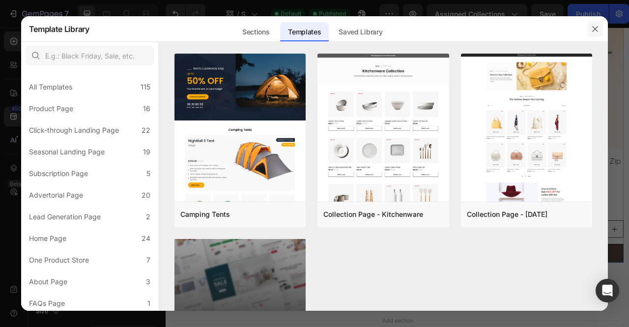
click at [596, 31] on icon "button" at bounding box center [595, 29] width 8 height 8
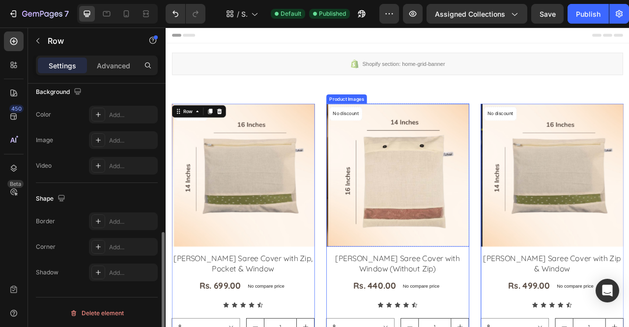
scroll to position [149, 0]
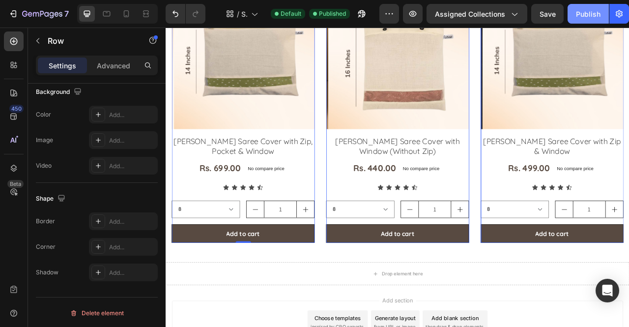
click at [592, 13] on div "Publish" at bounding box center [588, 14] width 25 height 10
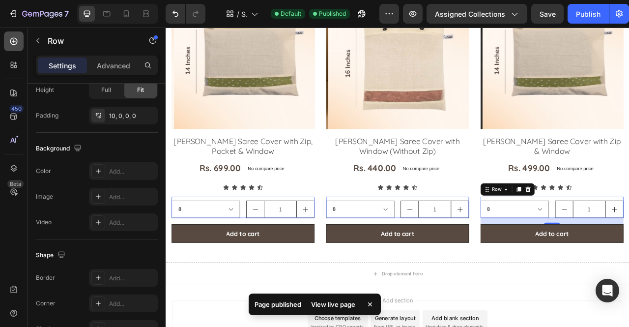
click at [21, 47] on div at bounding box center [14, 41] width 20 height 20
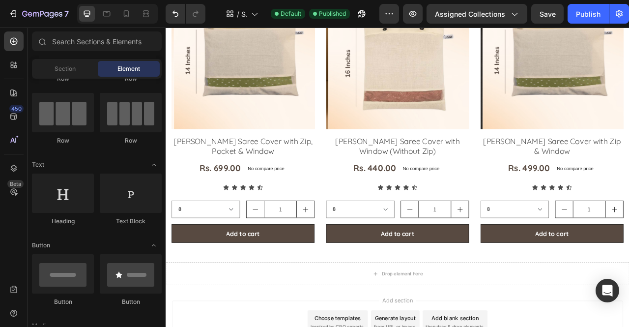
scroll to position [0, 0]
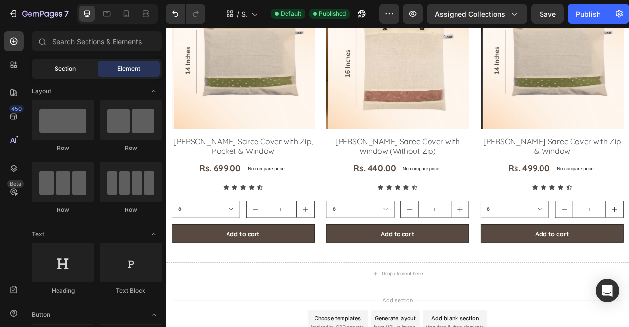
click at [72, 64] on span "Section" at bounding box center [65, 68] width 21 height 9
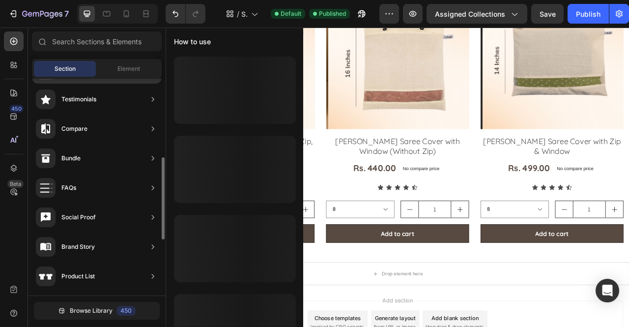
scroll to position [353, 0]
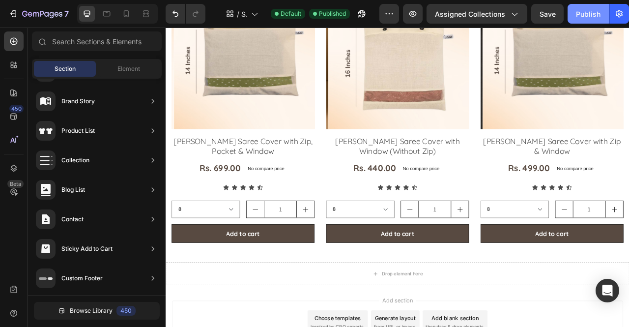
click at [580, 13] on div "Publish" at bounding box center [588, 14] width 25 height 10
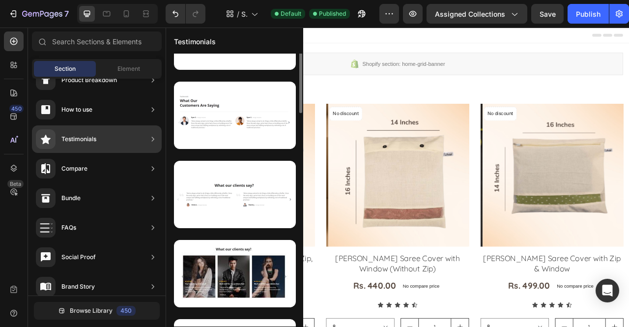
scroll to position [0, 0]
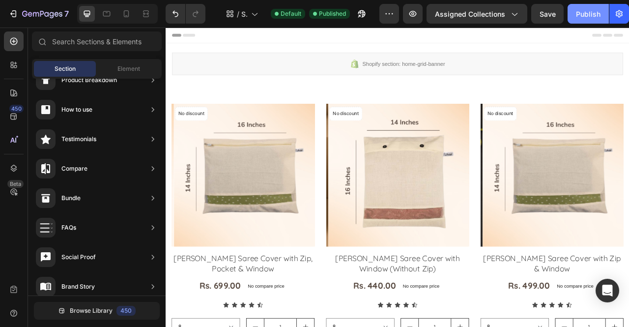
click at [578, 9] on div "Publish" at bounding box center [588, 14] width 25 height 10
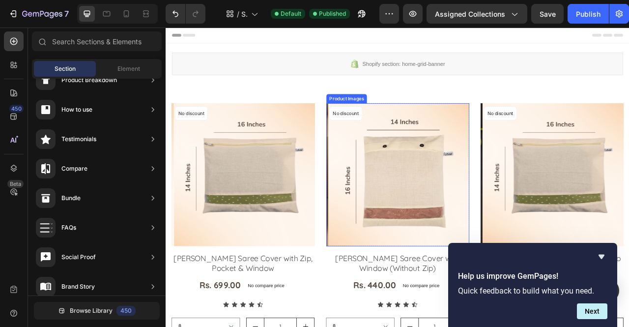
scroll to position [210, 0]
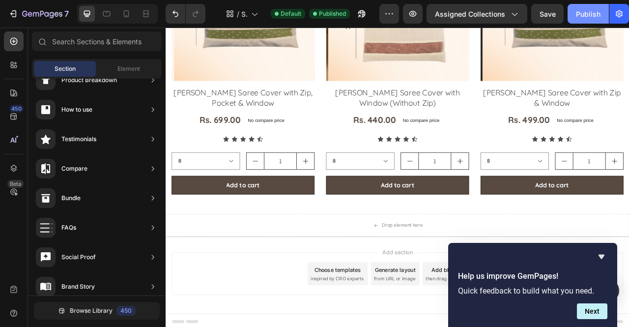
click at [580, 12] on div "Publish" at bounding box center [588, 14] width 25 height 10
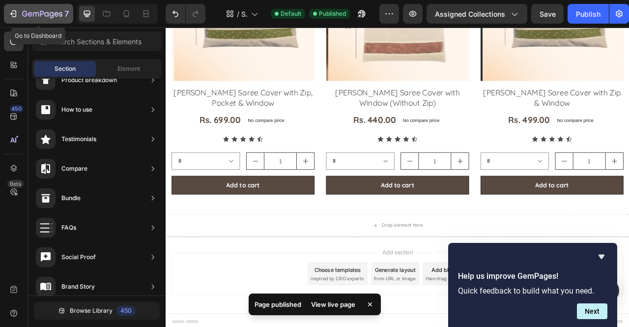
click at [8, 15] on icon "button" at bounding box center [13, 14] width 10 height 10
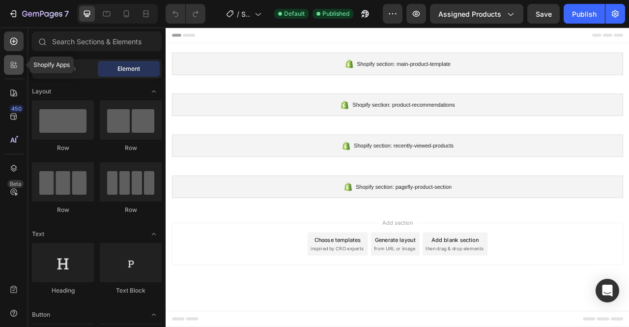
click at [17, 72] on div at bounding box center [14, 65] width 20 height 20
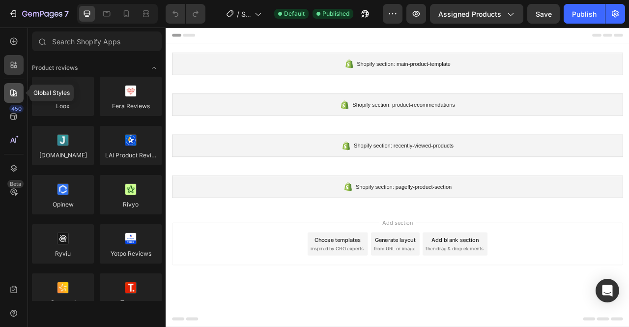
click at [16, 92] on icon at bounding box center [13, 92] width 7 height 7
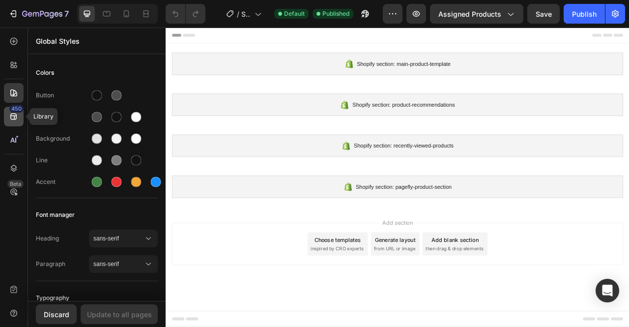
click at [16, 114] on icon at bounding box center [13, 116] width 6 height 6
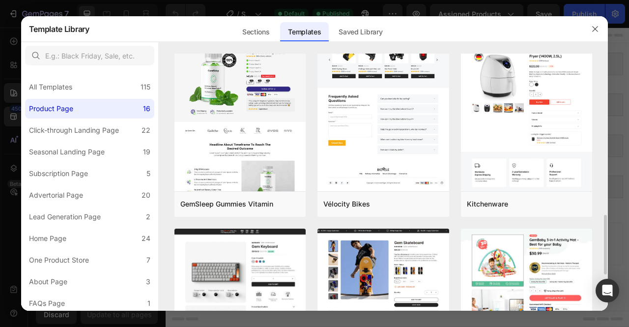
scroll to position [440, 0]
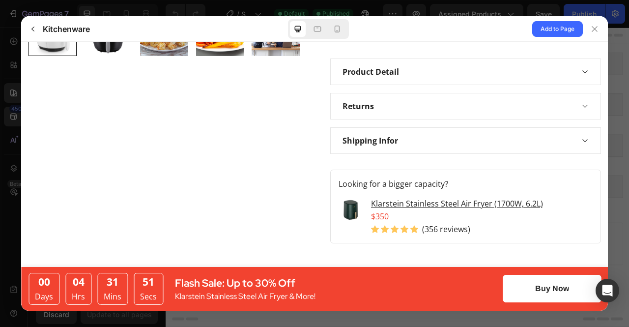
scroll to position [341, 0]
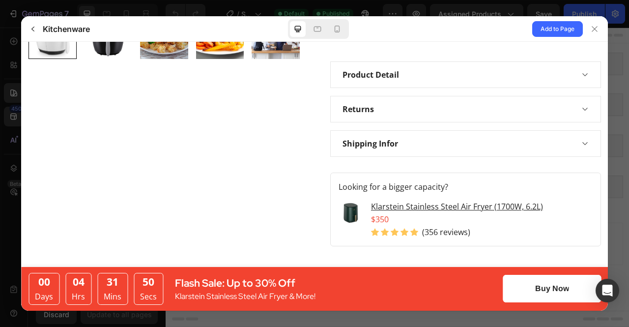
click at [408, 81] on div "Product Detail" at bounding box center [464, 74] width 271 height 27
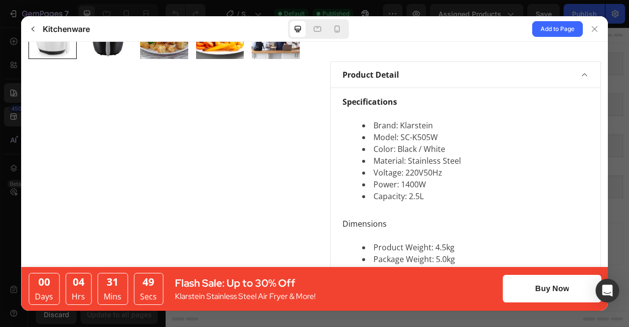
click at [408, 81] on div "Product Detail" at bounding box center [464, 74] width 271 height 27
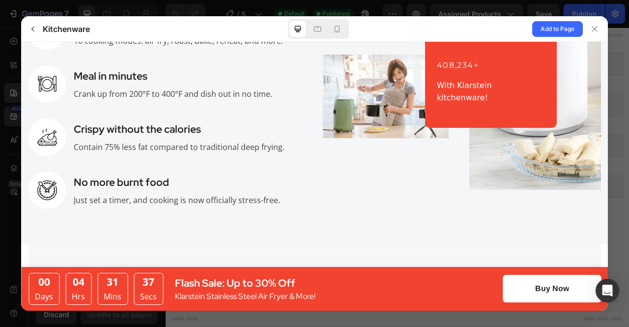
scroll to position [1383, 0]
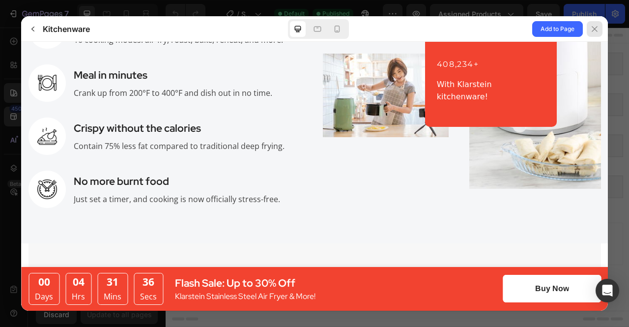
click at [594, 25] on icon at bounding box center [594, 29] width 8 height 8
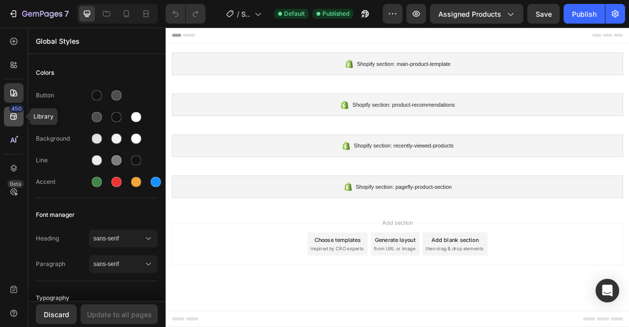
click at [15, 123] on div "450" at bounding box center [14, 117] width 20 height 20
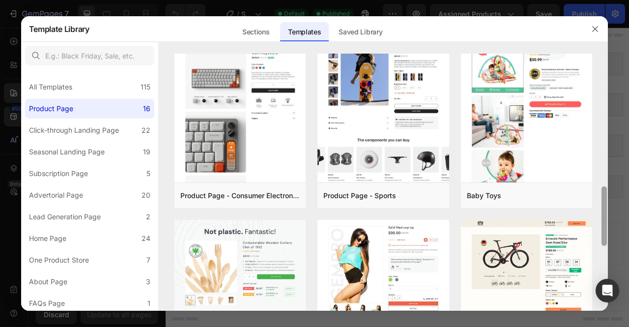
scroll to position [568, 0]
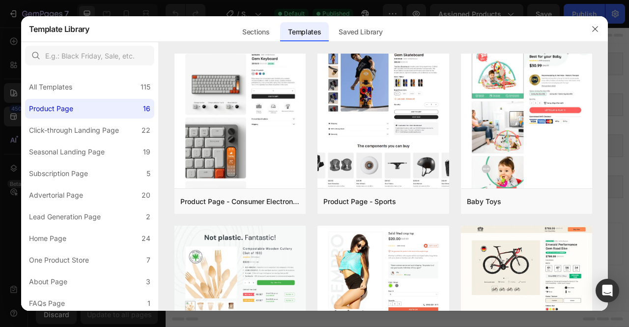
click at [354, 5] on div at bounding box center [314, 163] width 629 height 327
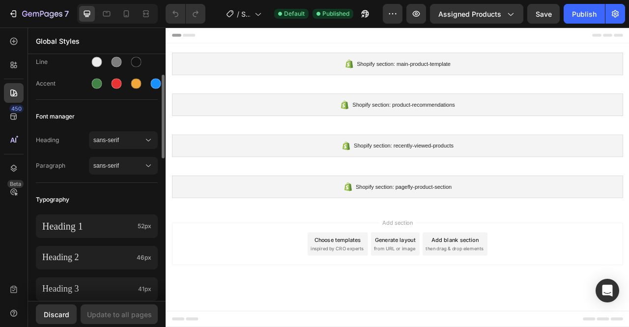
scroll to position [103, 0]
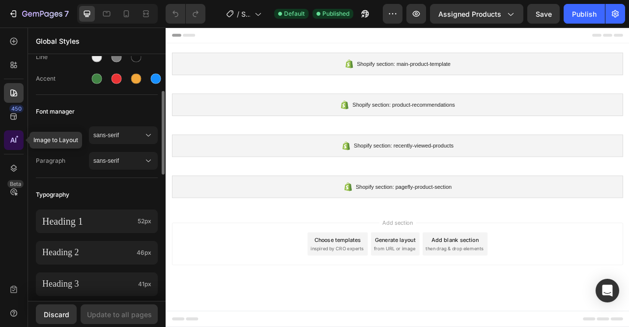
click at [18, 140] on icon at bounding box center [14, 140] width 10 height 10
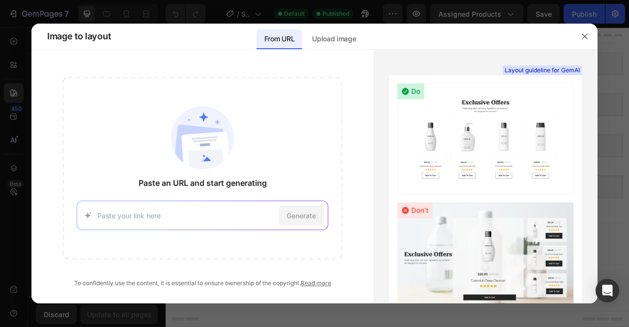
click at [240, 220] on input at bounding box center [185, 215] width 177 height 10
click at [581, 38] on icon "button" at bounding box center [584, 36] width 8 height 8
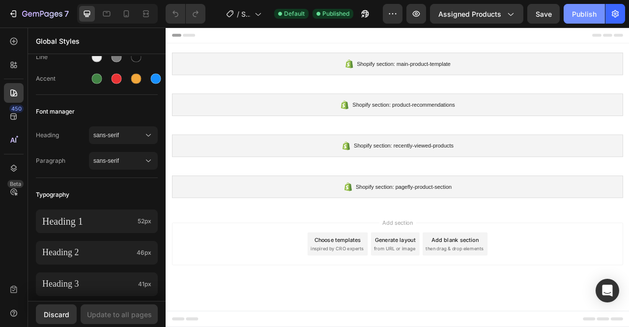
click at [581, 13] on div "Publish" at bounding box center [584, 14] width 25 height 10
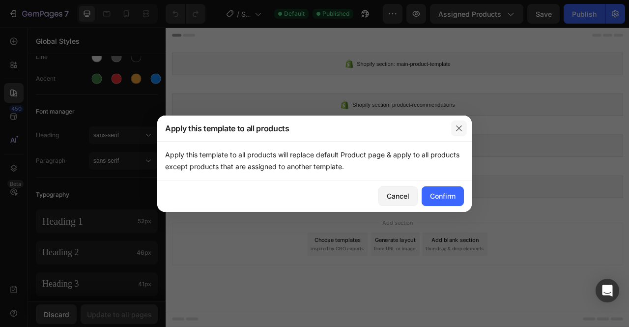
click at [455, 129] on icon "button" at bounding box center [459, 128] width 8 height 8
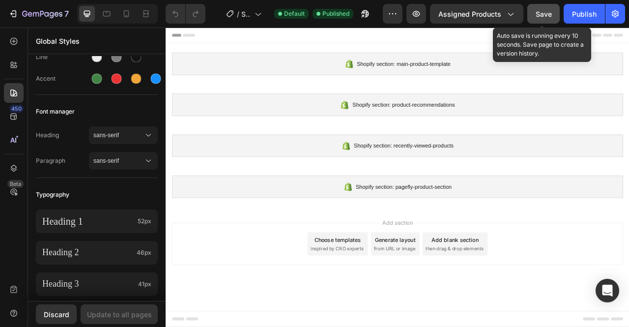
click at [552, 14] on button "Save" at bounding box center [543, 14] width 32 height 20
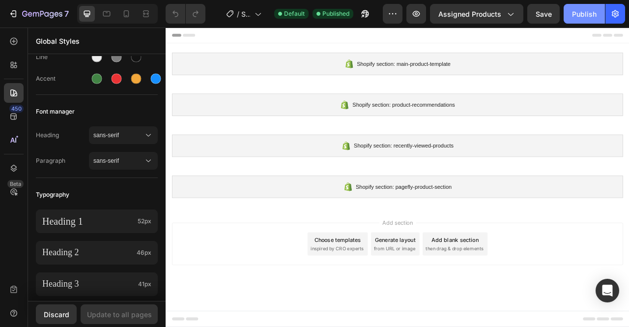
click at [568, 22] on button "Publish" at bounding box center [583, 14] width 41 height 20
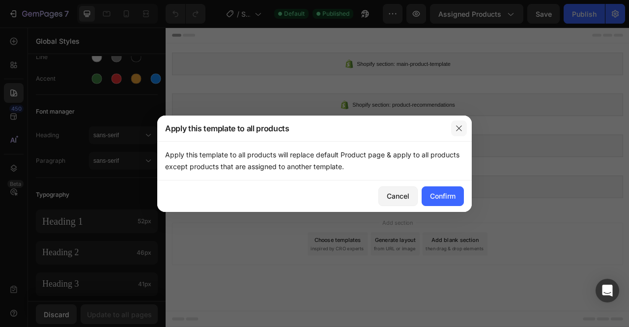
click at [454, 127] on button "button" at bounding box center [459, 128] width 16 height 16
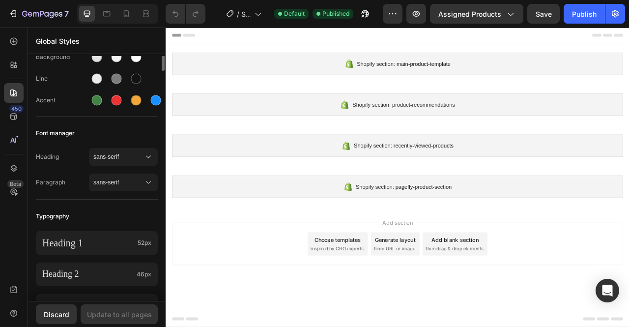
scroll to position [0, 0]
